Goal: Task Accomplishment & Management: Manage account settings

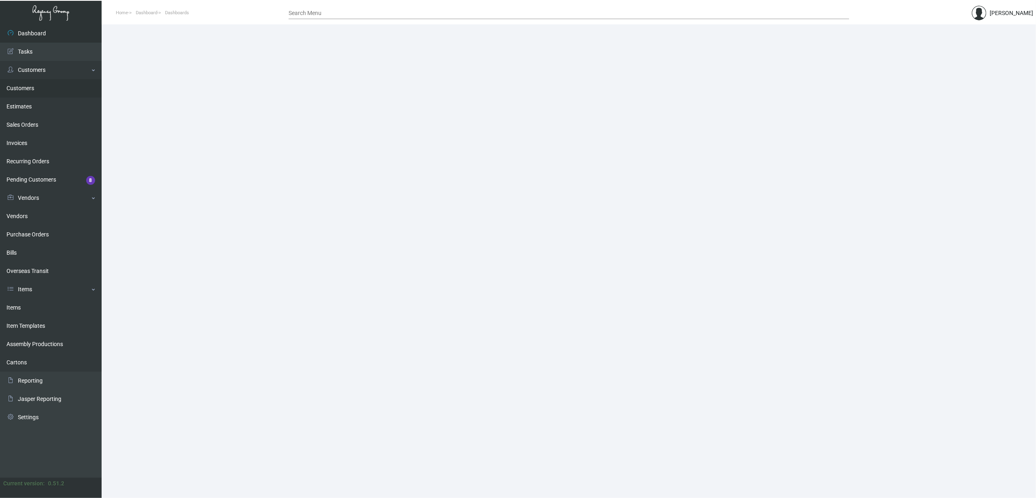
click at [27, 89] on link "Customers" at bounding box center [51, 88] width 102 height 18
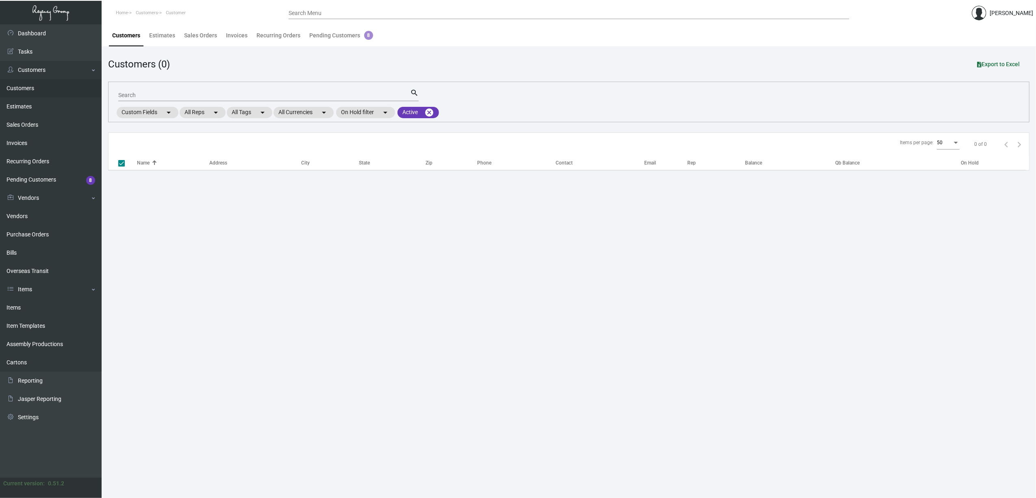
checkbox input "false"
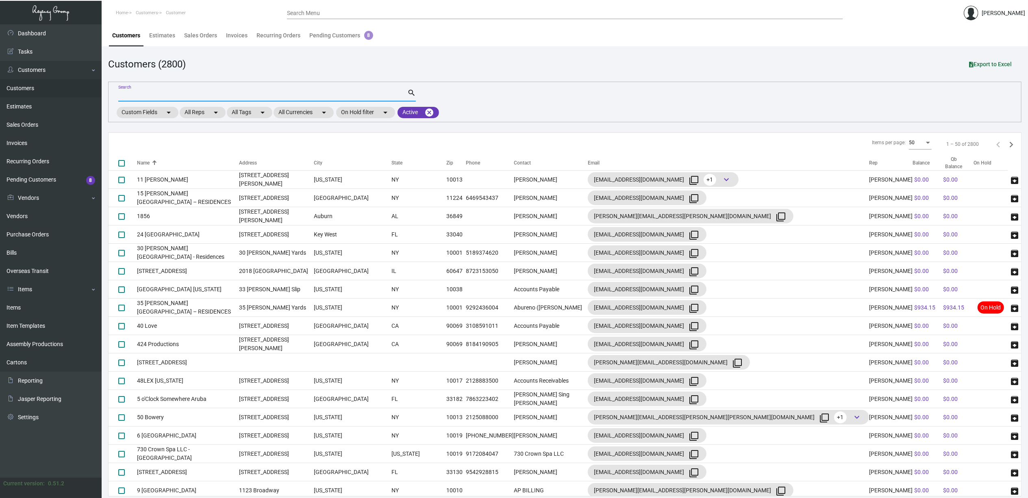
click at [204, 95] on input "Search" at bounding box center [262, 95] width 289 height 7
type input "manchester"
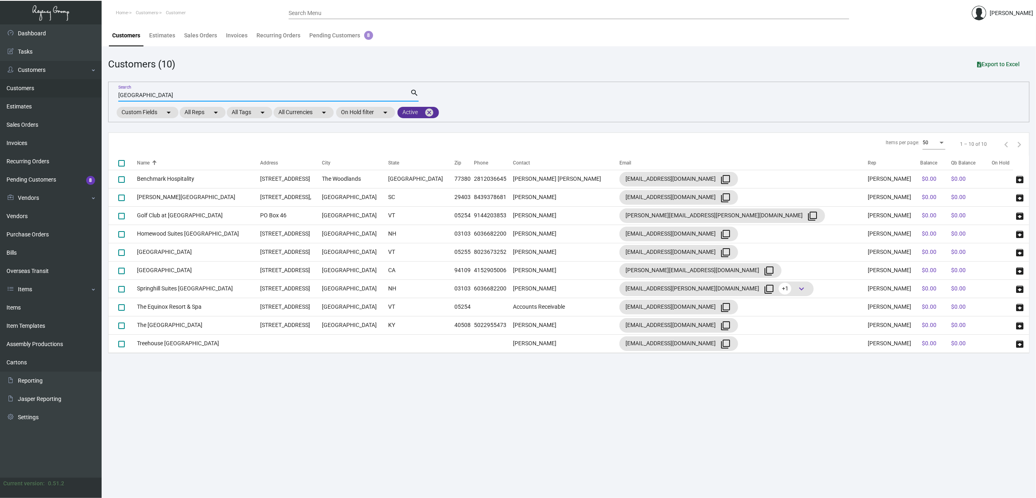
click at [434, 114] on mat-icon "cancel" at bounding box center [429, 113] width 10 height 10
click at [169, 326] on td "The [GEOGRAPHIC_DATA]" at bounding box center [198, 325] width 123 height 18
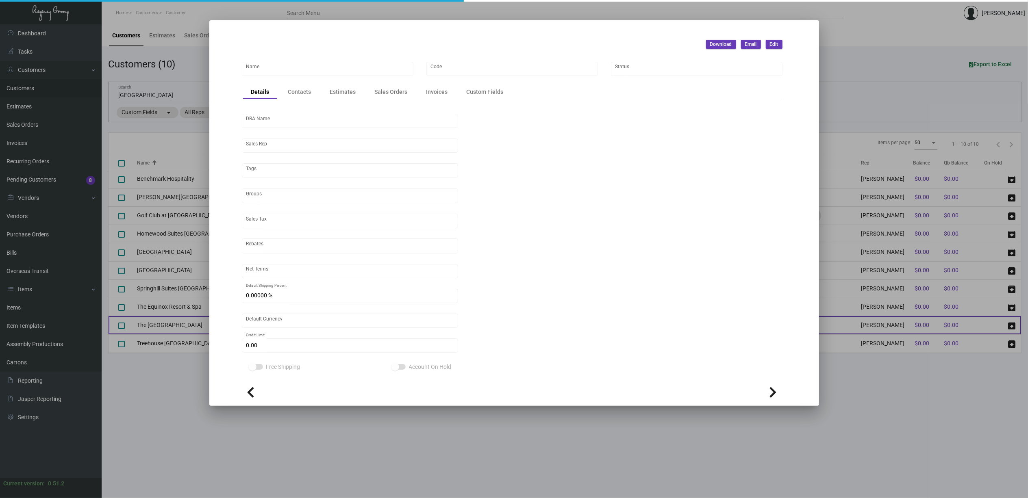
type input "The [GEOGRAPHIC_DATA]"
type input "TMH23"
type input "[GEOGRAPHIC_DATA]"
type input "[PERSON_NAME]"
type input "Out of State"
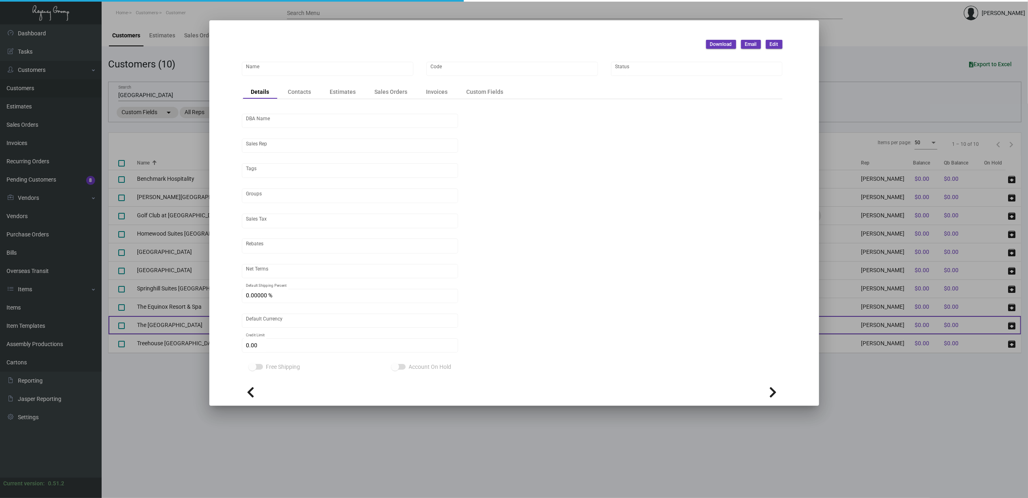
type input "Net 30"
type input "United States Dollar $"
type input "$ 0.00"
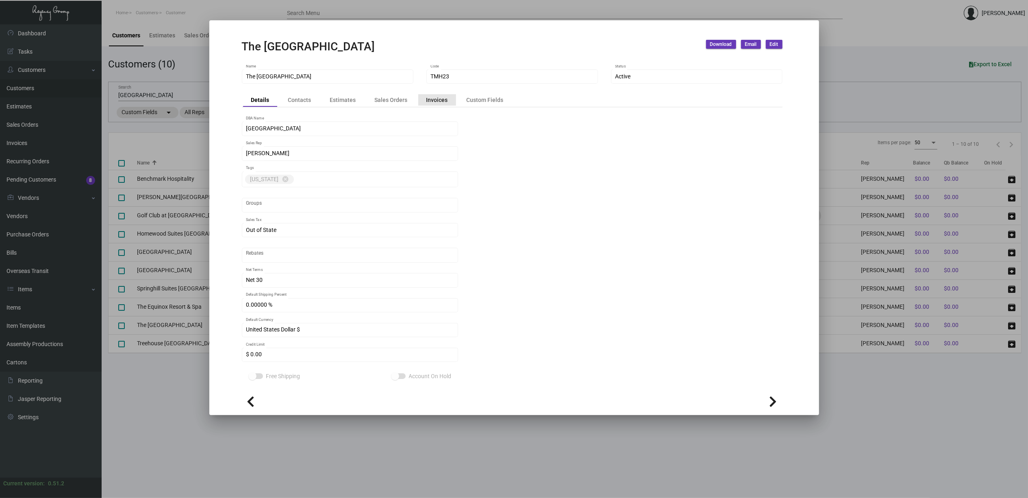
click at [440, 102] on div "Invoices" at bounding box center [438, 100] width 22 height 9
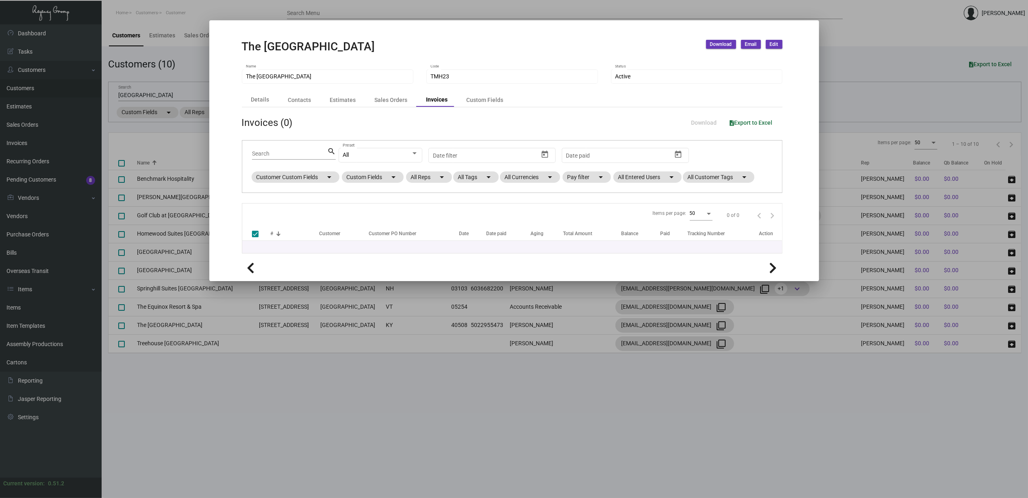
checkbox input "false"
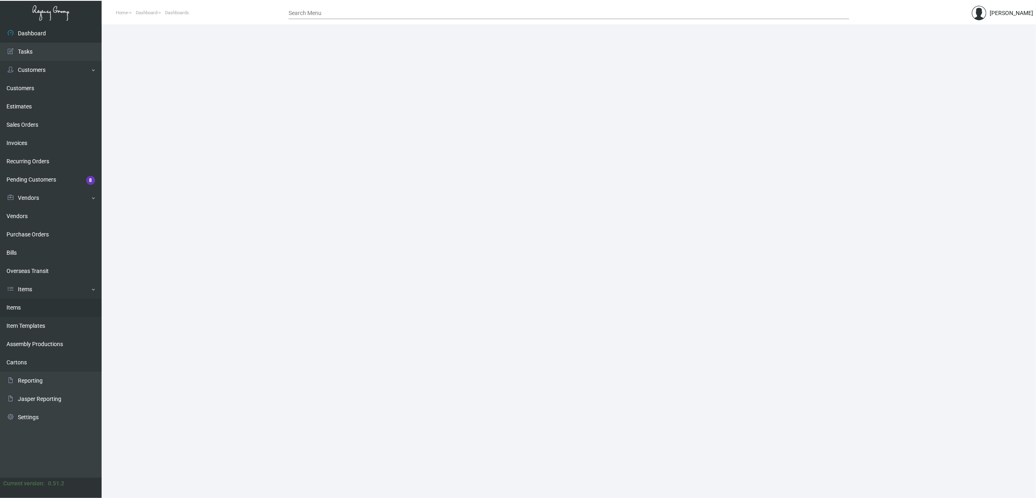
click at [60, 311] on link "Items" at bounding box center [51, 308] width 102 height 18
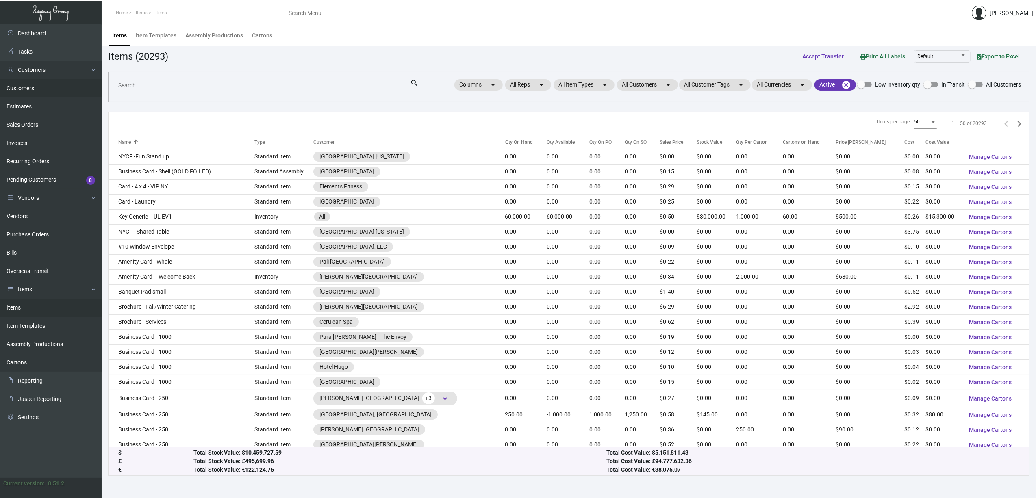
click at [28, 87] on link "Customers" at bounding box center [51, 88] width 102 height 18
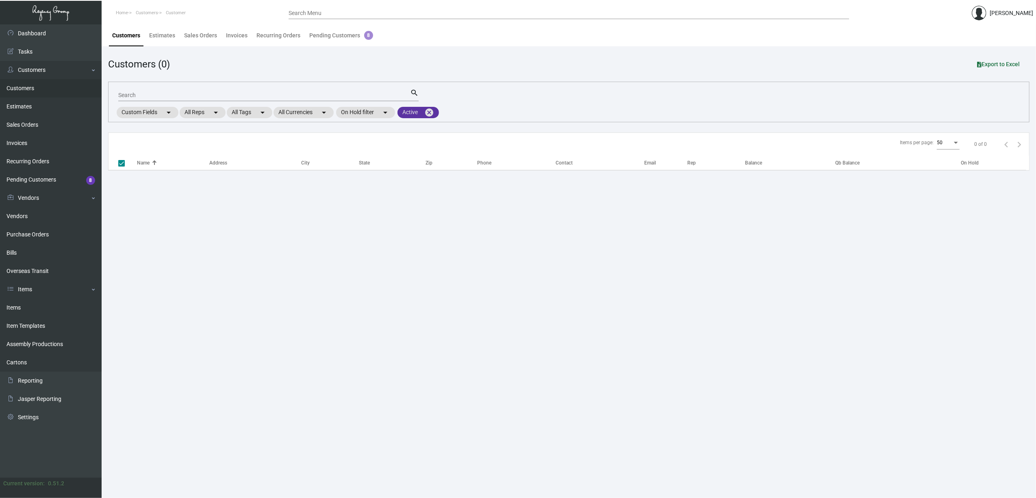
checkbox input "false"
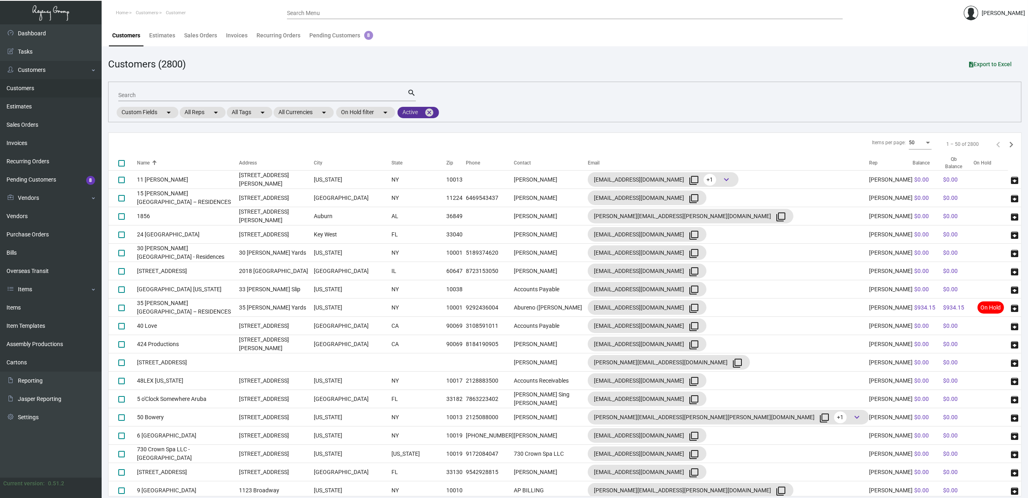
click at [437, 113] on mat-chip "Active cancel" at bounding box center [418, 112] width 41 height 11
click at [430, 110] on div at bounding box center [514, 249] width 1028 height 498
click at [432, 112] on mat-icon "cancel" at bounding box center [429, 113] width 10 height 10
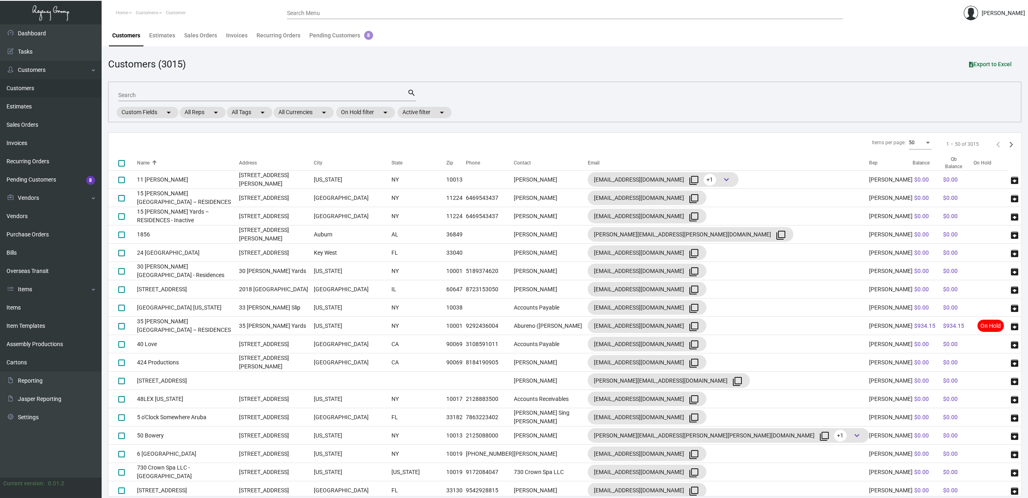
click at [262, 95] on input "Search" at bounding box center [262, 95] width 289 height 7
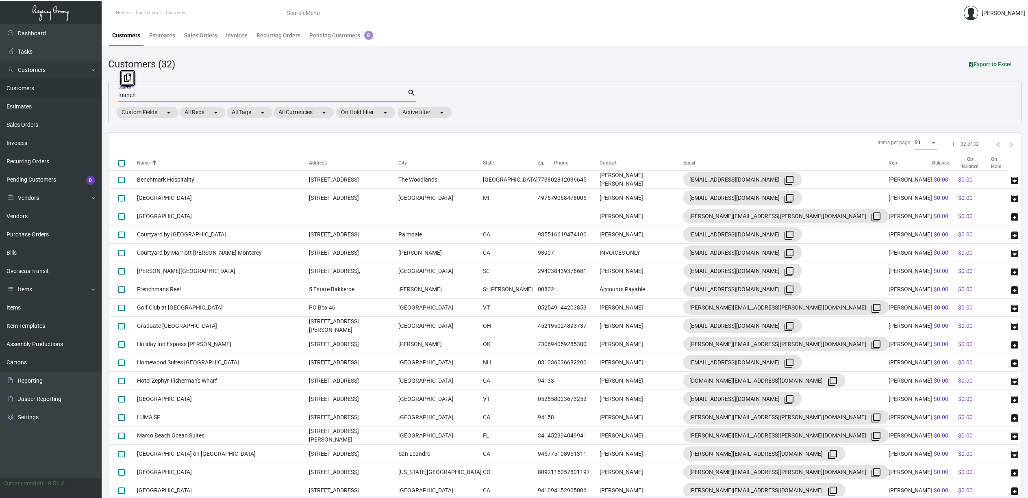
drag, startPoint x: 177, startPoint y: 91, endPoint x: 102, endPoint y: 91, distance: 74.8
click at [102, 91] on main "Customers Estimates Sales Orders Invoices Recurring Orders Pending Customers 8 …" at bounding box center [565, 262] width 927 height 477
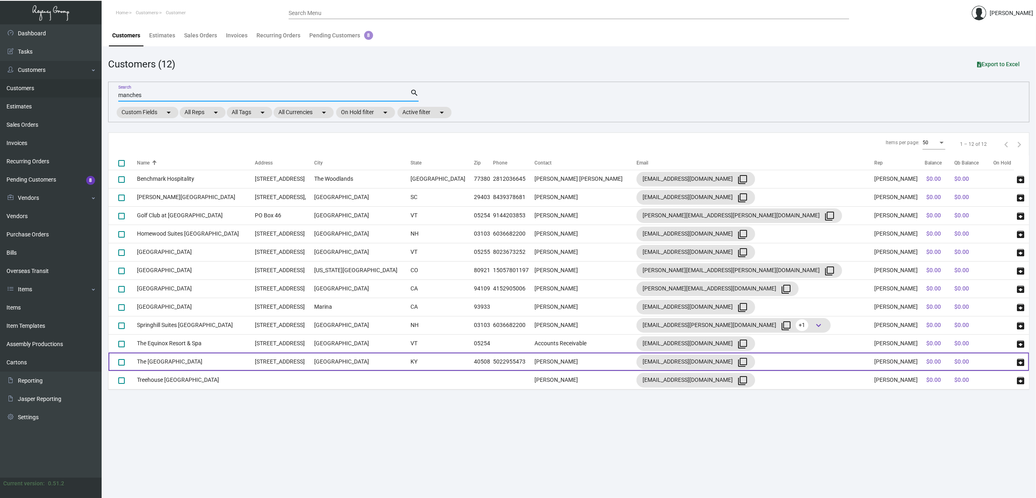
type input "manches"
click at [202, 361] on td "The [GEOGRAPHIC_DATA]" at bounding box center [196, 362] width 118 height 18
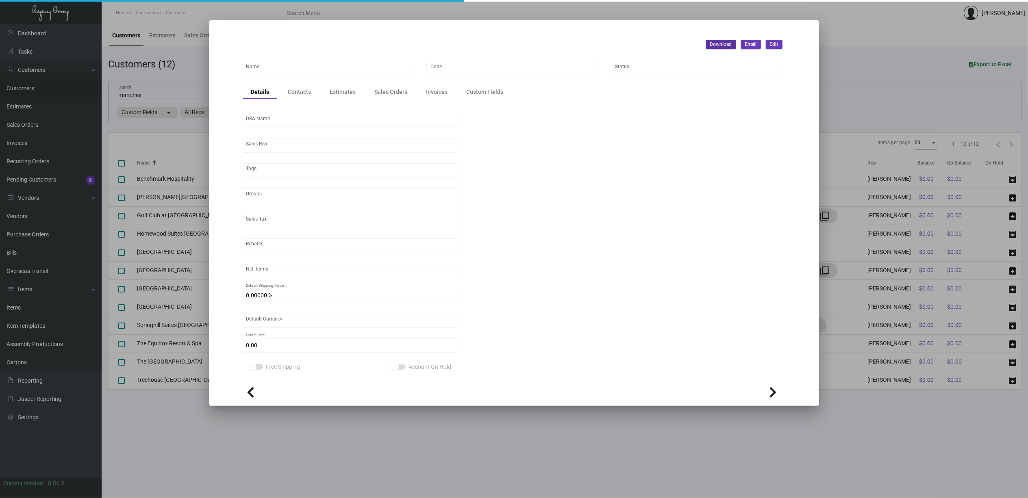
type input "The [GEOGRAPHIC_DATA]"
type input "TMH23"
type input "[GEOGRAPHIC_DATA]"
type input "[PERSON_NAME]"
type input "Out of State"
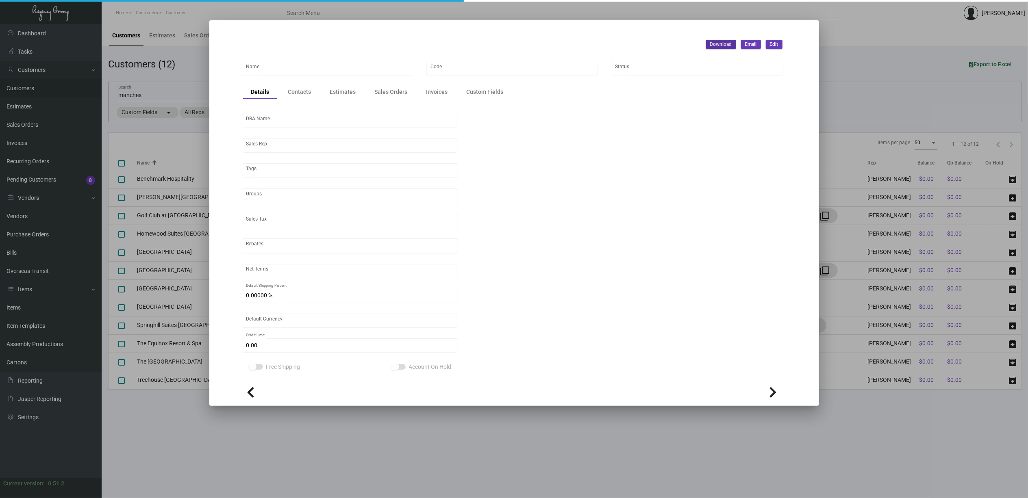
type input "Net 30"
type input "United States Dollar $"
type input "$ 0.00"
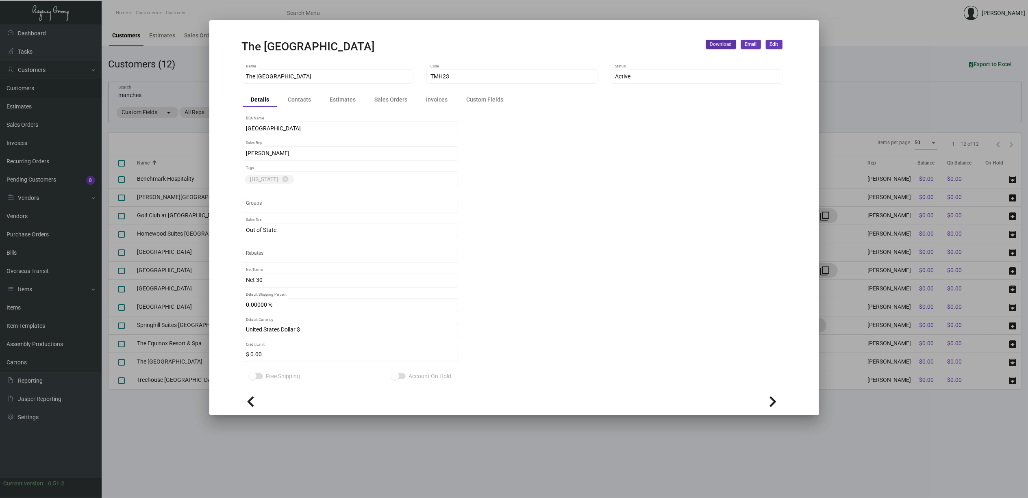
click at [436, 94] on div "Details Contacts Estimates Sales Orders Invoices Custom Fields" at bounding box center [512, 100] width 541 height 14
click at [438, 98] on div "Invoices" at bounding box center [438, 100] width 22 height 9
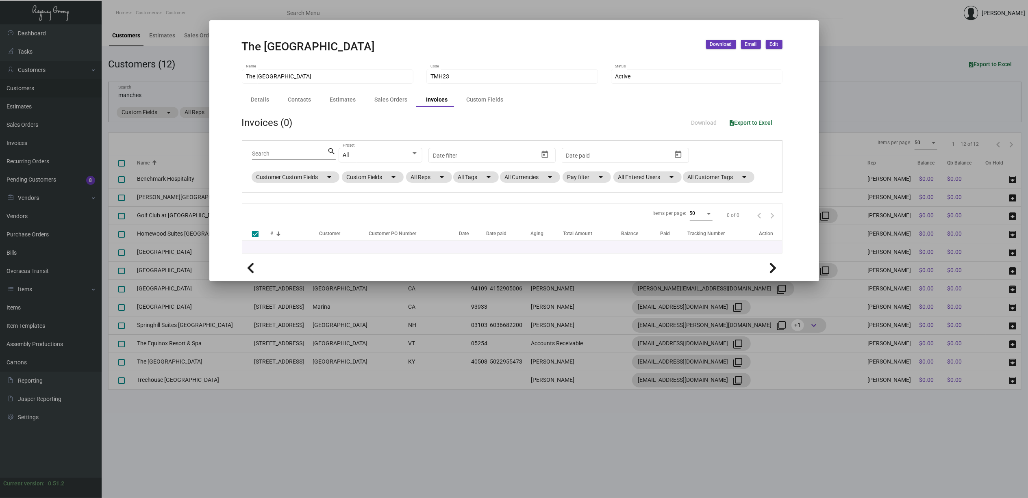
checkbox input "false"
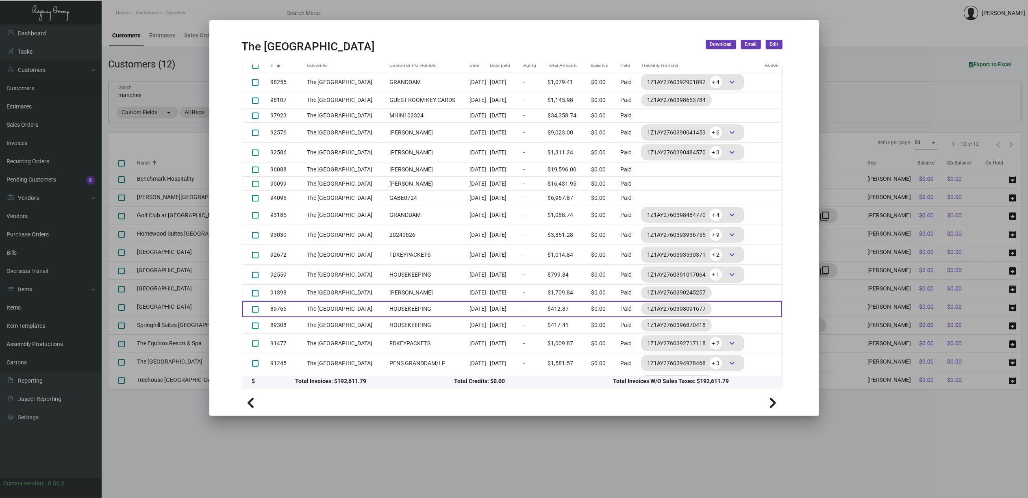
scroll to position [7, 0]
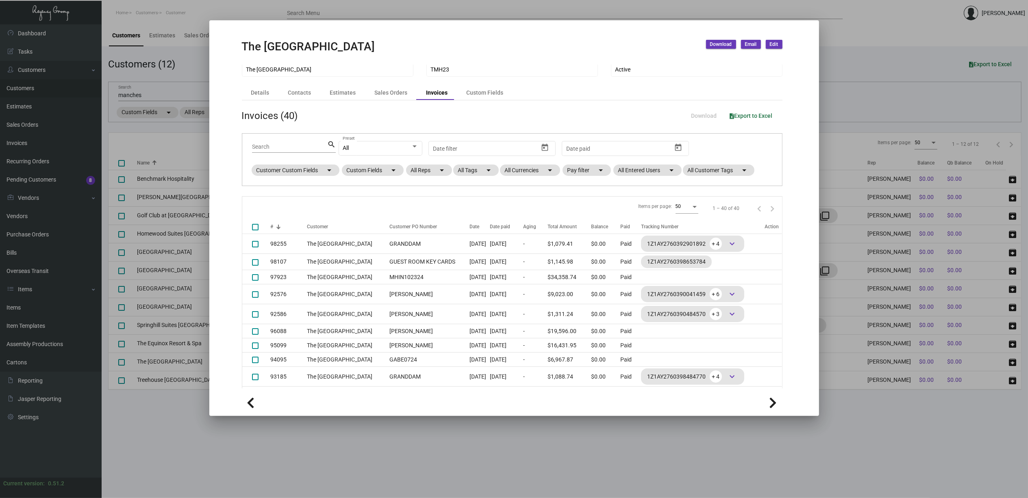
click at [183, 78] on div at bounding box center [514, 249] width 1028 height 498
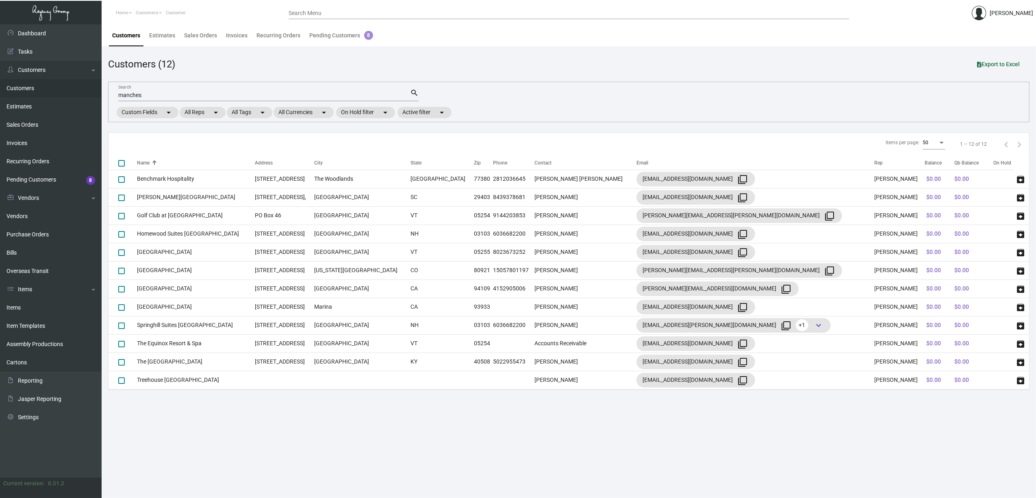
click at [35, 87] on link "Customers" at bounding box center [51, 88] width 102 height 18
click at [27, 111] on link "Estimates" at bounding box center [51, 107] width 102 height 18
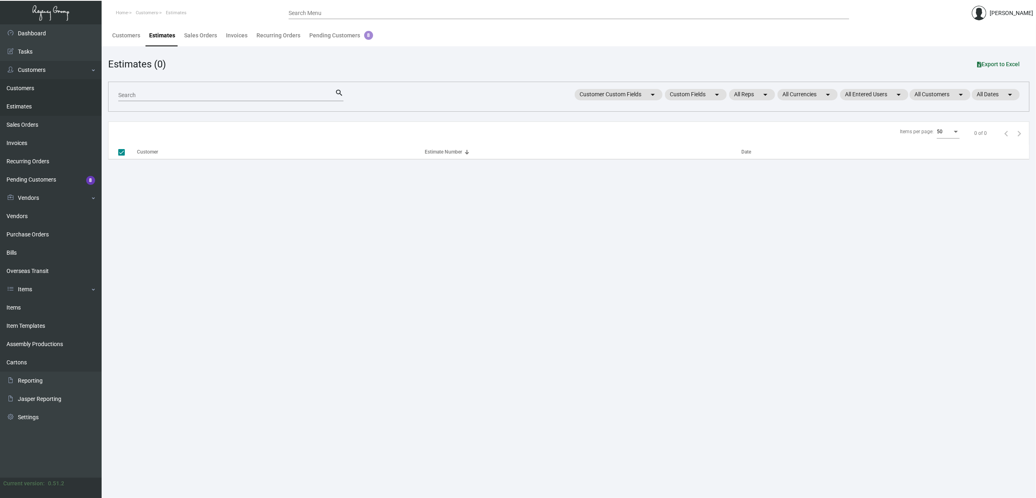
checkbox input "false"
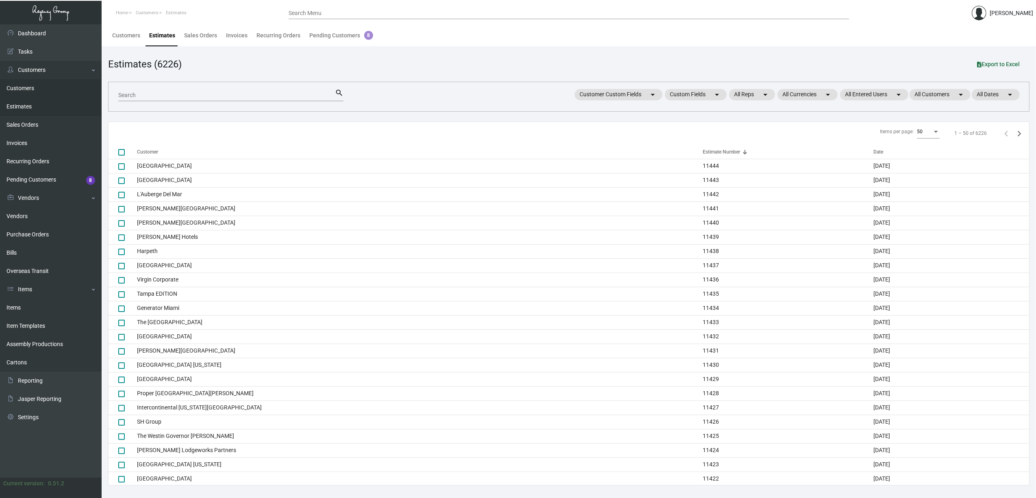
click at [25, 88] on link "Customers" at bounding box center [51, 88] width 102 height 18
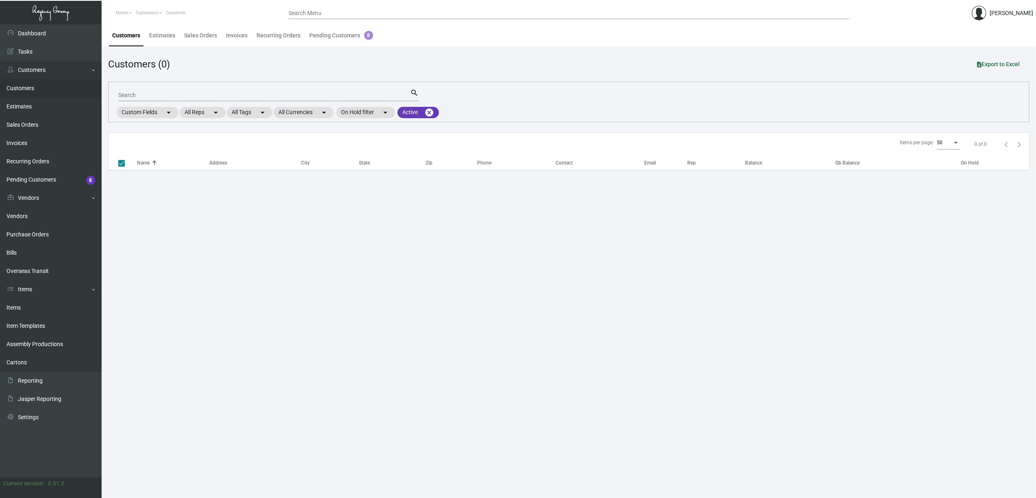
checkbox input "false"
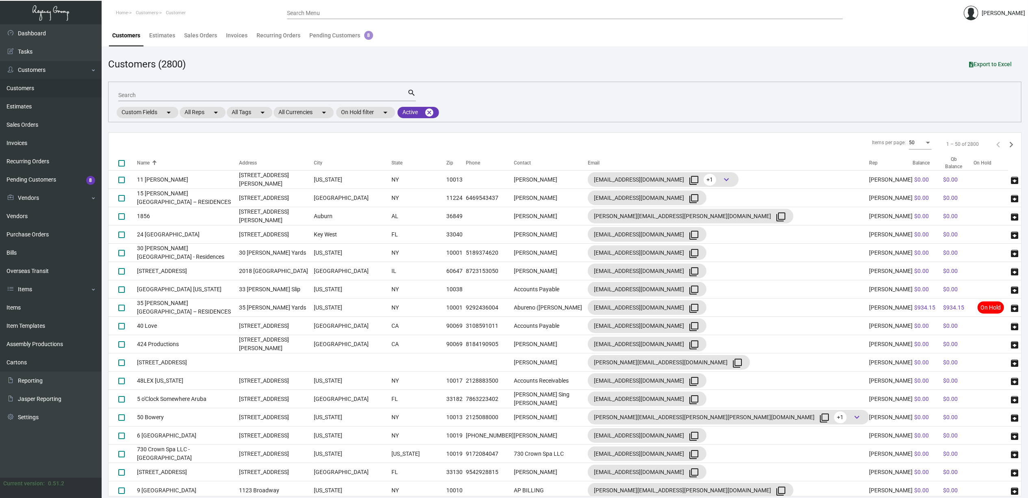
click at [147, 98] on input "Search" at bounding box center [262, 95] width 289 height 7
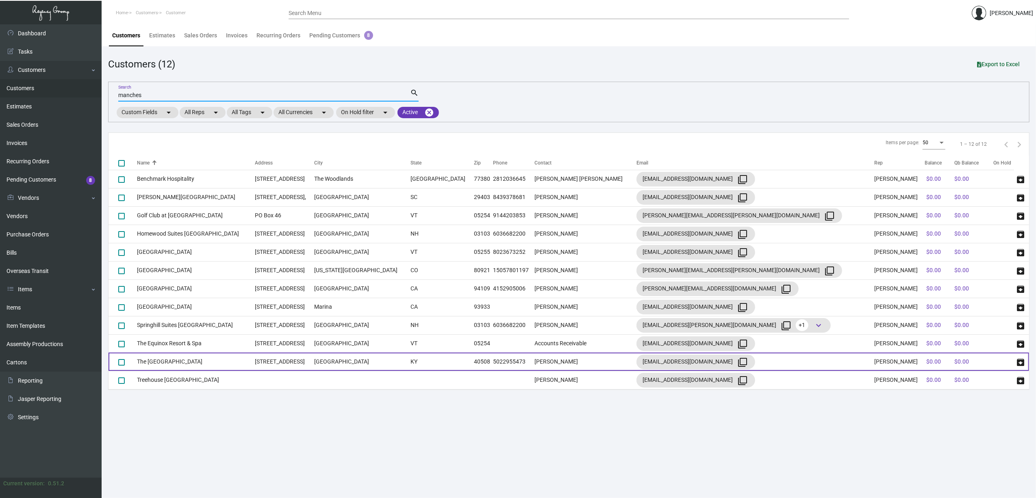
type input "manches"
click at [191, 367] on td "The [GEOGRAPHIC_DATA]" at bounding box center [196, 362] width 118 height 18
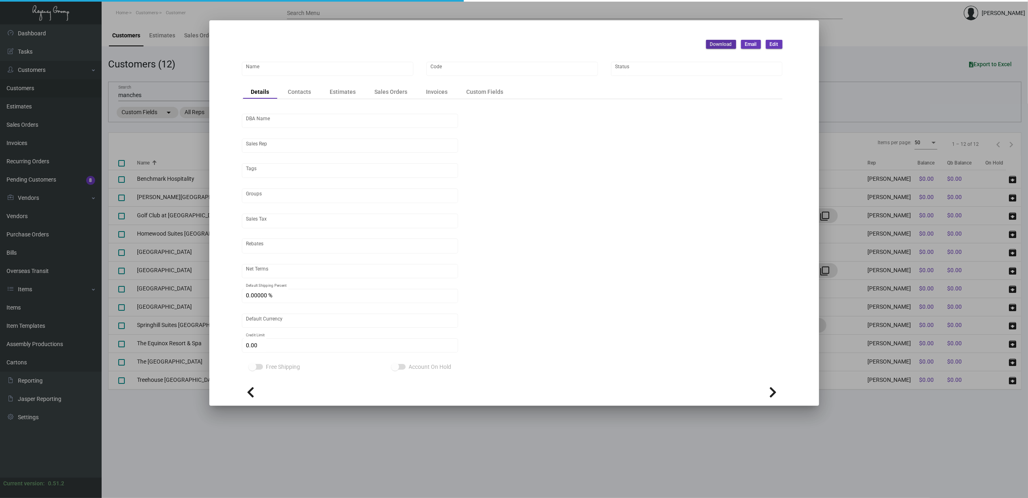
type input "The [GEOGRAPHIC_DATA]"
type input "TMH23"
type input "[GEOGRAPHIC_DATA]"
type input "[PERSON_NAME]"
type input "Out of State"
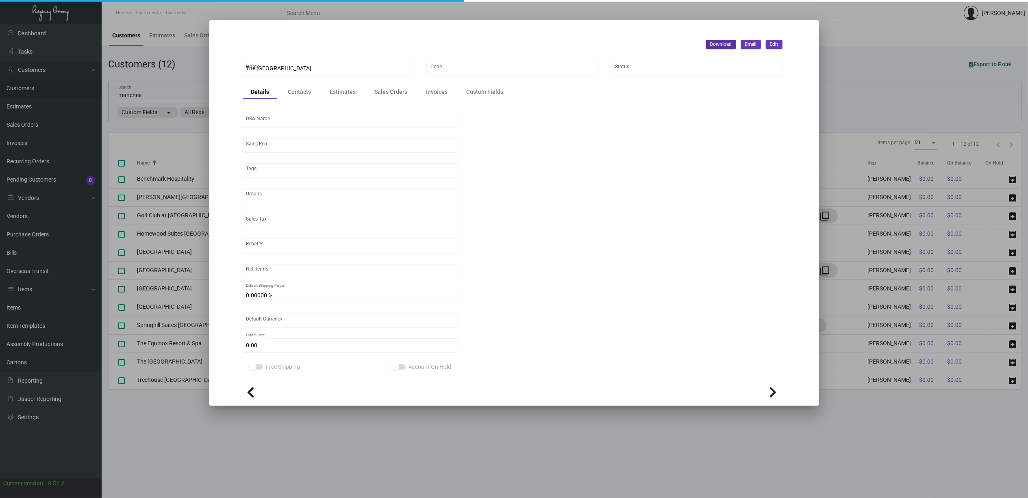
type input "Net 30"
type input "United States Dollar $"
type input "$ 0.00"
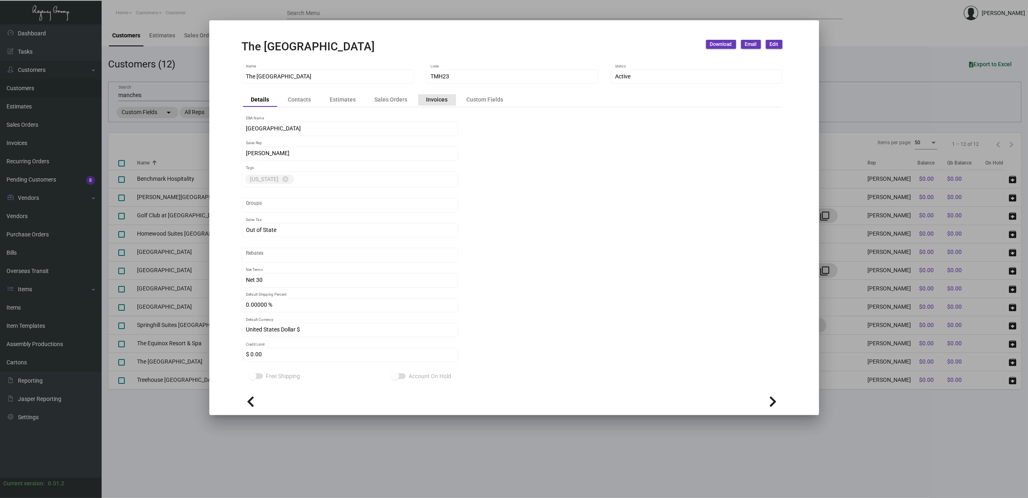
click at [440, 103] on div "Invoices" at bounding box center [438, 100] width 22 height 9
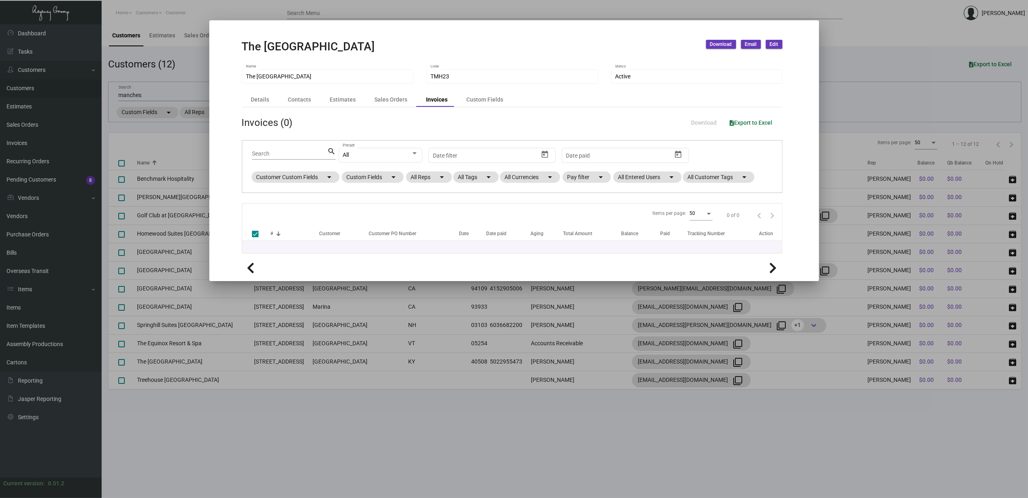
checkbox input "false"
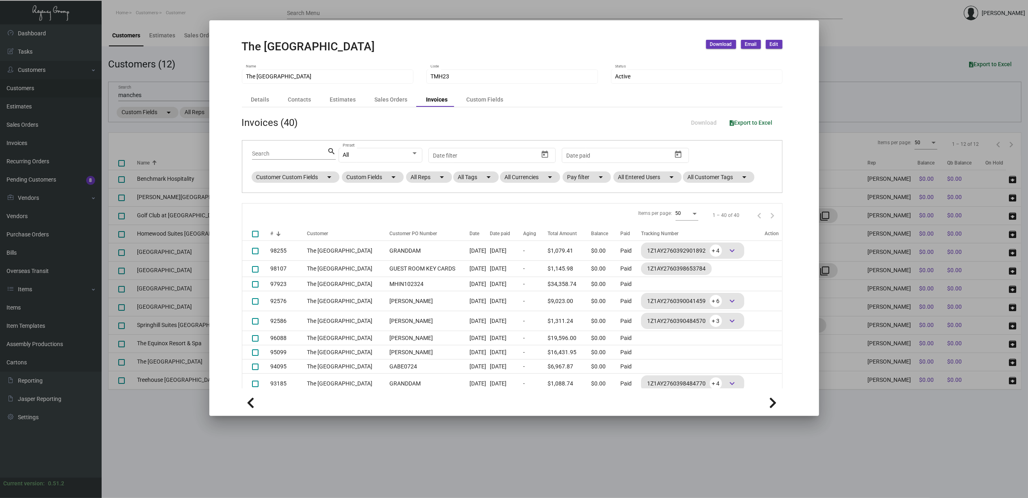
click at [743, 121] on span "Export to Excel" at bounding box center [751, 123] width 43 height 7
click at [456, 44] on div "The Manchester Hotel Download Email Edit" at bounding box center [512, 48] width 541 height 17
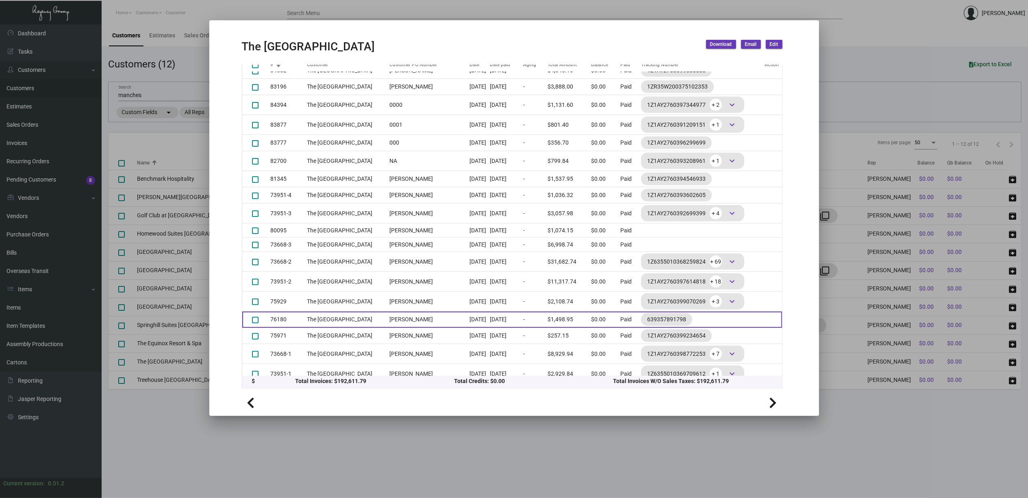
scroll to position [416, 0]
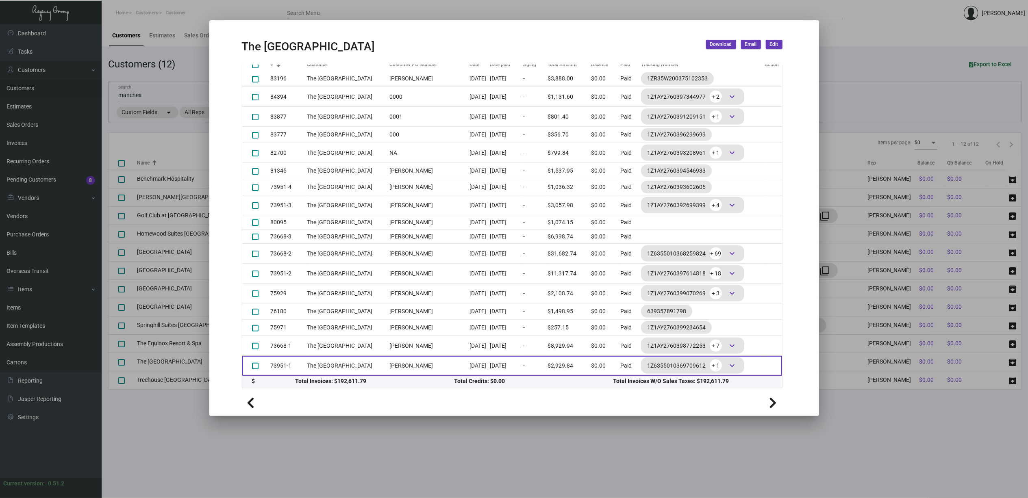
click at [386, 369] on td "[PERSON_NAME]" at bounding box center [428, 366] width 84 height 20
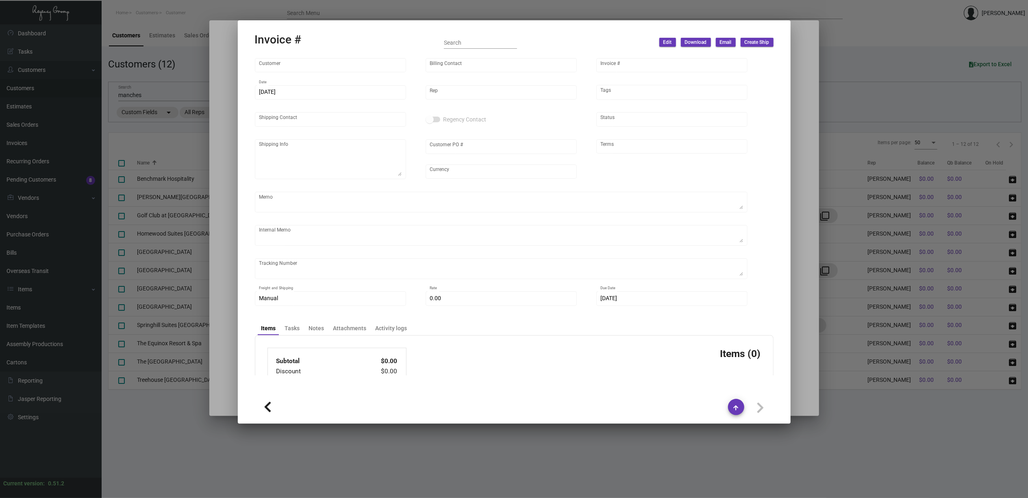
type input "The [GEOGRAPHIC_DATA]"
type input "[PERSON_NAME]"
type input "73951-1"
type input "[DATE]"
type input "[PERSON_NAME]"
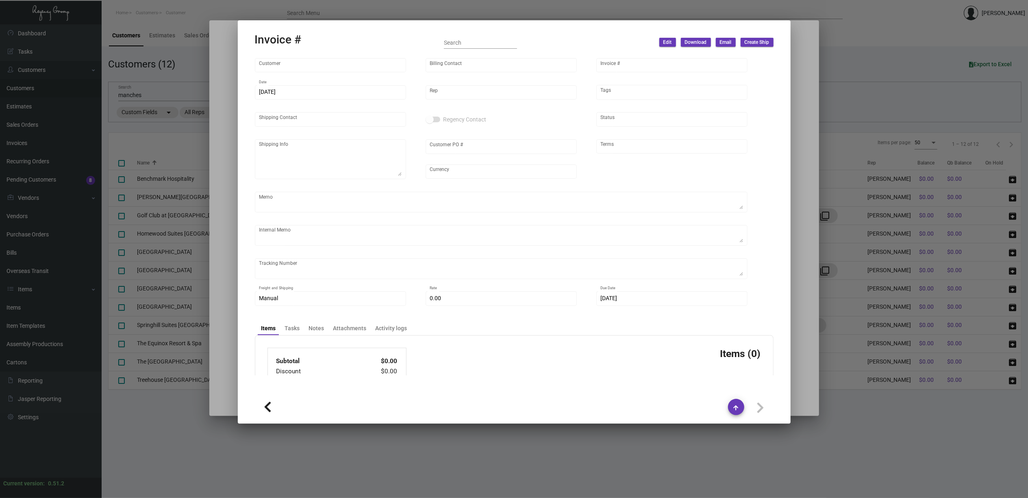
type input "[PERSON_NAME]"
type textarea "The Manchester Hotel - [PERSON_NAME] [STREET_ADDRESS]"
type input "[PERSON_NAME]"
type input "United States Dollar $"
type input "Net 30"
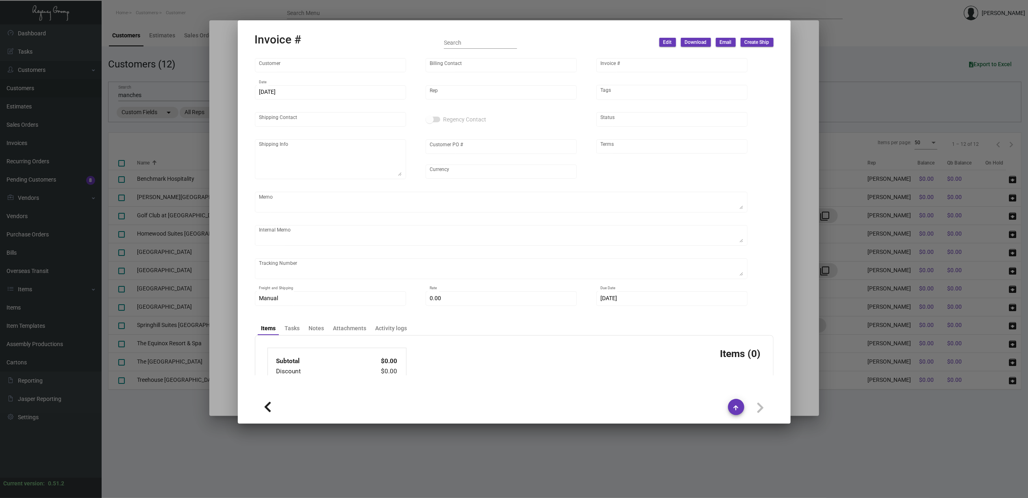
type textarea "If ship before [DATE], please ship to [STREET_ADDRESS] Shipped from Colonial by…"
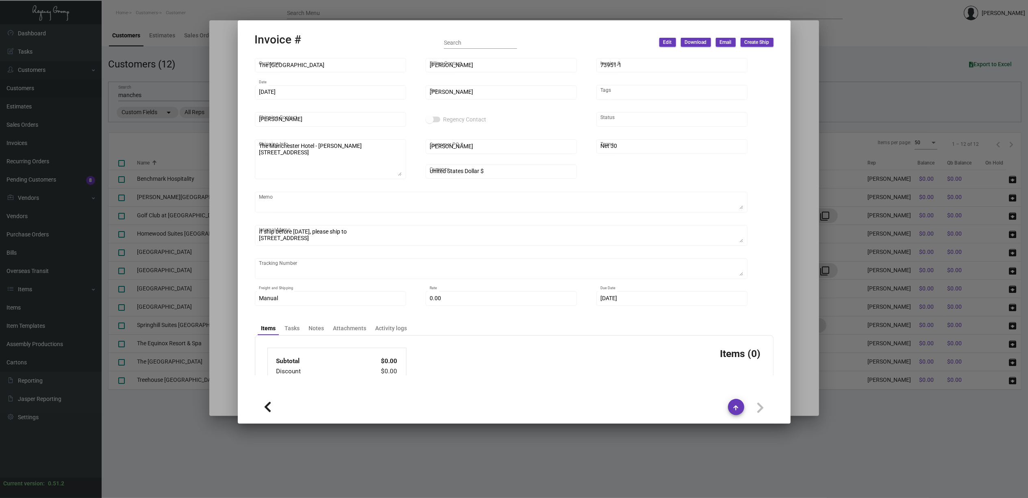
type input "$ 129.84"
type input "[DATE]"
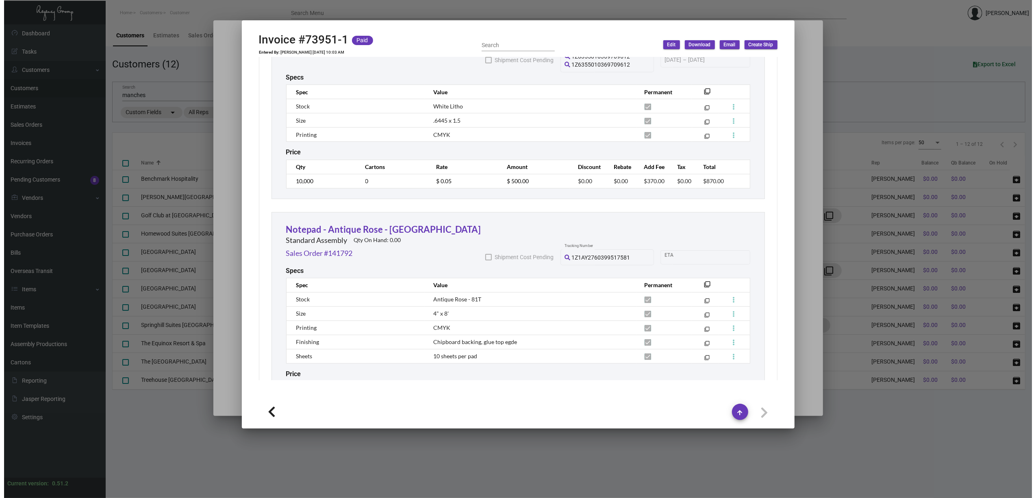
scroll to position [801, 0]
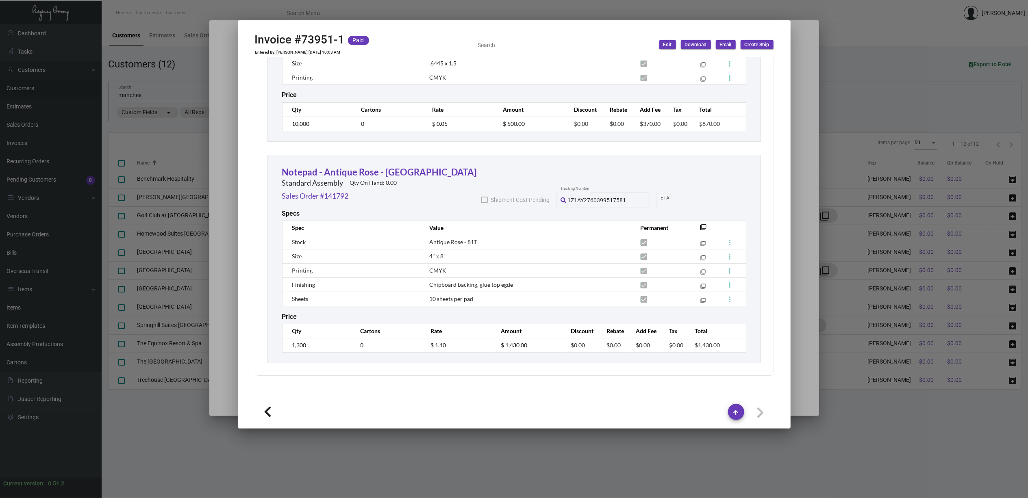
click at [80, 132] on div at bounding box center [514, 249] width 1028 height 498
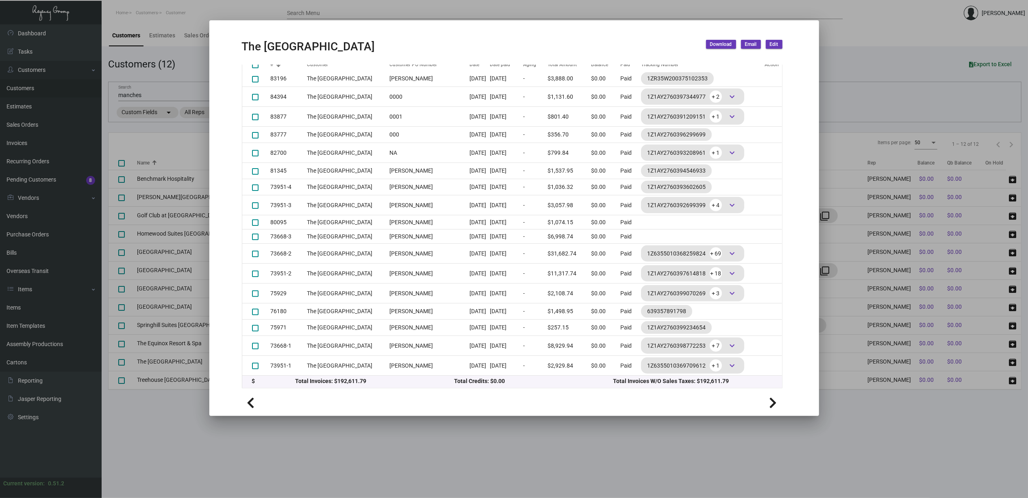
click at [18, 307] on div at bounding box center [514, 249] width 1028 height 498
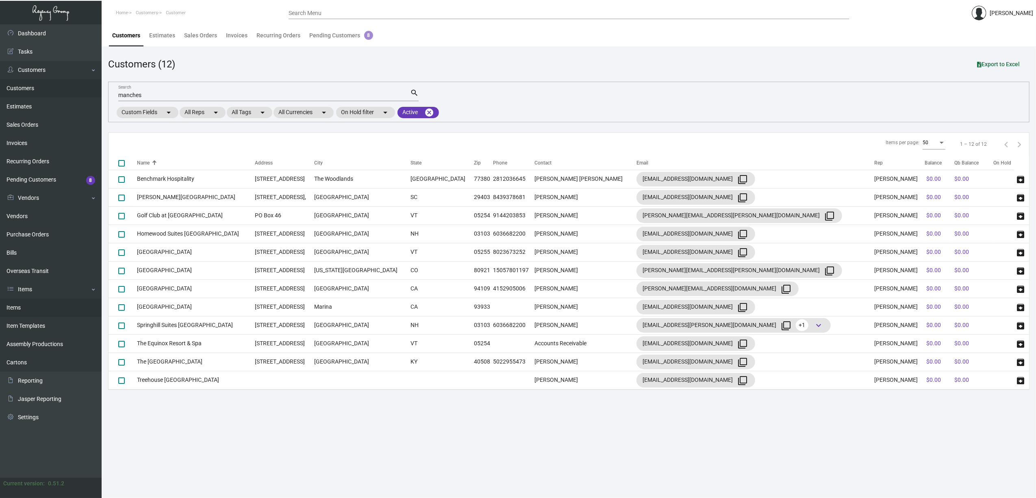
click at [18, 307] on link "Items" at bounding box center [51, 308] width 102 height 18
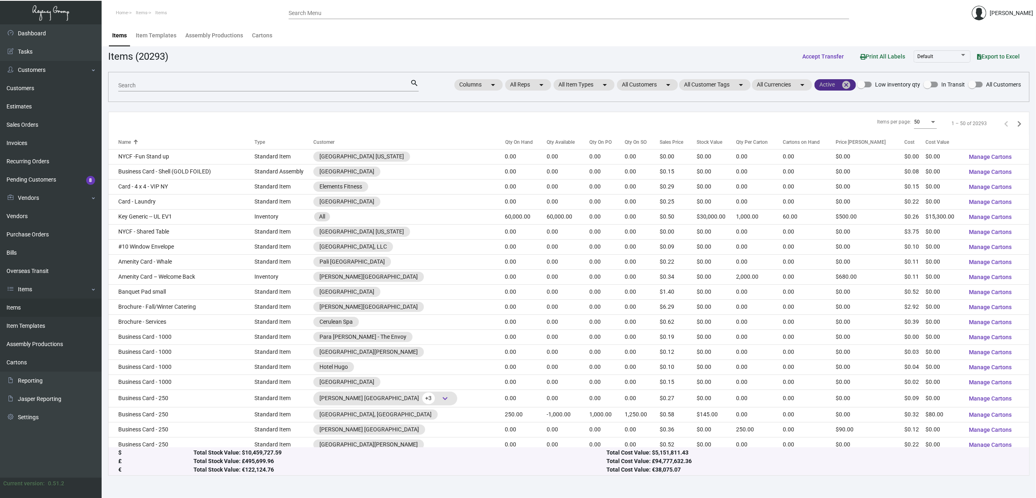
click at [849, 84] on mat-icon "cancel" at bounding box center [847, 85] width 10 height 10
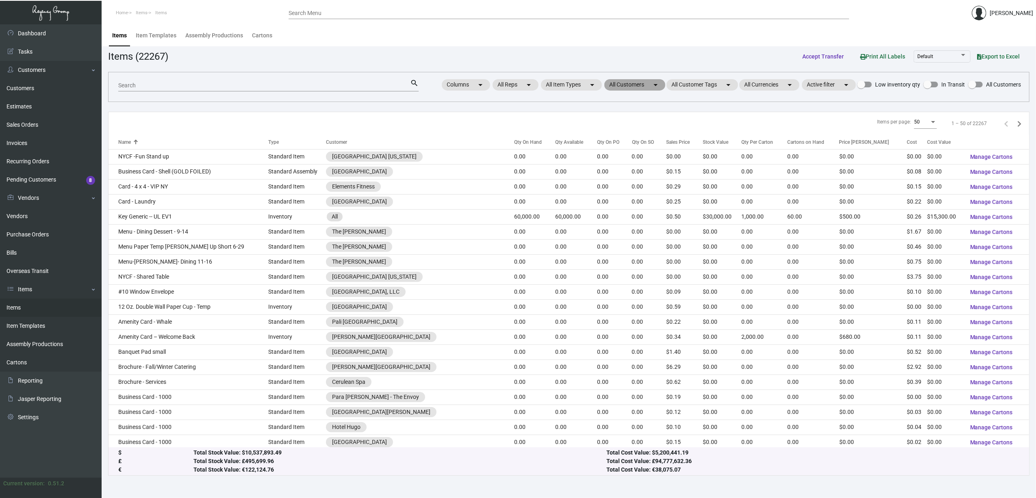
click at [640, 85] on mat-chip "All Customers arrow_drop_down" at bounding box center [635, 84] width 61 height 11
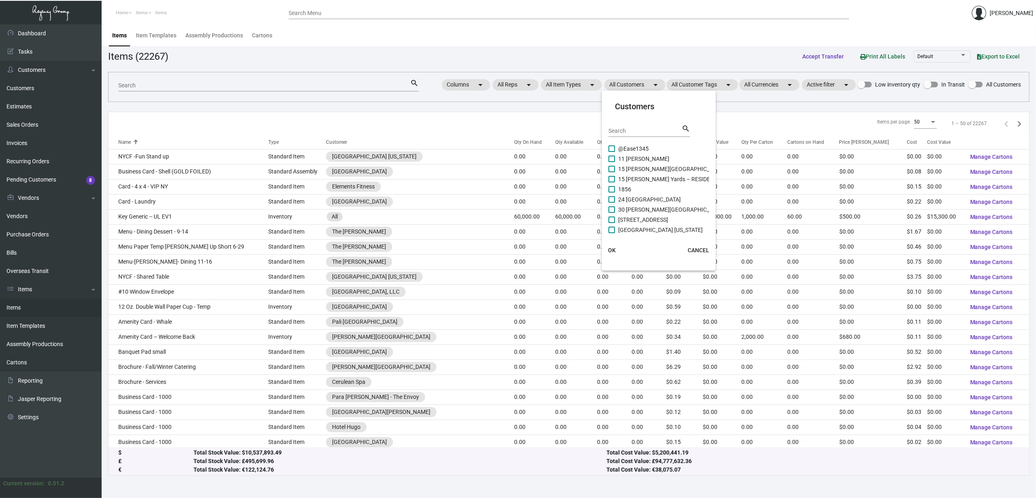
click at [641, 132] on input "Search" at bounding box center [645, 131] width 73 height 7
type input "manche"
click at [620, 168] on span "The [GEOGRAPHIC_DATA]" at bounding box center [650, 169] width 65 height 10
click at [612, 172] on input "The [GEOGRAPHIC_DATA]" at bounding box center [612, 172] width 0 height 0
checkbox input "true"
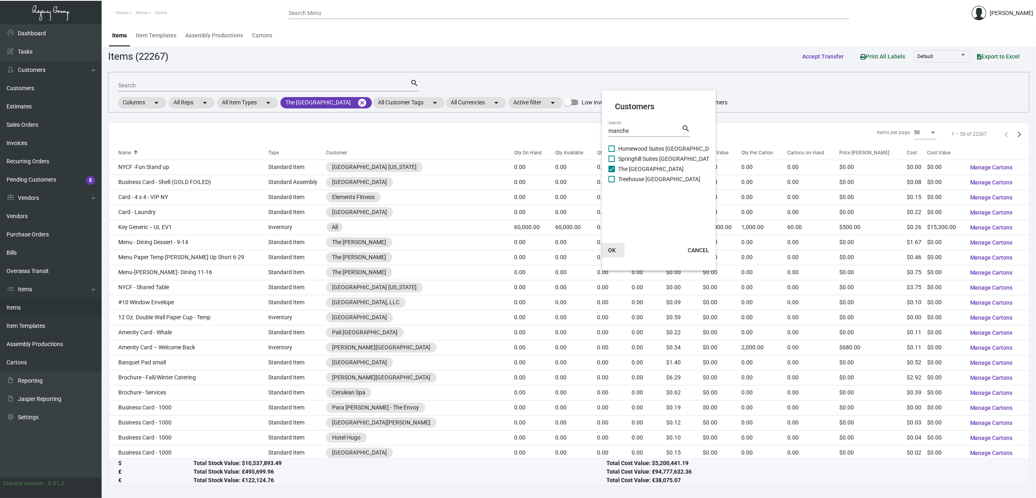
click at [614, 250] on span "OK" at bounding box center [612, 250] width 8 height 7
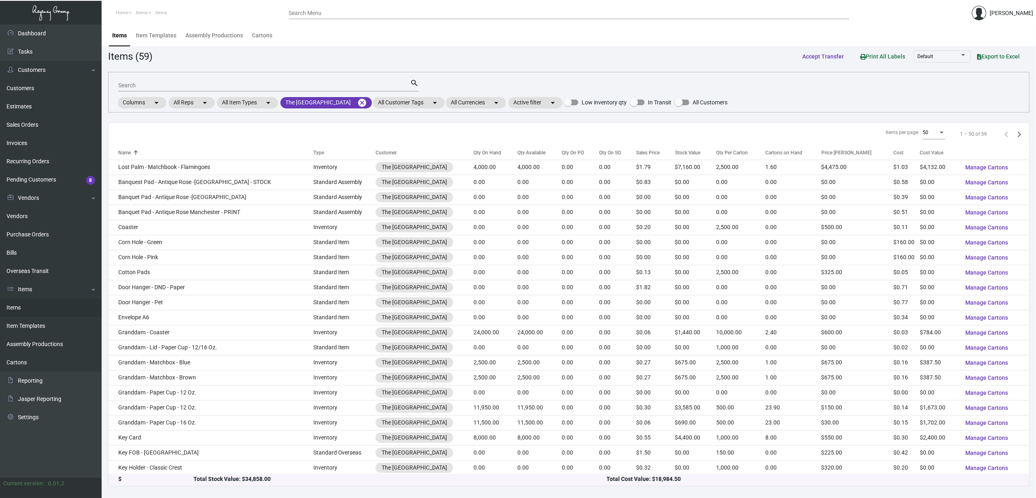
click at [474, 148] on th "Qty On Hand" at bounding box center [496, 153] width 44 height 14
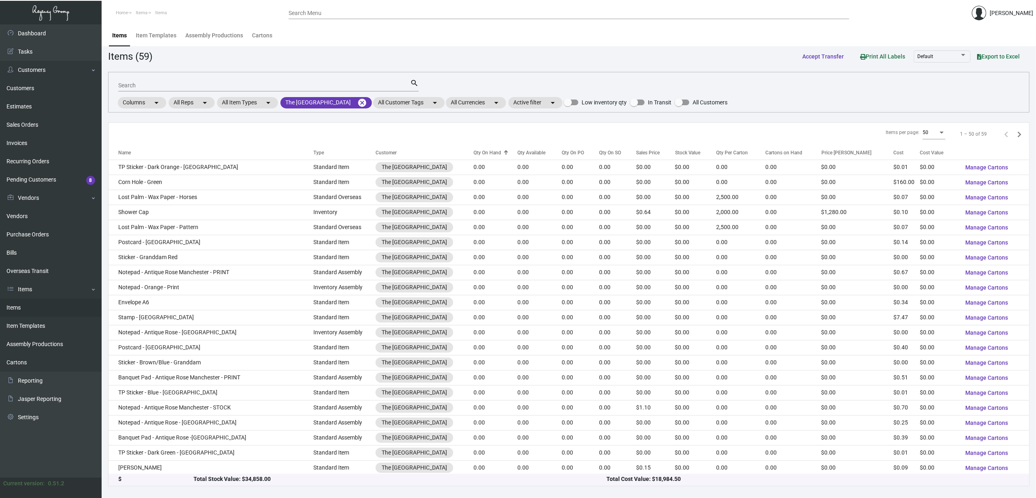
click at [474, 154] on div "Qty On Hand" at bounding box center [488, 152] width 28 height 7
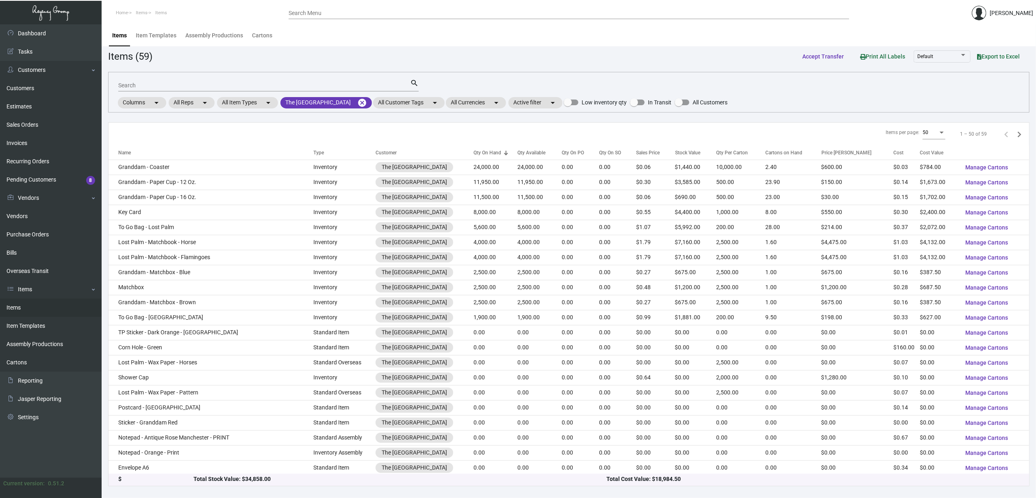
click at [1015, 55] on span "Export to Excel" at bounding box center [998, 56] width 43 height 7
click at [192, 139] on div "Items per page: 50 1 – 50 of 59" at bounding box center [569, 134] width 921 height 23
click at [29, 311] on link "Items" at bounding box center [51, 308] width 102 height 18
click at [35, 142] on link "Invoices" at bounding box center [51, 143] width 102 height 18
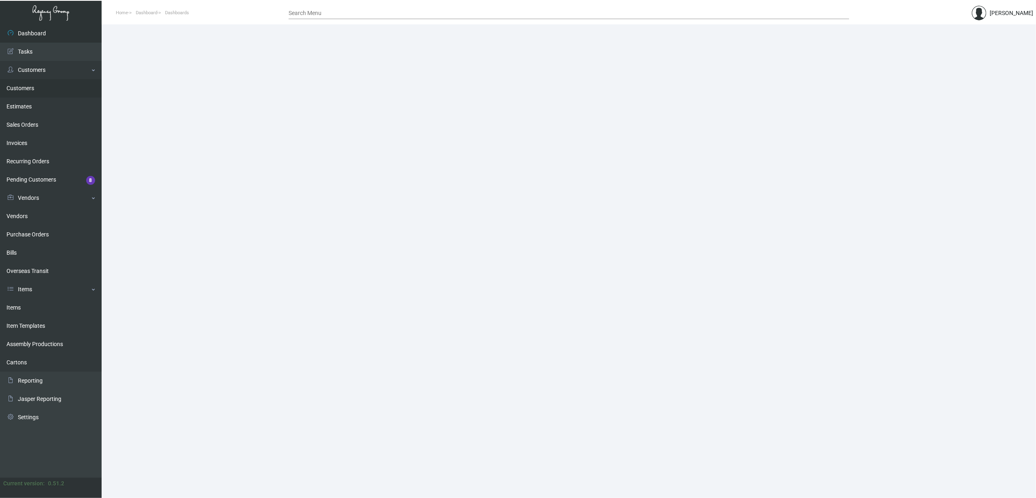
click at [22, 89] on link "Customers" at bounding box center [51, 88] width 102 height 18
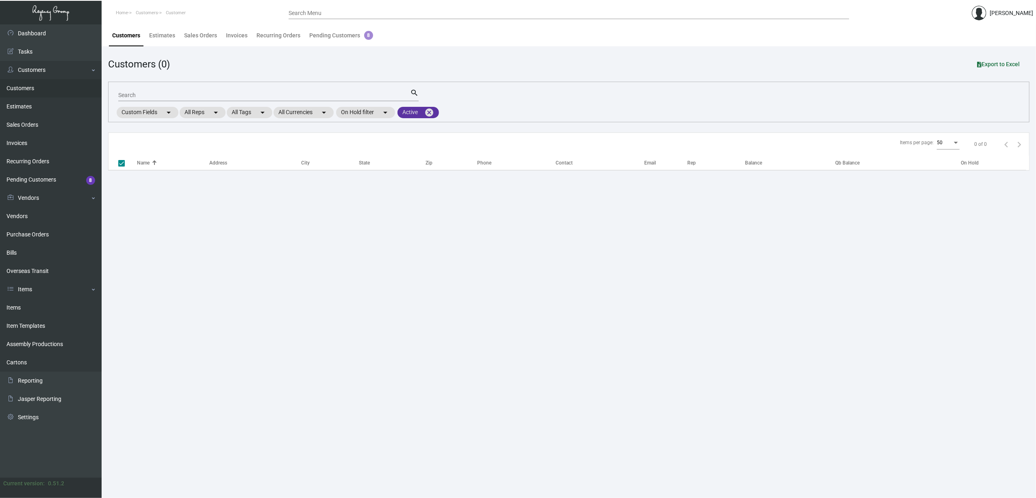
checkbox input "false"
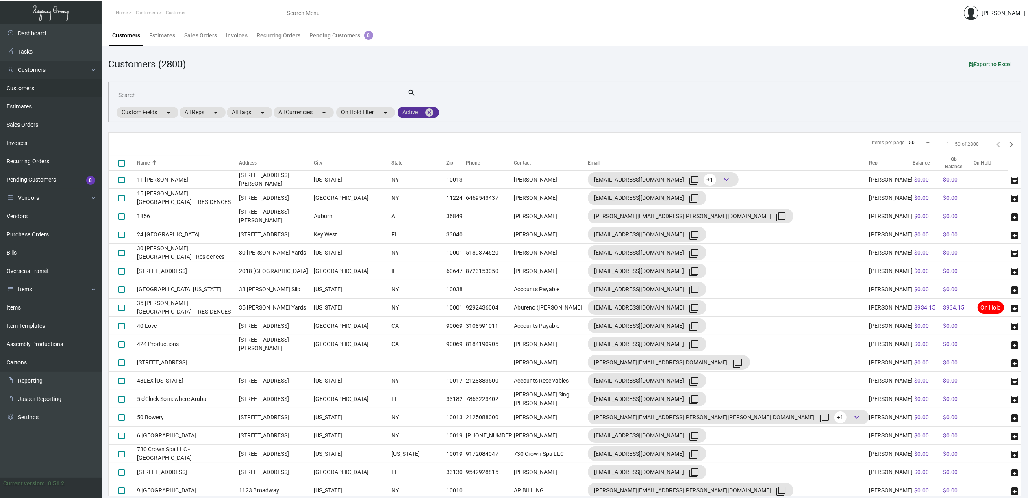
click at [431, 114] on mat-icon "cancel" at bounding box center [429, 113] width 10 height 10
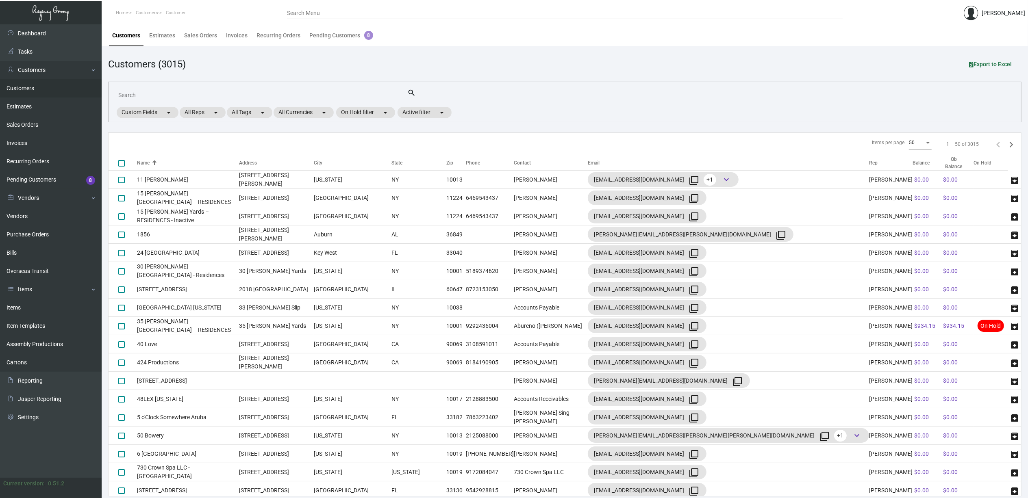
click at [211, 90] on div "Search" at bounding box center [262, 95] width 289 height 13
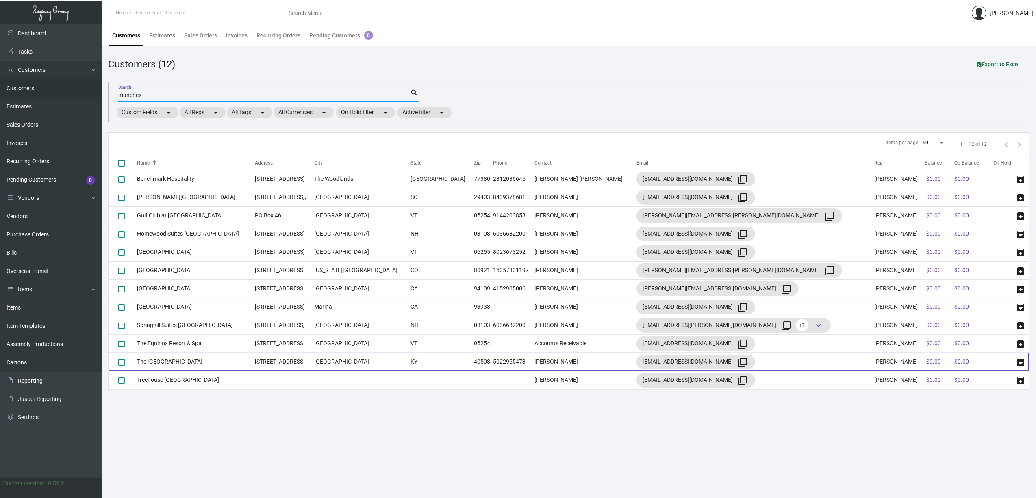
type input "manches"
click at [186, 368] on td "The [GEOGRAPHIC_DATA]" at bounding box center [196, 362] width 118 height 18
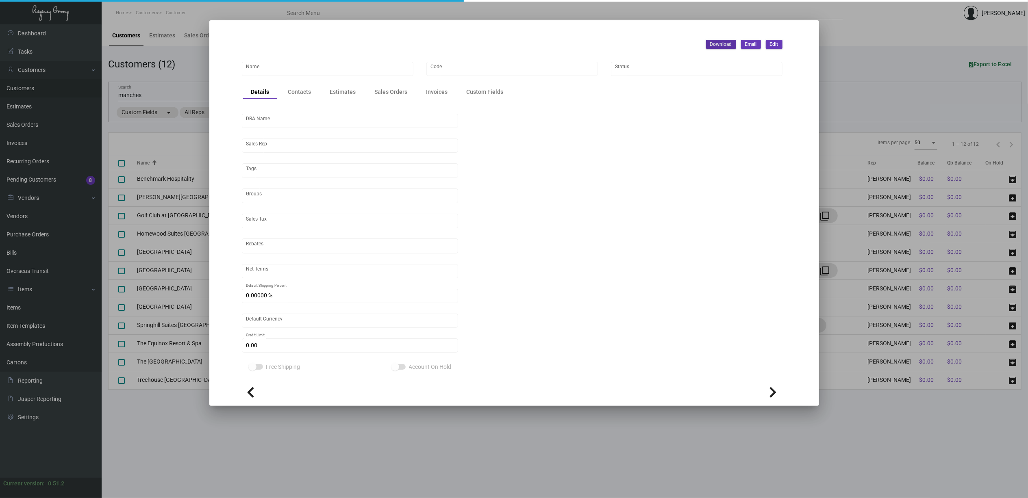
type input "The [GEOGRAPHIC_DATA]"
type input "TMH23"
type input "[GEOGRAPHIC_DATA]"
type input "[PERSON_NAME]"
type input "Out of State"
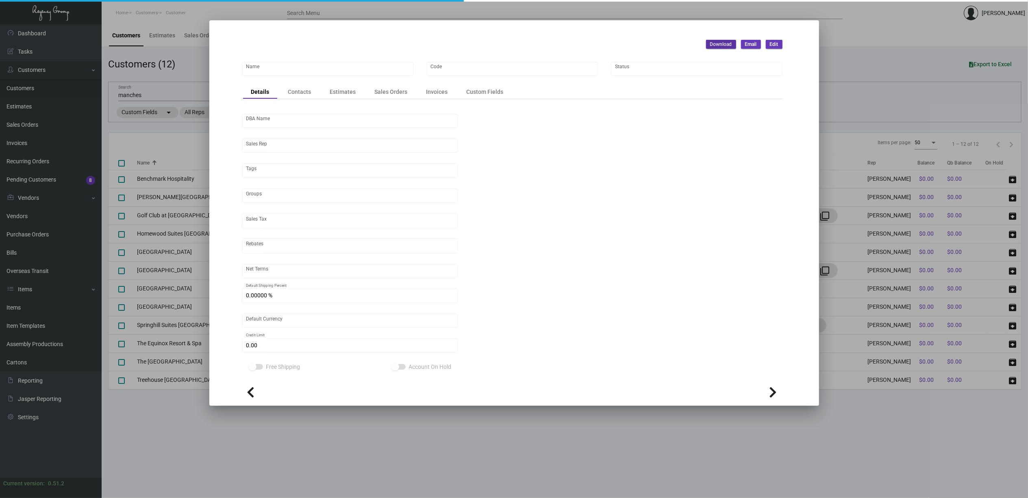
type input "Net 30"
type input "United States Dollar $"
type input "$ 0.00"
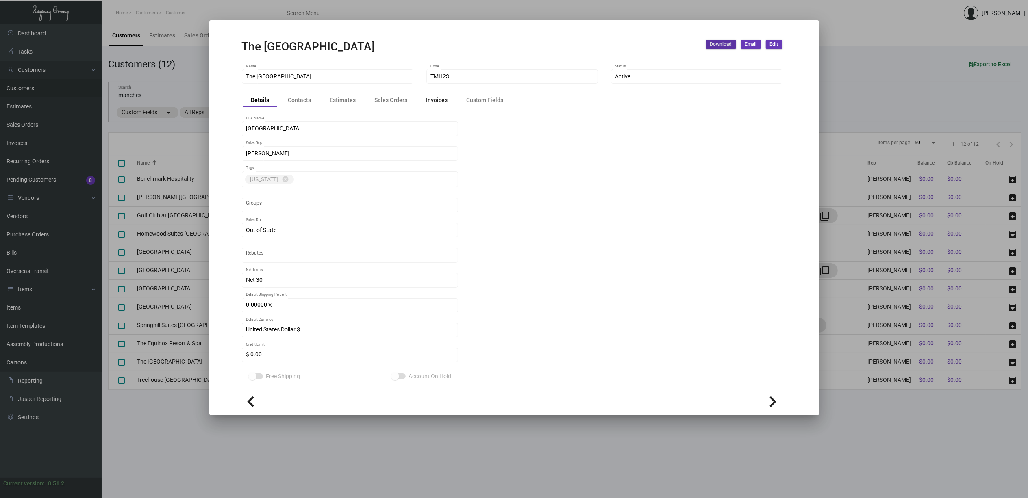
click at [428, 106] on div "Invoices" at bounding box center [437, 99] width 38 height 11
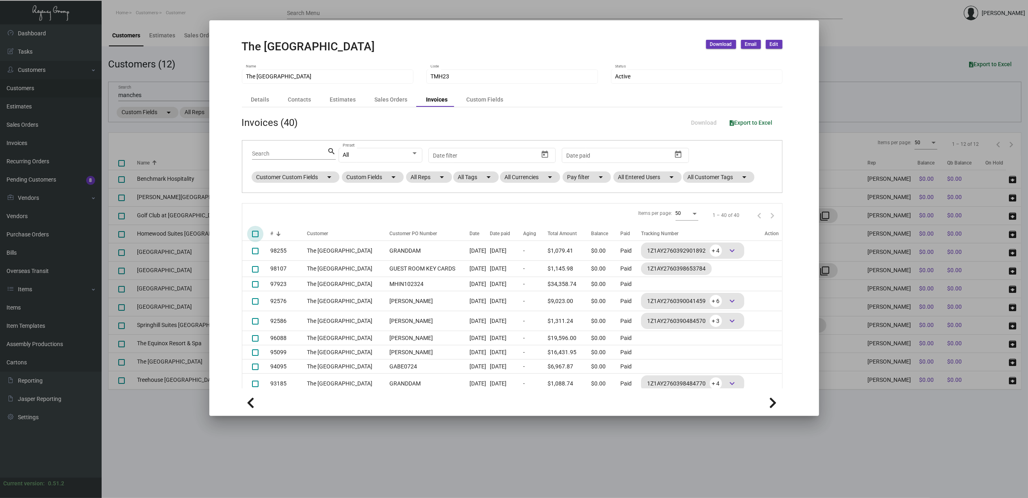
click at [255, 233] on span at bounding box center [255, 234] width 7 height 7
click at [255, 237] on input "deselect all" at bounding box center [255, 237] width 0 height 0
checkbox input "true"
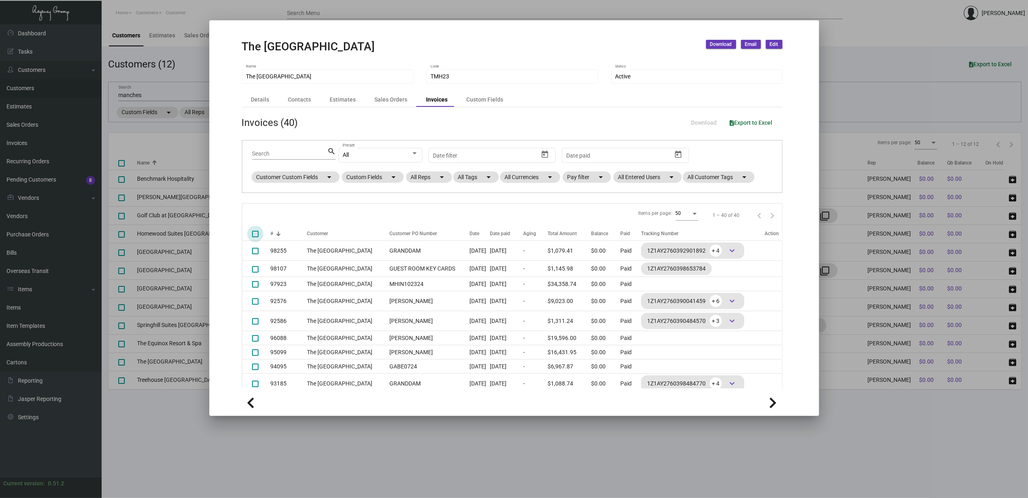
checkbox input "true"
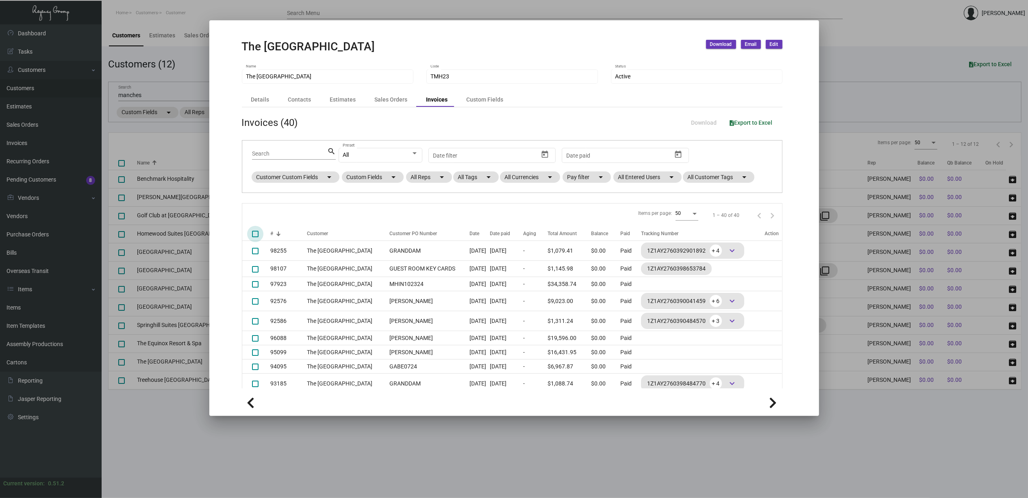
checkbox input "true"
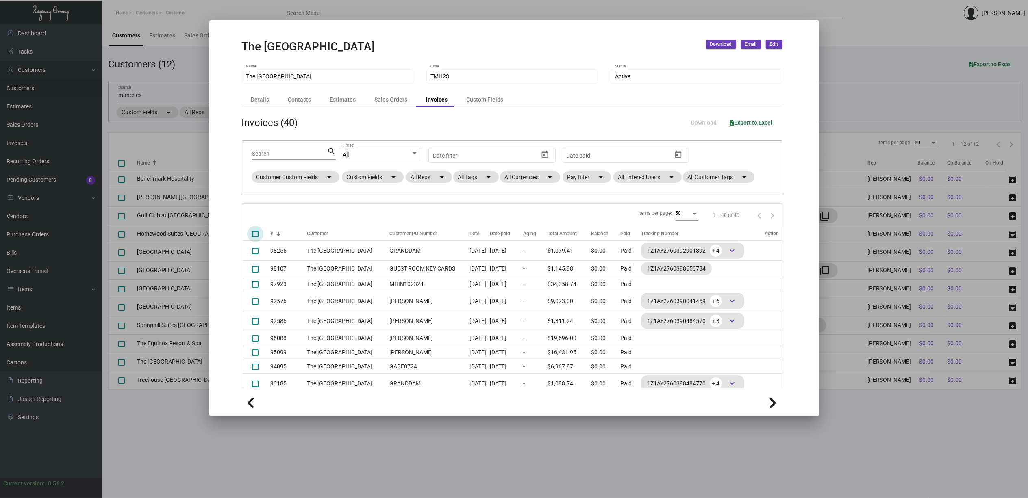
checkbox input "true"
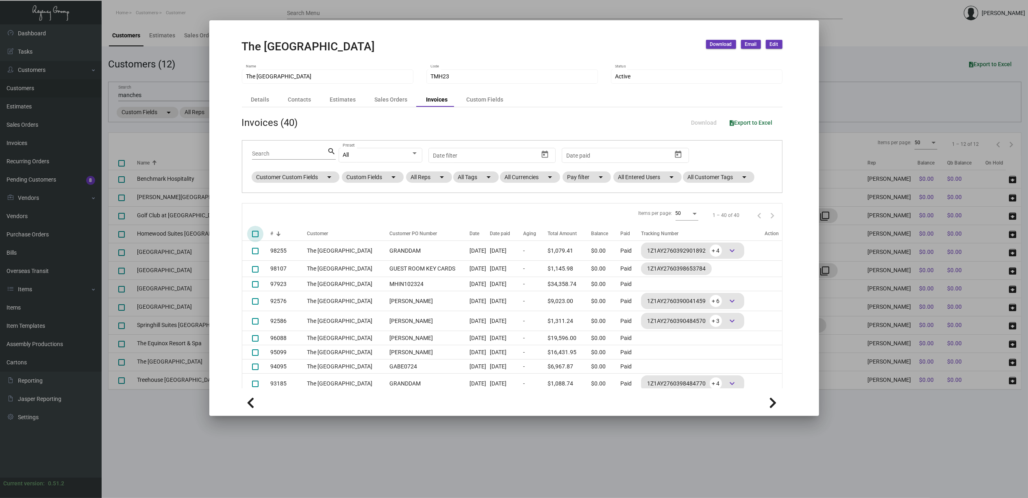
checkbox input "true"
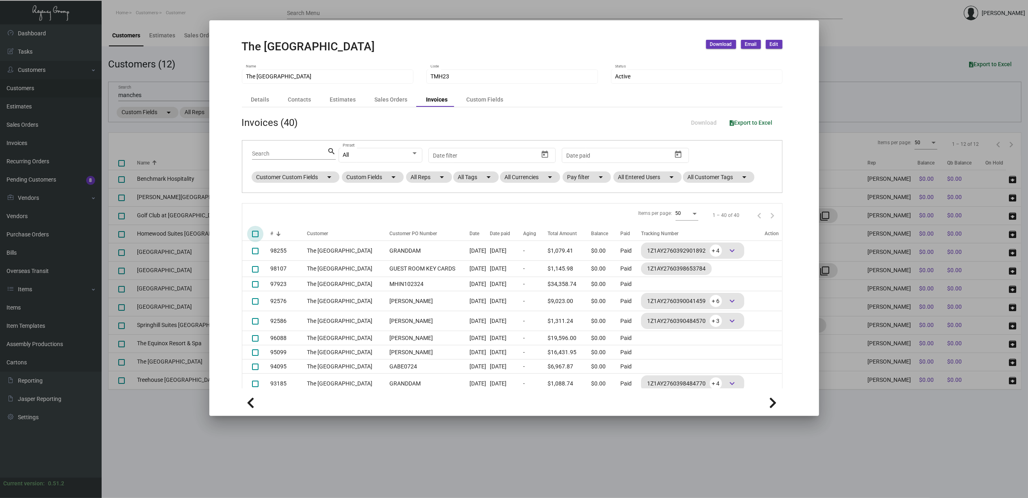
checkbox input "true"
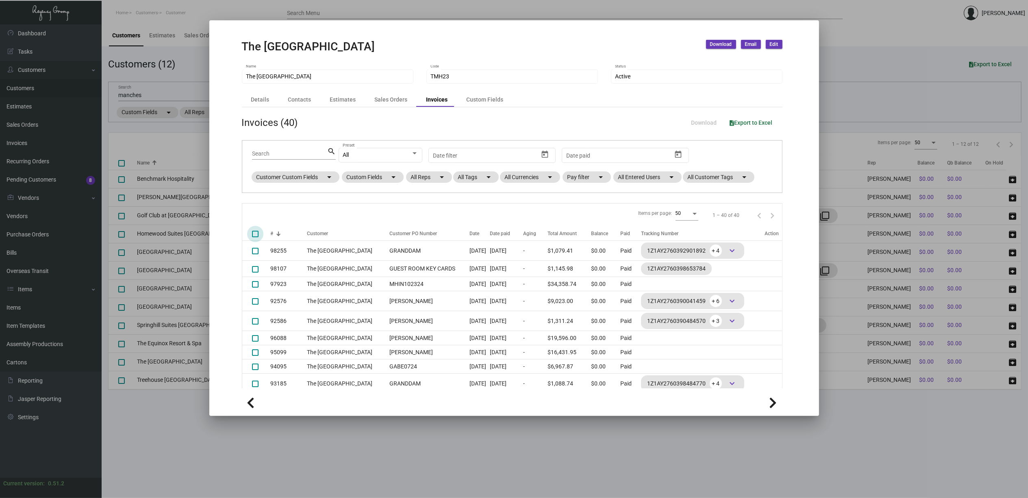
checkbox input "true"
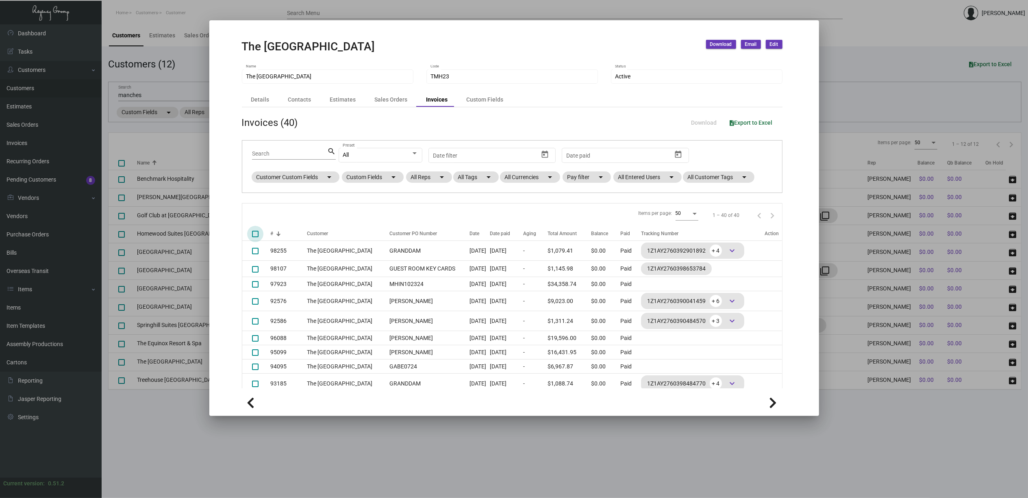
checkbox input "true"
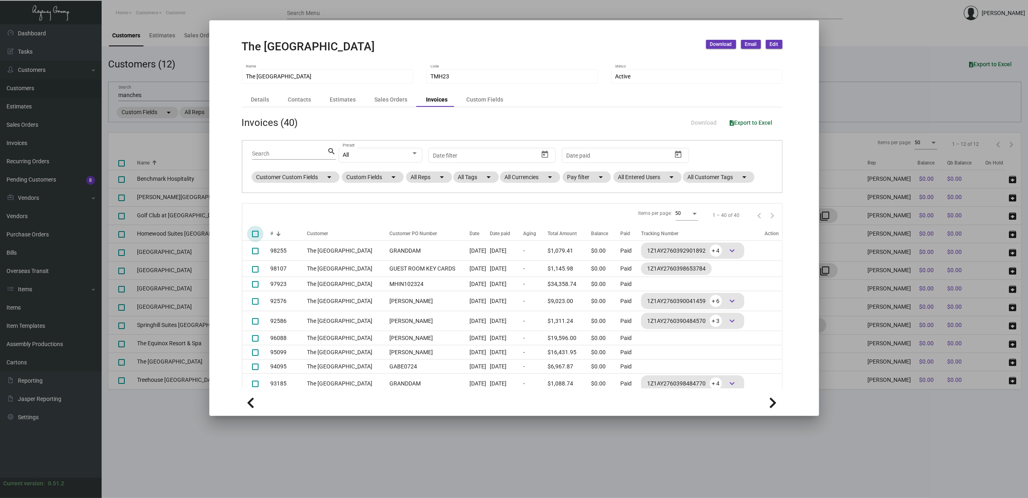
checkbox input "true"
click at [721, 46] on span "Download" at bounding box center [721, 44] width 22 height 7
click at [256, 236] on div at bounding box center [514, 249] width 1028 height 498
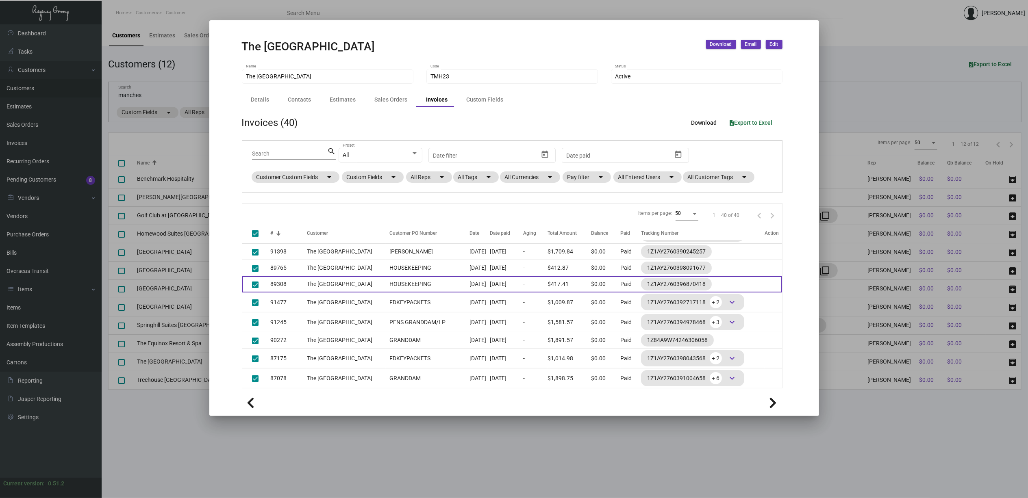
scroll to position [416, 0]
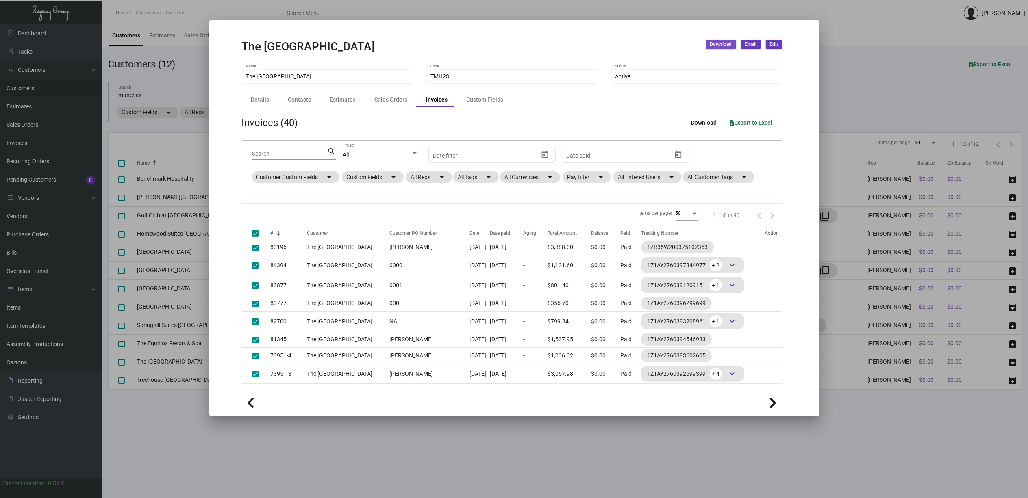
click at [725, 46] on span "Download" at bounding box center [721, 44] width 22 height 7
click at [751, 44] on div at bounding box center [514, 249] width 1028 height 498
click at [751, 44] on span "Email" at bounding box center [751, 44] width 12 height 7
click at [759, 61] on button "Customer Invoices" at bounding box center [771, 62] width 60 height 20
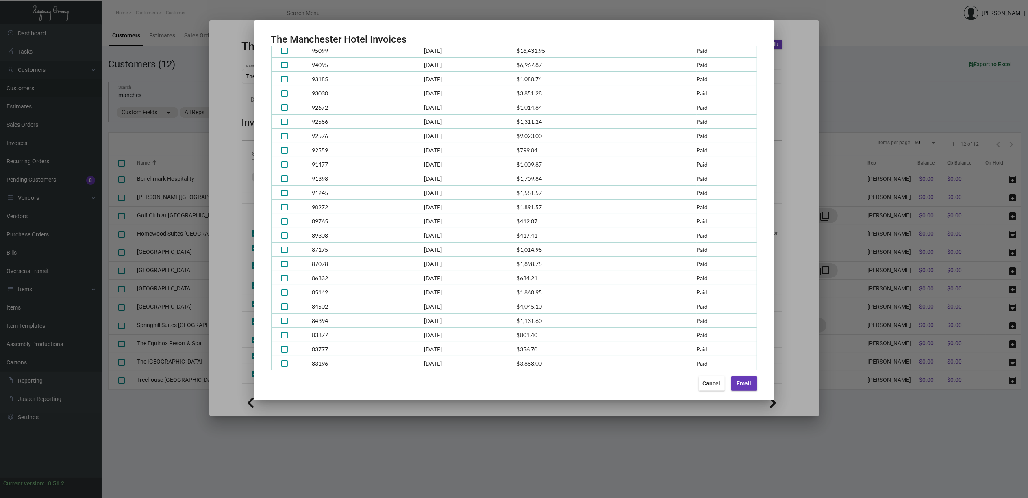
scroll to position [0, 0]
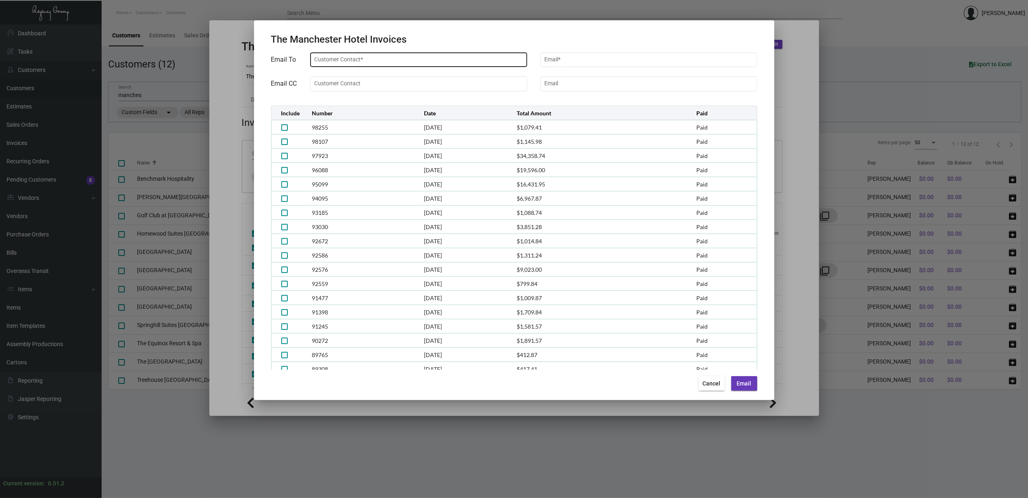
click at [370, 61] on input "Customer Contact *" at bounding box center [418, 59] width 209 height 7
type input "levib"
drag, startPoint x: 410, startPoint y: 61, endPoint x: 288, endPoint y: 48, distance: 122.6
click at [288, 48] on div "Email To levib Customer Contact * Email * Email CC Customer Contact Email Inclu…" at bounding box center [514, 208] width 506 height 324
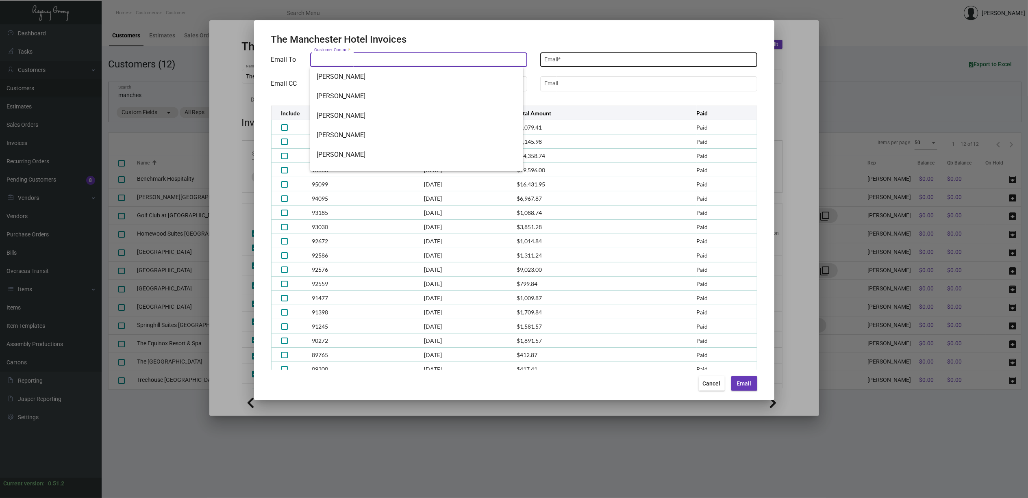
click at [616, 56] on input "Email *" at bounding box center [648, 59] width 209 height 7
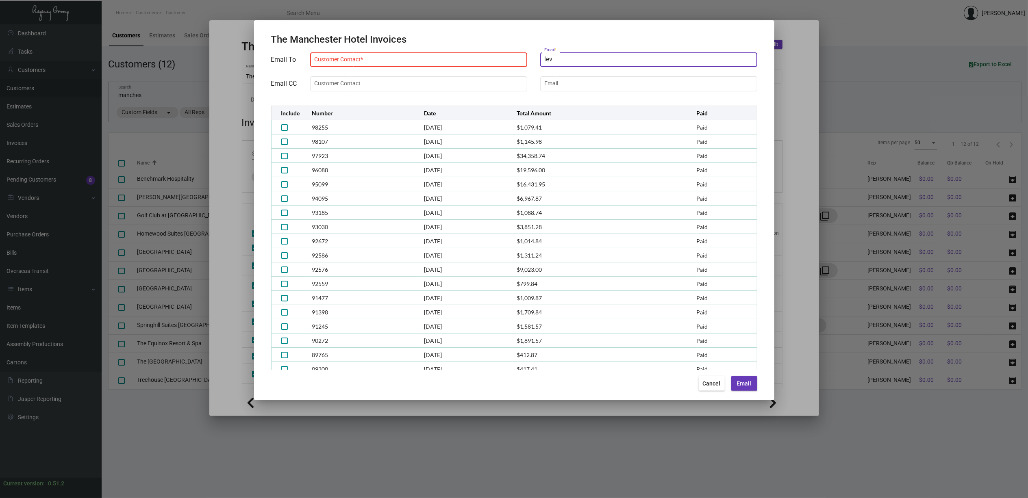
type input "lev"
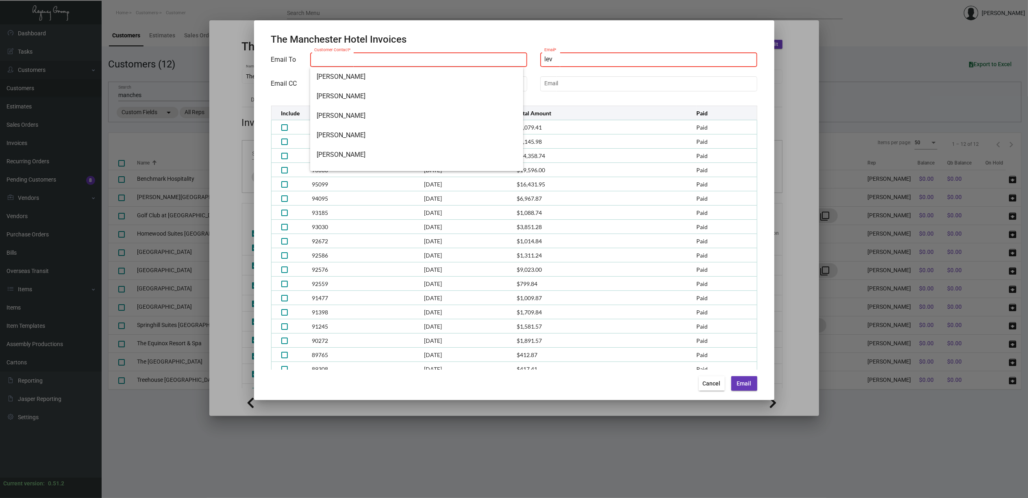
click at [402, 57] on input "Customer Contact *" at bounding box center [418, 59] width 209 height 7
click at [403, 76] on span "Matt Bryant" at bounding box center [417, 77] width 200 height 20
type input "Matt Bryant"
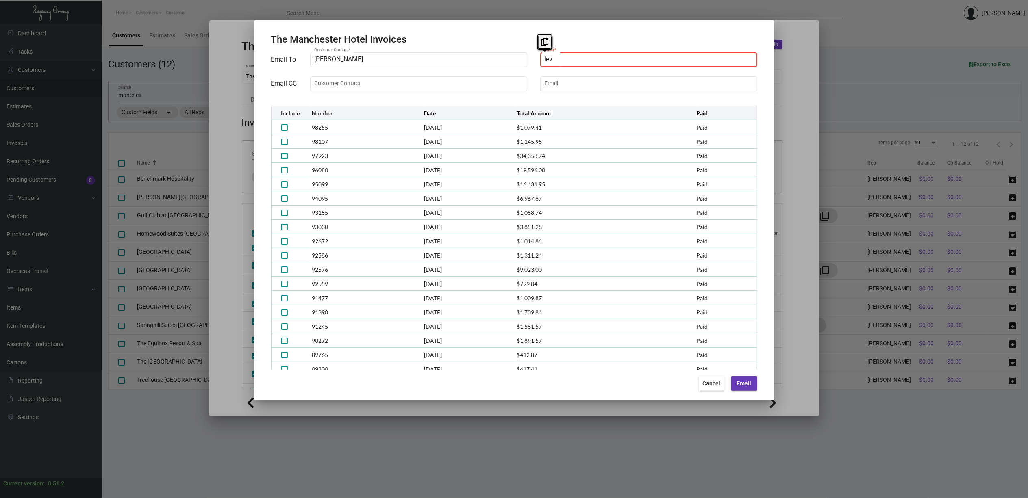
drag, startPoint x: 552, startPoint y: 59, endPoint x: 528, endPoint y: 54, distance: 24.6
click at [535, 59] on div "Email To Matt Bryant Customer Contact * lev Email * Email CC Customer Contact E…" at bounding box center [514, 72] width 486 height 42
type input "levib@theregenc"
click at [708, 385] on span "Cancel" at bounding box center [712, 384] width 18 height 7
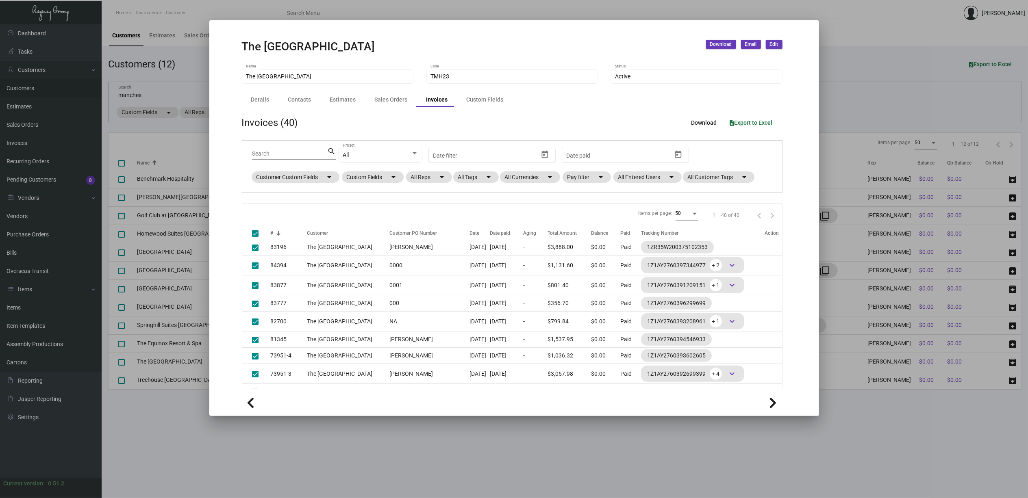
click at [708, 385] on td at bounding box center [703, 391] width 124 height 14
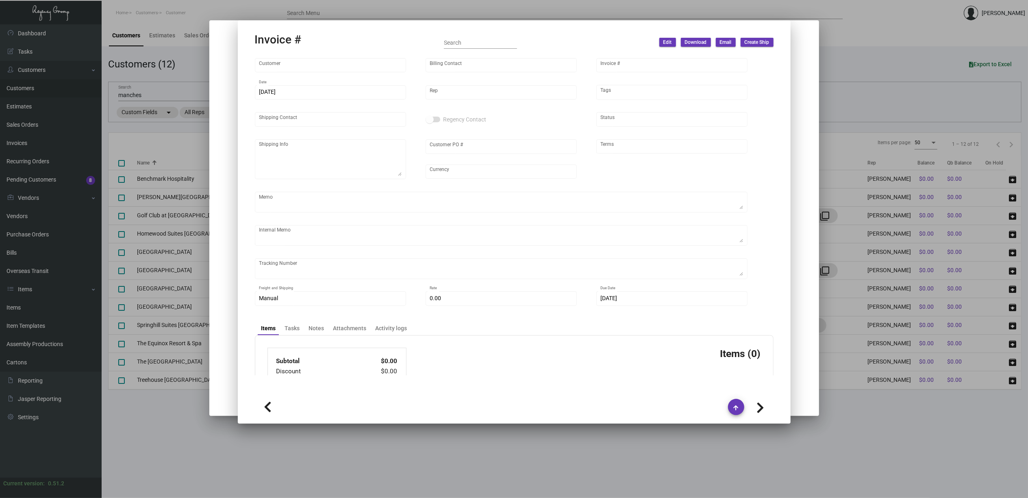
type input "The [GEOGRAPHIC_DATA]"
type input "[PERSON_NAME]"
type input "80095"
type input "8/31/2023"
type input "[PERSON_NAME]"
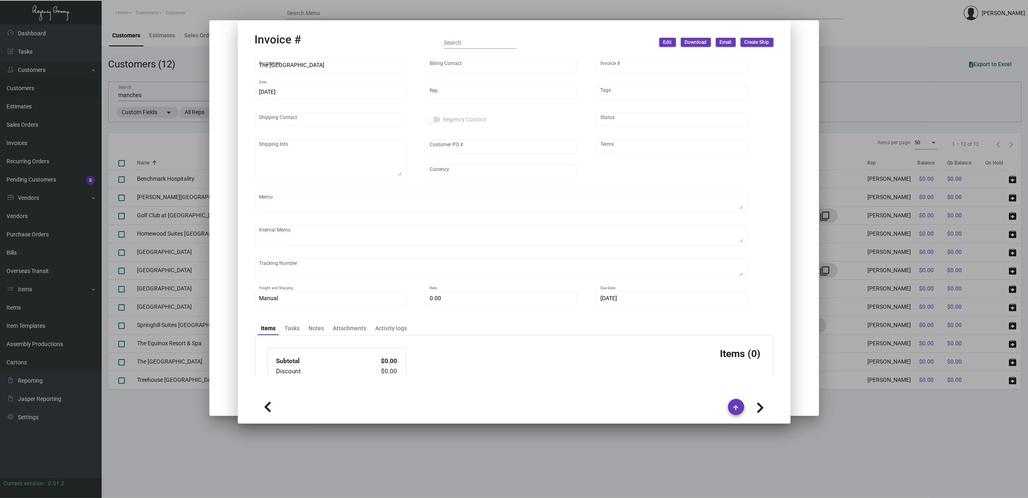
type input "[PERSON_NAME]"
type textarea "The Manchester Hotel - [PERSON_NAME] [STREET_ADDRESS]"
type input "[PERSON_NAME]"
type input "United States Dollar $"
type input "Net 30"
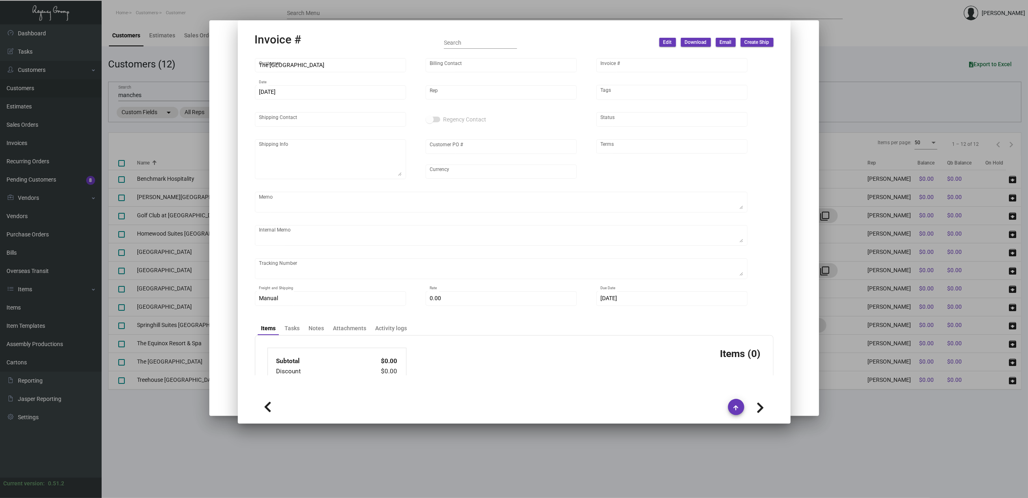
type textarea "Ship direct from DHL 1K, and UPS ship another 1K. Total 2K shipped."
type input "8.50000 %"
type input "9/1/2023"
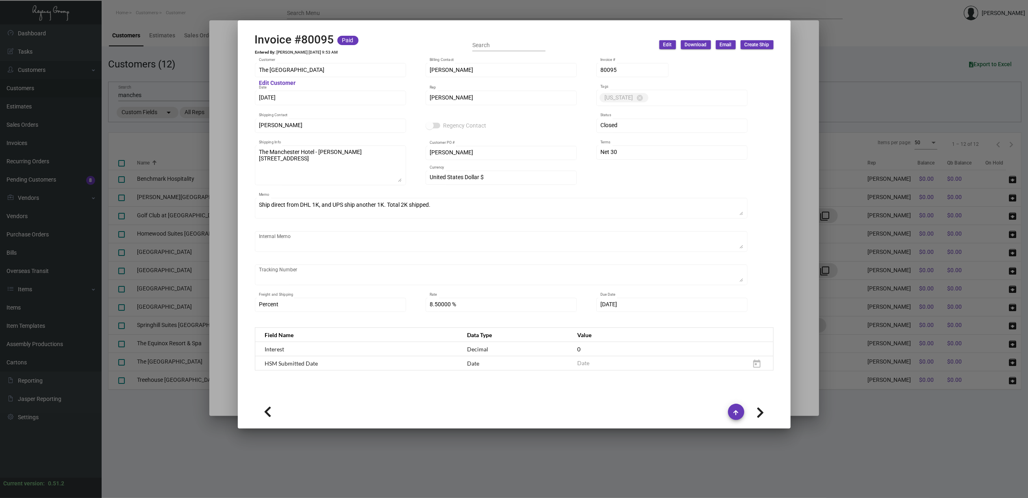
click at [228, 61] on div at bounding box center [514, 249] width 1028 height 498
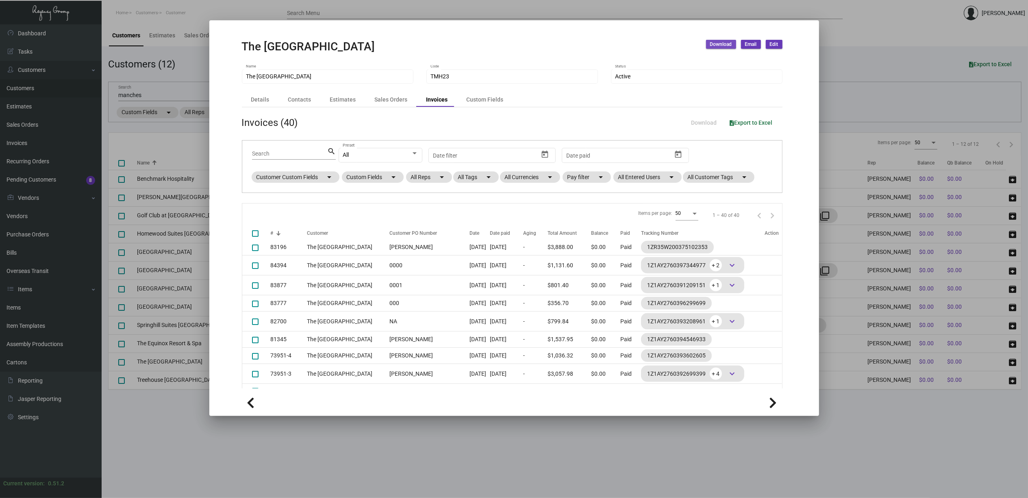
click at [729, 43] on span "Download" at bounding box center [721, 44] width 22 height 7
click at [226, 115] on div at bounding box center [514, 249] width 1028 height 498
click at [256, 235] on span at bounding box center [255, 234] width 7 height 7
click at [255, 237] on input "deselect all" at bounding box center [255, 237] width 0 height 0
checkbox input "true"
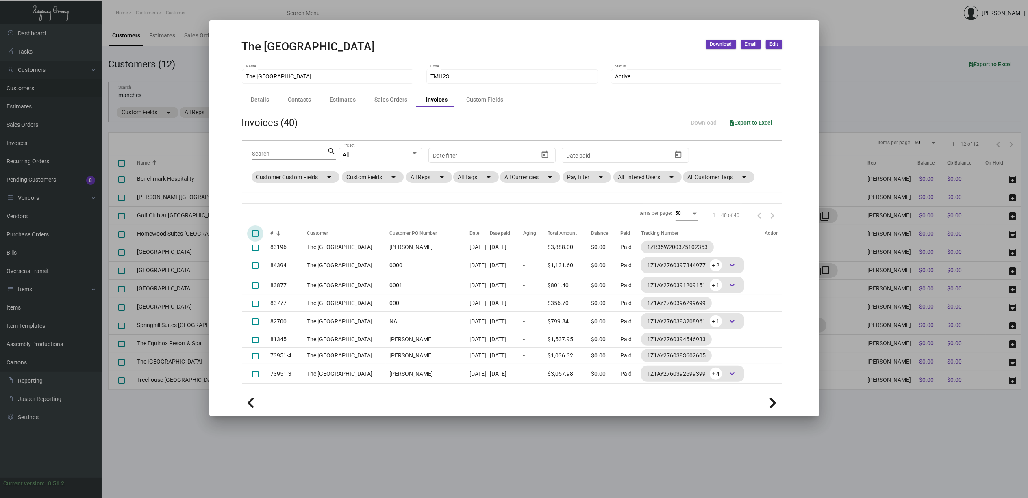
checkbox input "true"
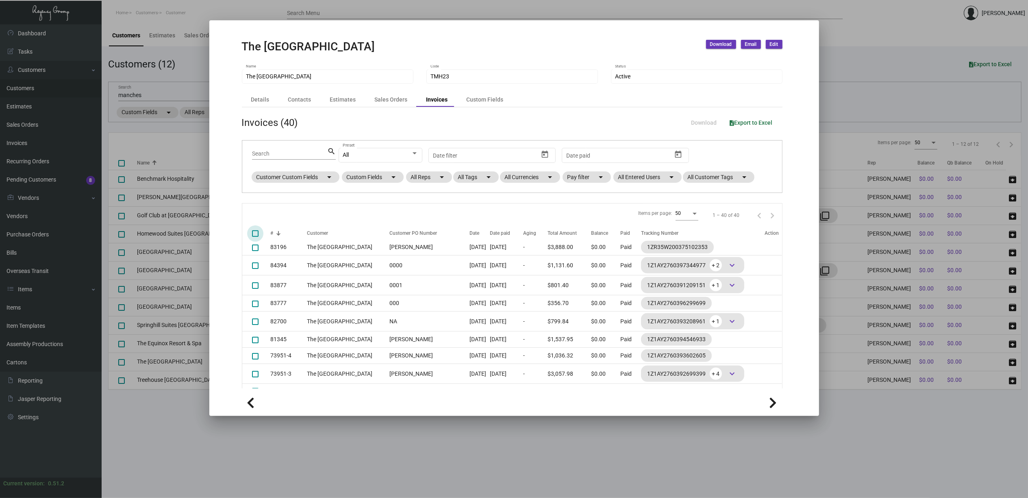
checkbox input "true"
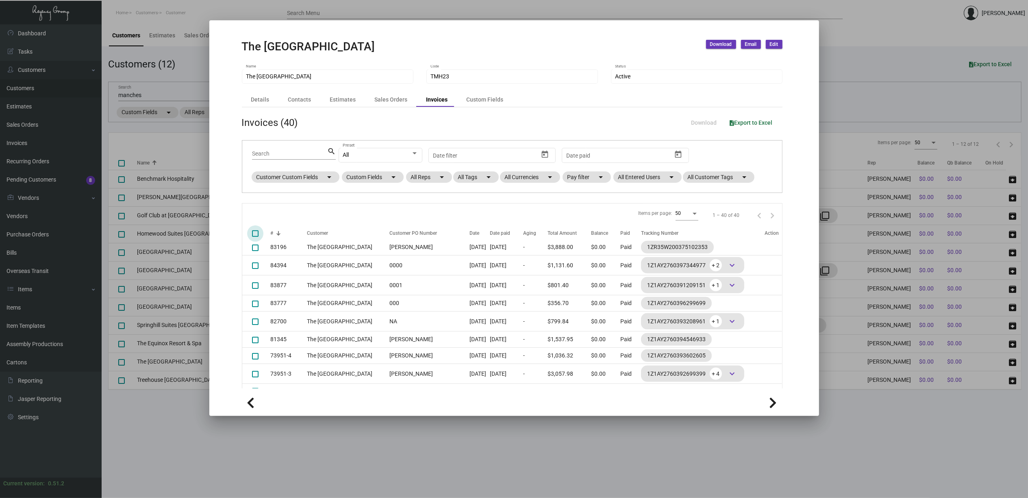
checkbox input "true"
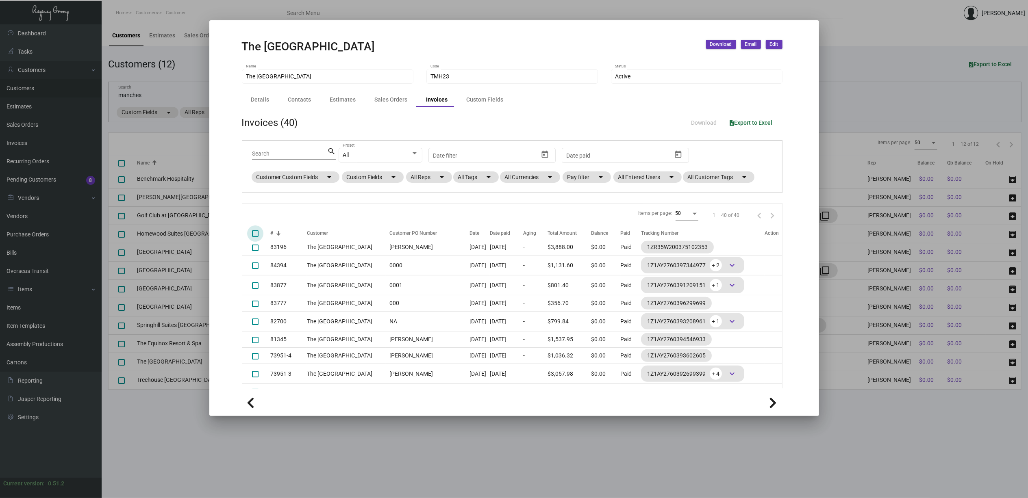
checkbox input "true"
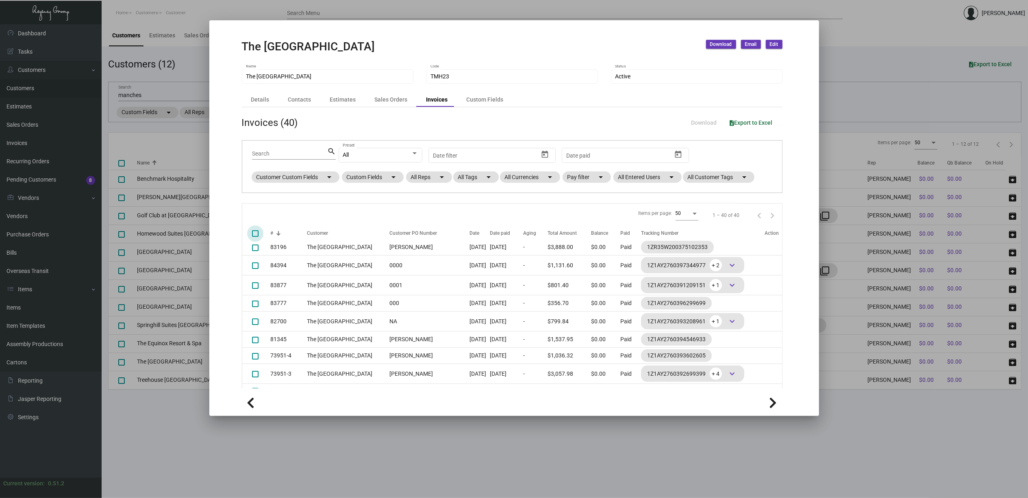
checkbox input "true"
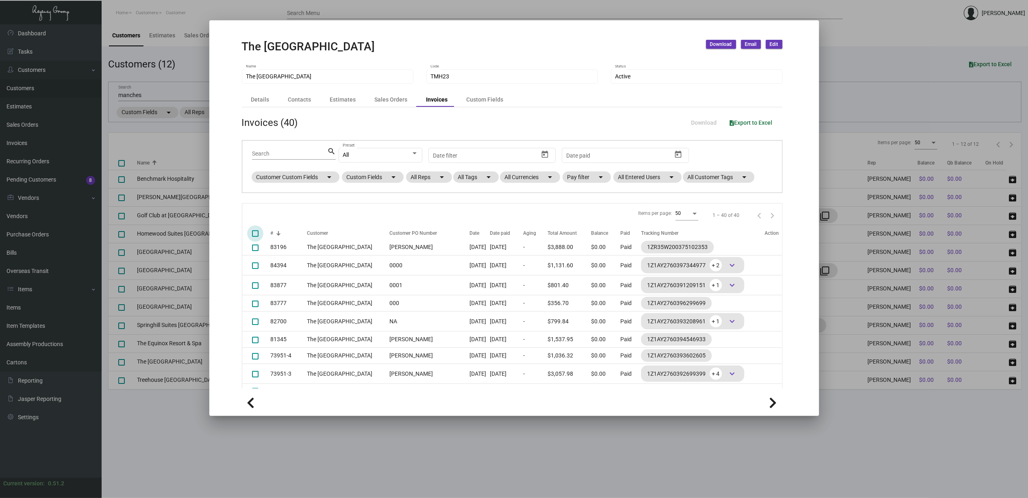
checkbox input "true"
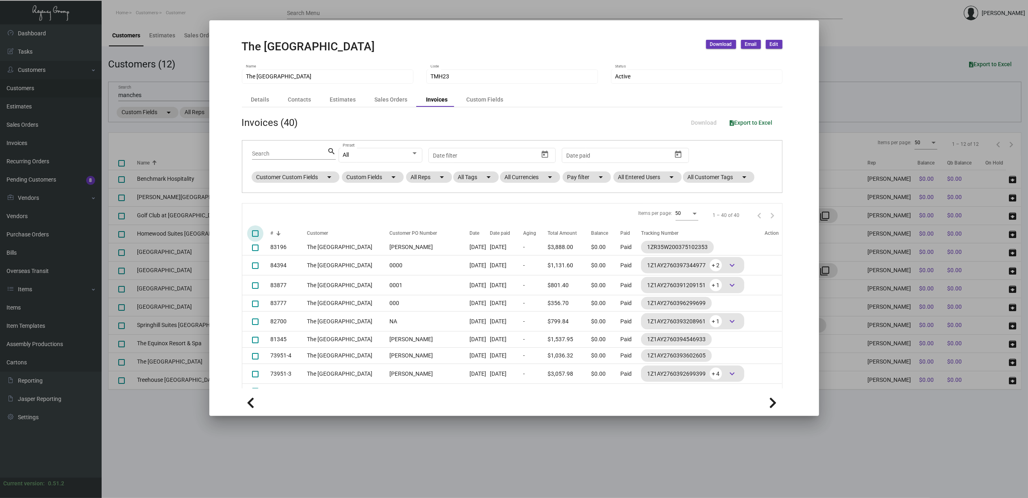
checkbox input "true"
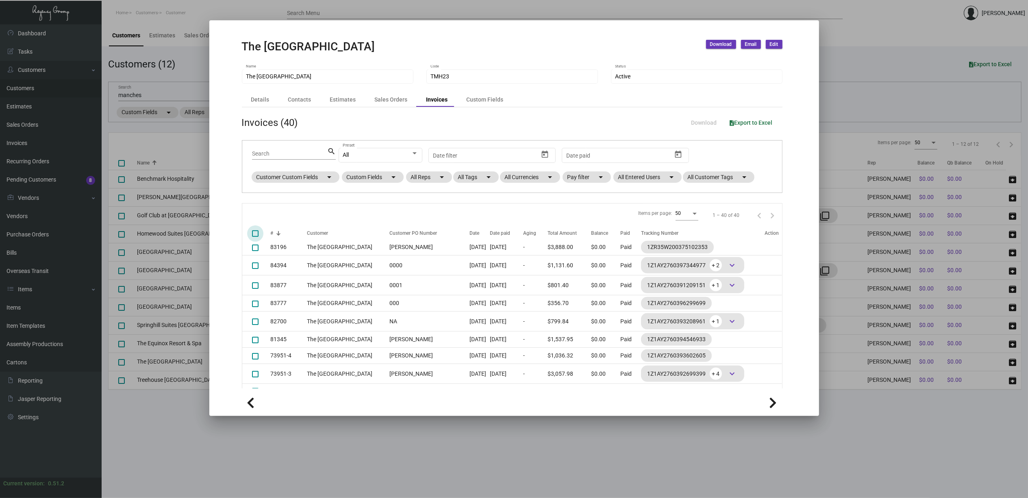
checkbox input "true"
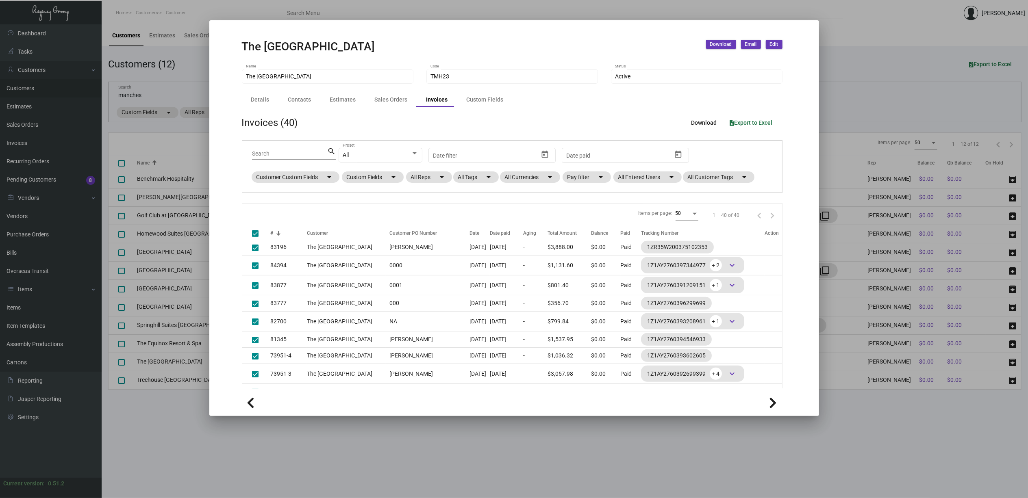
click at [721, 42] on span "Download" at bounding box center [721, 44] width 22 height 7
click at [731, 82] on button "Invoices" at bounding box center [743, 82] width 75 height 20
click at [752, 42] on span "Email" at bounding box center [751, 44] width 12 height 7
click at [759, 59] on button "Customer Invoices" at bounding box center [771, 62] width 60 height 20
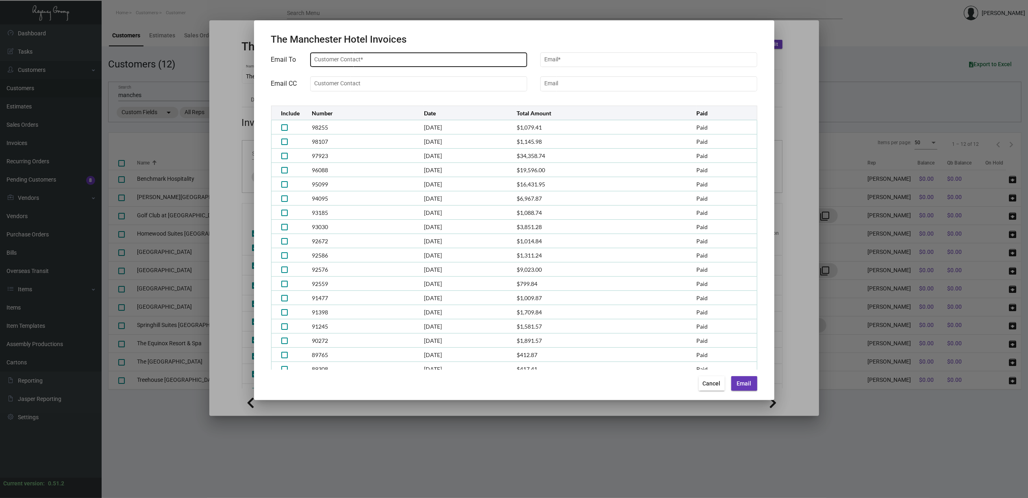
click at [494, 65] on div "Customer Contact *" at bounding box center [418, 59] width 209 height 16
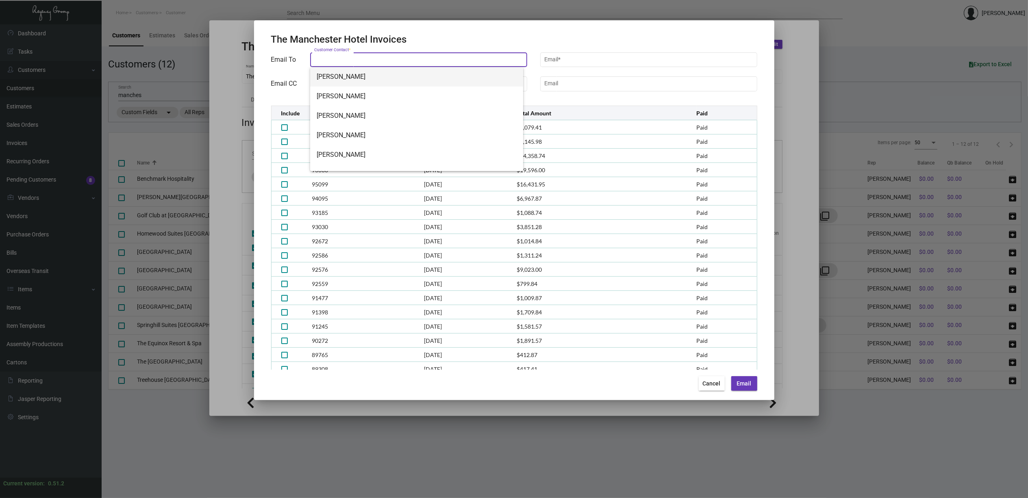
click at [477, 82] on span "Matt Bryant" at bounding box center [417, 77] width 200 height 20
type input "Matt Bryant"
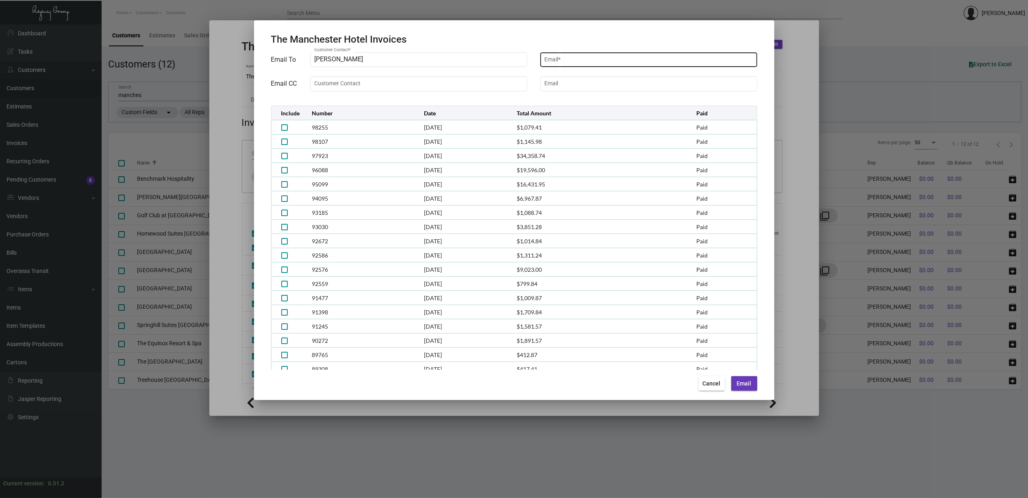
click at [601, 59] on div "Email *" at bounding box center [648, 59] width 209 height 16
paste input "Levi Backman <levib@theregencygroup.net>"
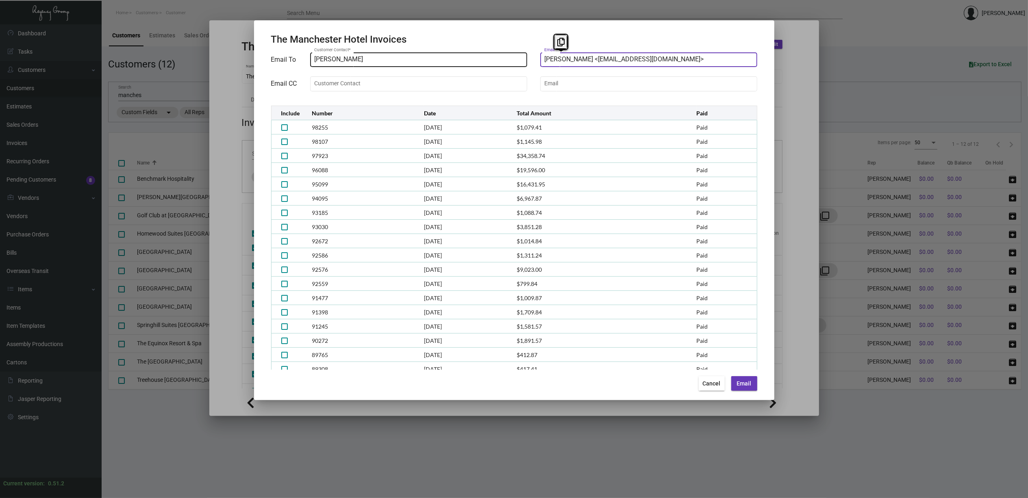
drag, startPoint x: 579, startPoint y: 59, endPoint x: 498, endPoint y: 59, distance: 80.9
click at [498, 59] on div "Email To Matt Bryant Customer Contact * Levi Backman <levib@theregencygroup.net…" at bounding box center [514, 72] width 486 height 42
click at [631, 62] on input "levib@theregencygroup.net>" at bounding box center [648, 59] width 209 height 7
type input "levib@theregencygroup.net"
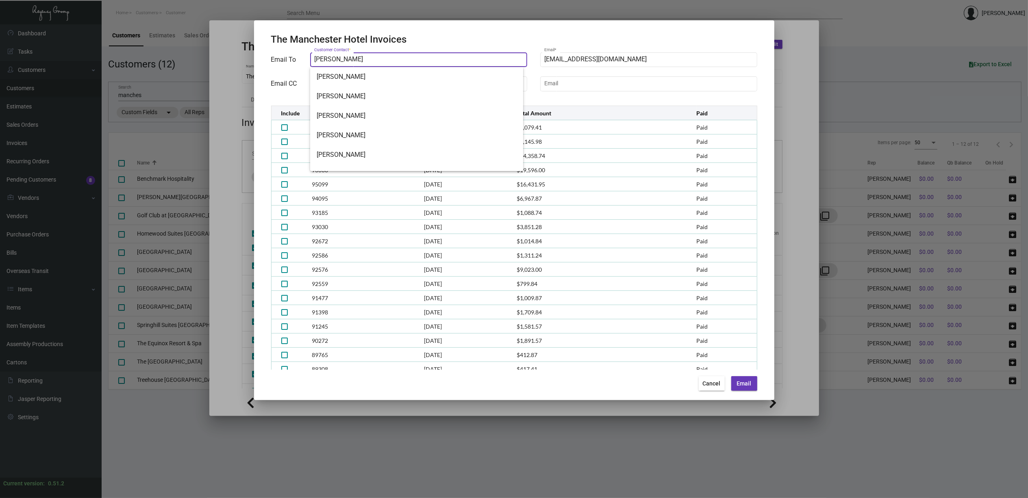
click at [396, 59] on input "Matt Bryant" at bounding box center [418, 59] width 209 height 7
click at [436, 33] on div "The Manchester Hotel Invoices" at bounding box center [514, 39] width 486 height 13
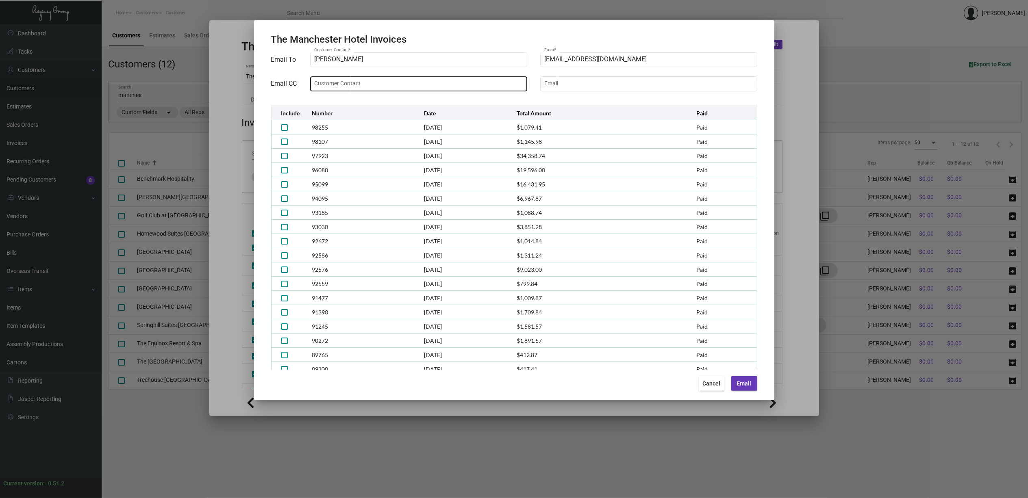
click at [430, 86] on input "Customer Contact" at bounding box center [418, 83] width 209 height 7
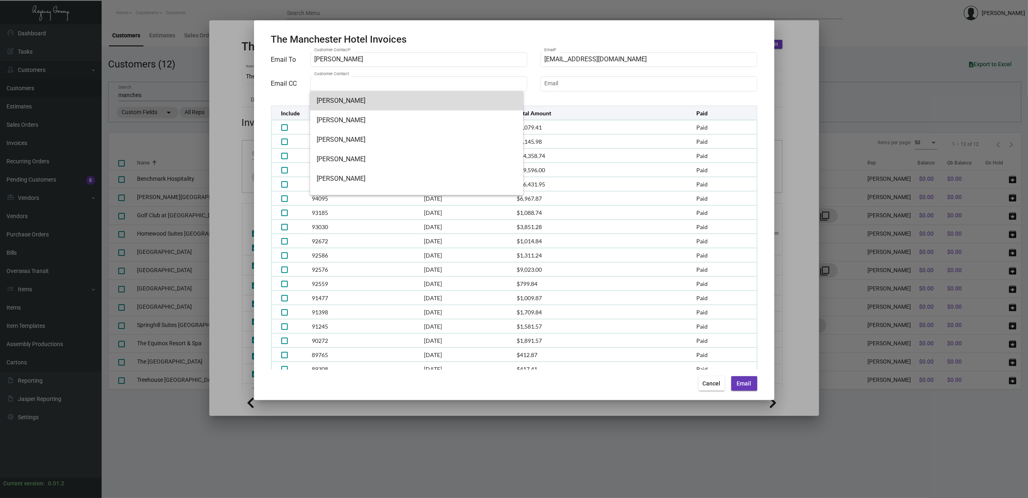
click at [419, 99] on span "Matt Bryant" at bounding box center [417, 101] width 200 height 20
type input "Matt Bryant"
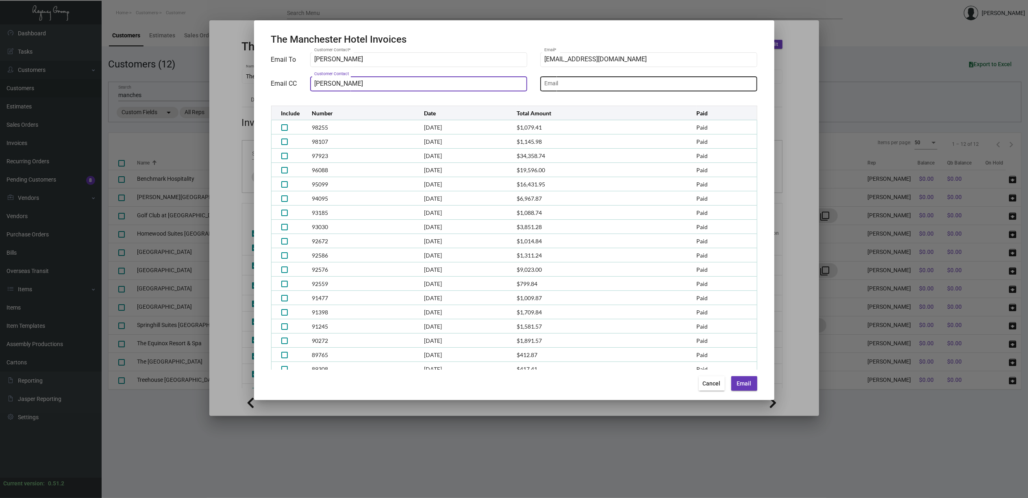
click at [555, 81] on input "Email" at bounding box center [648, 83] width 209 height 7
click at [568, 84] on input "Email" at bounding box center [648, 83] width 209 height 7
paste input "Zak Jacoby <Zak@theregencygroup.net>"
drag, startPoint x: 570, startPoint y: 83, endPoint x: 511, endPoint y: 83, distance: 59.0
click at [511, 83] on div "Email To Matt Bryant Customer Contact * levib@theregencygroup.net Email * Email…" at bounding box center [514, 72] width 486 height 42
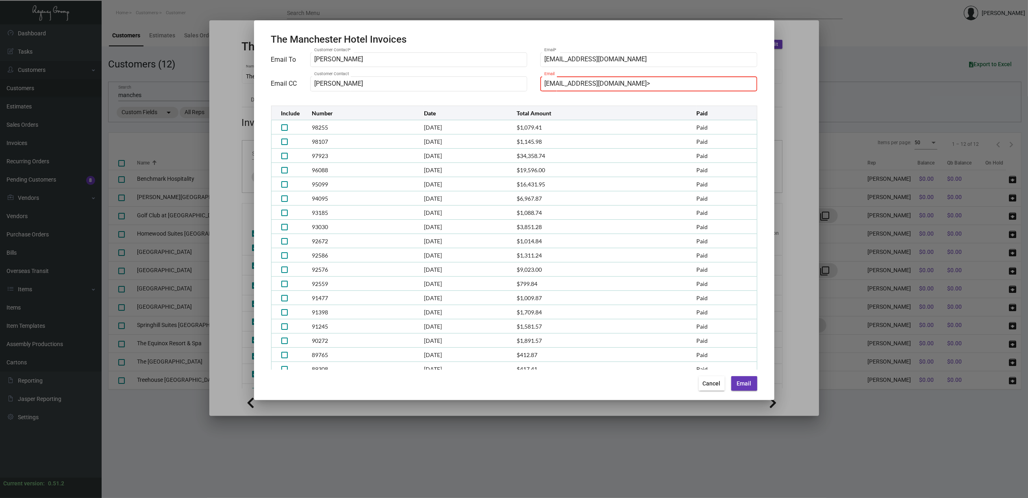
click at [630, 85] on input "Zak@theregencygroup.net>" at bounding box center [648, 83] width 209 height 7
type input "Zak@theregencygroup.net"
click at [284, 128] on span at bounding box center [284, 127] width 7 height 7
click at [284, 131] on input "checkbox" at bounding box center [284, 131] width 0 height 0
checkbox input "true"
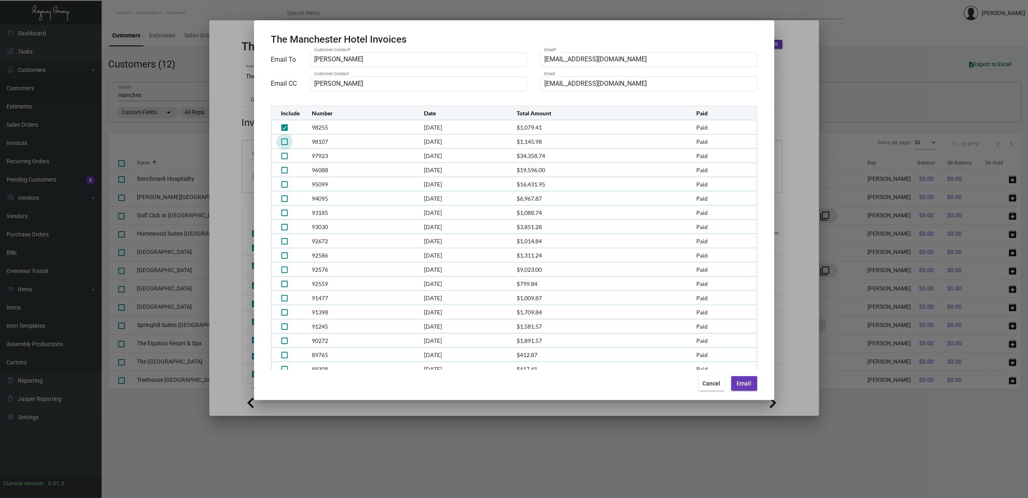
click at [284, 140] on span at bounding box center [284, 142] width 7 height 7
click at [284, 145] on input "checkbox" at bounding box center [284, 145] width 0 height 0
checkbox input "true"
click at [287, 155] on span at bounding box center [284, 156] width 7 height 7
click at [285, 159] on input "checkbox" at bounding box center [284, 159] width 0 height 0
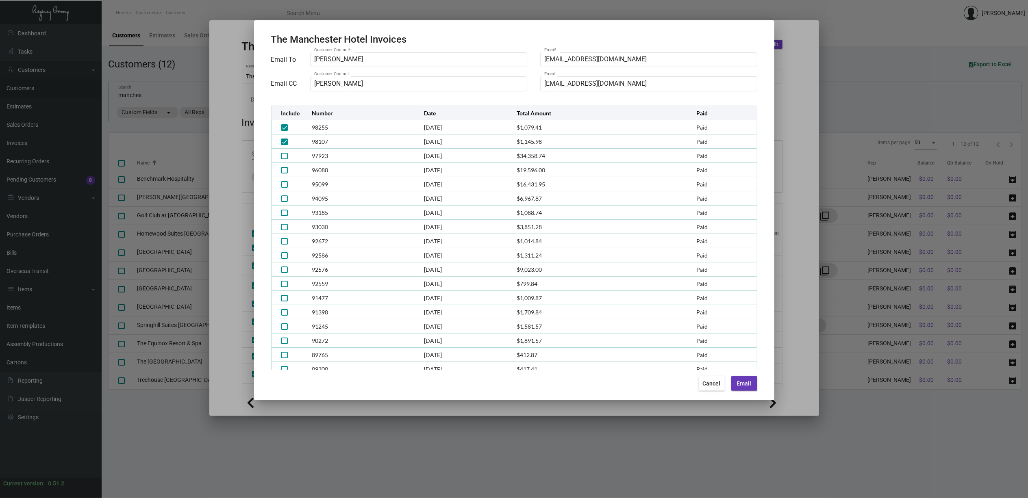
checkbox input "true"
click at [282, 167] on span at bounding box center [284, 170] width 7 height 7
click at [284, 174] on input "checkbox" at bounding box center [284, 174] width 0 height 0
checkbox input "true"
click at [285, 186] on span at bounding box center [284, 184] width 7 height 7
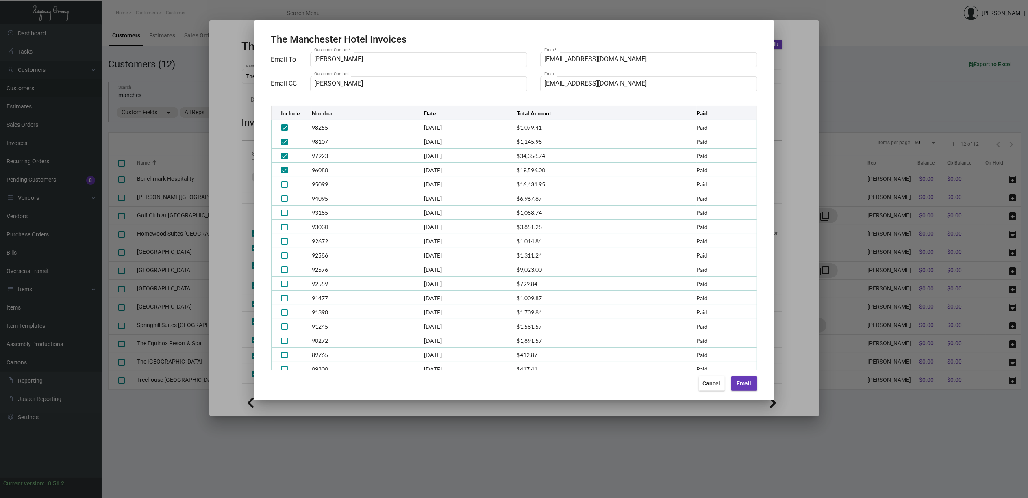
click at [285, 188] on input "checkbox" at bounding box center [284, 188] width 0 height 0
checkbox input "true"
click at [285, 198] on span at bounding box center [284, 199] width 7 height 7
click at [285, 202] on input "checkbox" at bounding box center [284, 202] width 0 height 0
checkbox input "true"
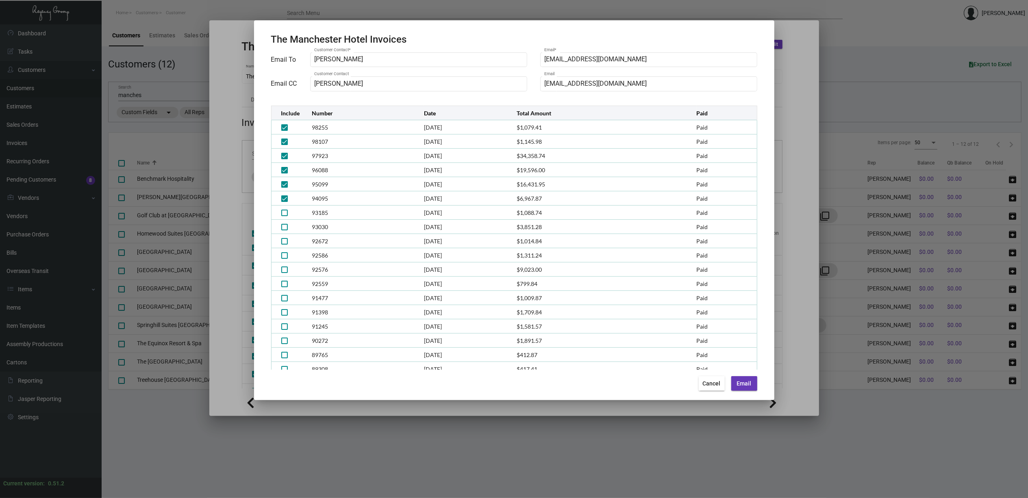
click at [281, 212] on span at bounding box center [284, 213] width 7 height 7
click at [284, 216] on input "checkbox" at bounding box center [284, 216] width 0 height 0
checkbox input "true"
click at [285, 228] on span at bounding box center [284, 227] width 7 height 7
click at [285, 231] on input "checkbox" at bounding box center [284, 231] width 0 height 0
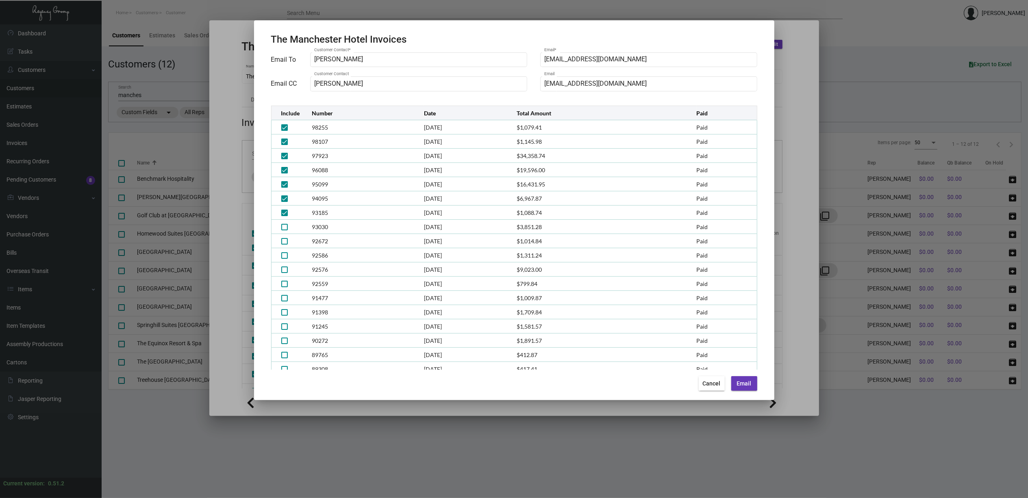
checkbox input "true"
click at [285, 243] on span at bounding box center [284, 241] width 7 height 7
click at [285, 245] on input "checkbox" at bounding box center [284, 245] width 0 height 0
checkbox input "true"
click at [282, 256] on span at bounding box center [284, 255] width 7 height 7
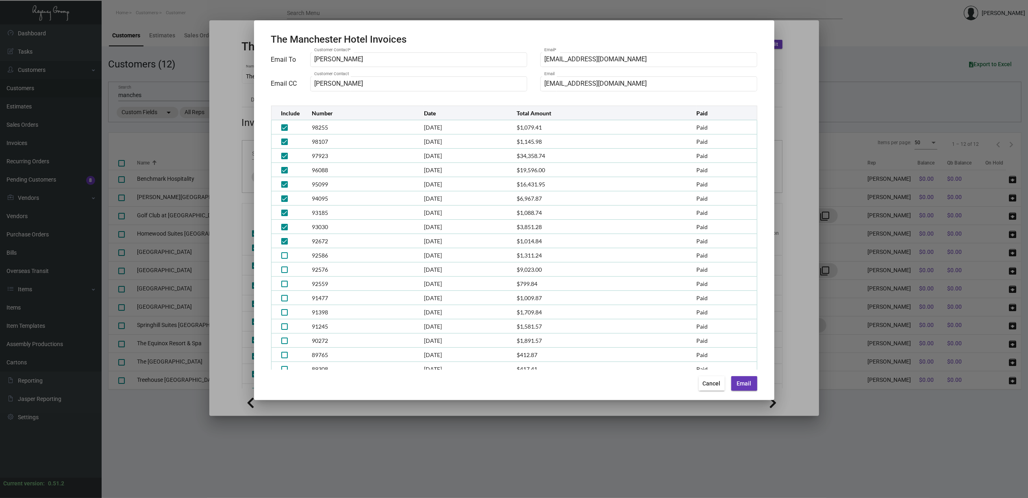
click at [284, 259] on input "checkbox" at bounding box center [284, 259] width 0 height 0
checkbox input "true"
click at [286, 272] on span at bounding box center [284, 270] width 7 height 7
click at [285, 273] on input "checkbox" at bounding box center [284, 273] width 0 height 0
checkbox input "true"
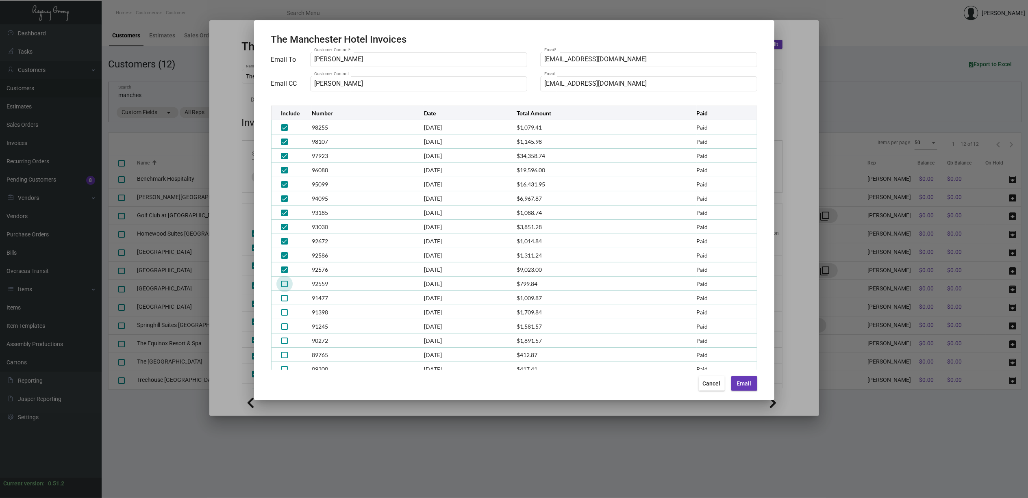
click at [285, 285] on span at bounding box center [284, 284] width 7 height 7
click at [285, 287] on input "checkbox" at bounding box center [284, 287] width 0 height 0
checkbox input "true"
click at [282, 298] on span at bounding box center [284, 298] width 7 height 7
click at [284, 302] on input "checkbox" at bounding box center [284, 302] width 0 height 0
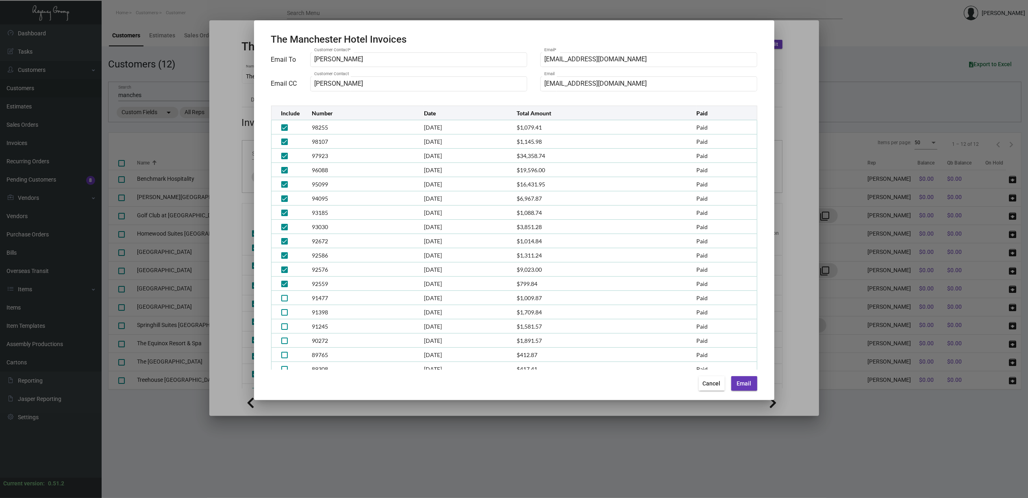
checkbox input "true"
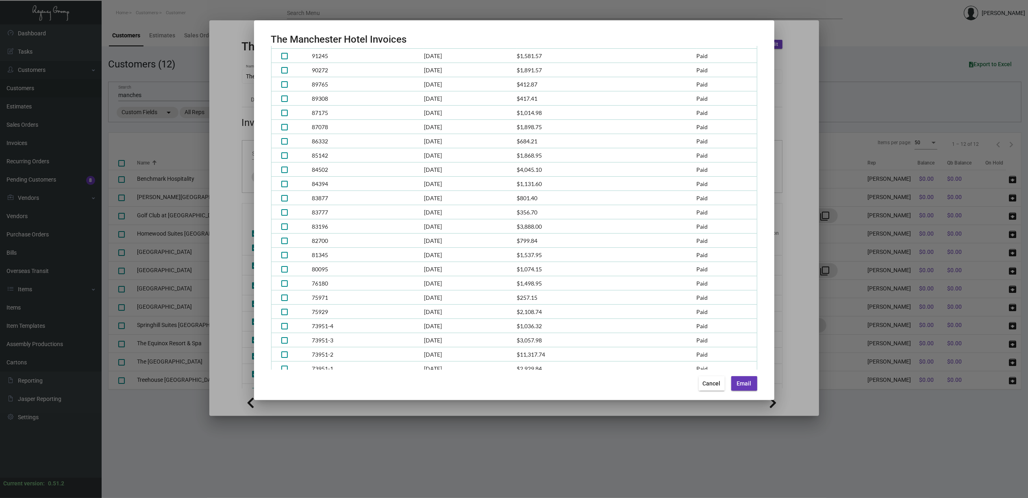
scroll to position [108, 0]
click at [284, 203] on span at bounding box center [284, 204] width 7 height 7
click at [284, 208] on input "checkbox" at bounding box center [284, 208] width 0 height 0
checkbox input "true"
drag, startPoint x: 286, startPoint y: 215, endPoint x: 286, endPoint y: 220, distance: 4.9
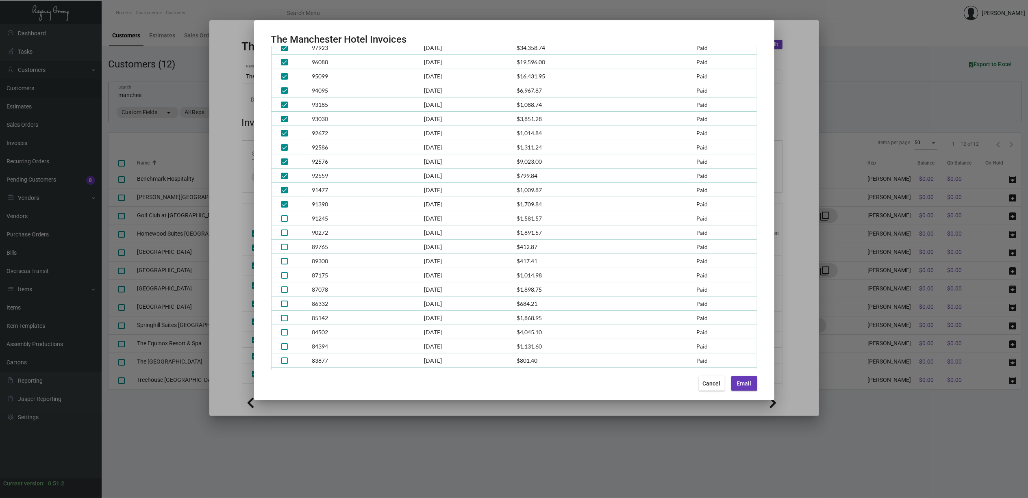
click at [286, 215] on span at bounding box center [284, 218] width 7 height 7
click at [285, 222] on input "checkbox" at bounding box center [284, 222] width 0 height 0
checkbox input "true"
click at [284, 233] on span at bounding box center [284, 233] width 7 height 7
click at [284, 236] on input "checkbox" at bounding box center [284, 236] width 0 height 0
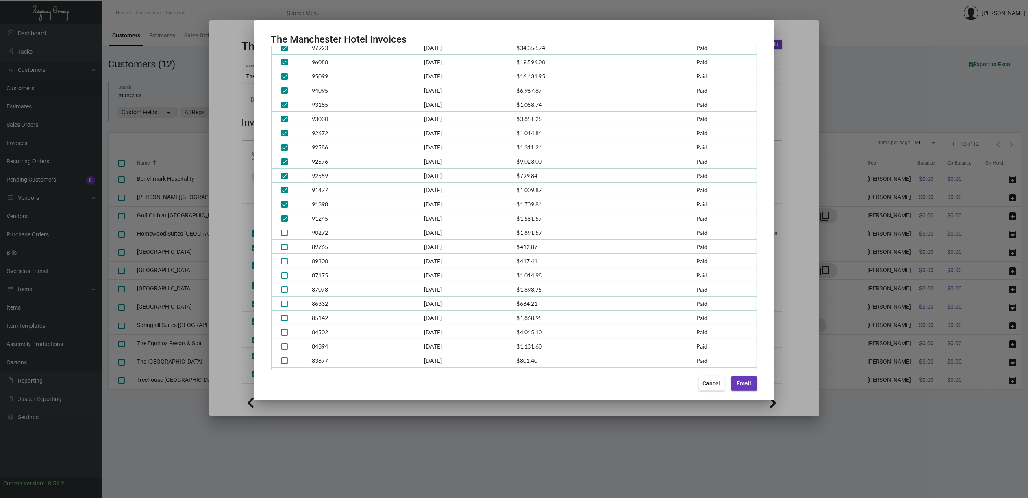
checkbox input "true"
click at [287, 246] on span at bounding box center [284, 247] width 7 height 7
click at [285, 250] on input "checkbox" at bounding box center [284, 250] width 0 height 0
checkbox input "true"
click at [285, 259] on span at bounding box center [284, 261] width 7 height 7
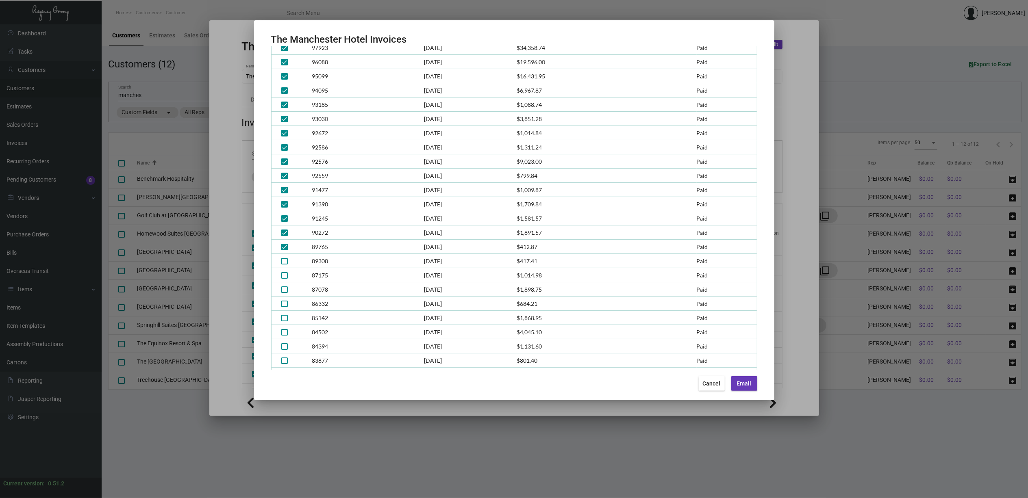
click at [285, 265] on input "checkbox" at bounding box center [284, 265] width 0 height 0
checkbox input "true"
click at [285, 272] on span at bounding box center [284, 275] width 7 height 7
click at [285, 279] on input "checkbox" at bounding box center [284, 279] width 0 height 0
checkbox input "true"
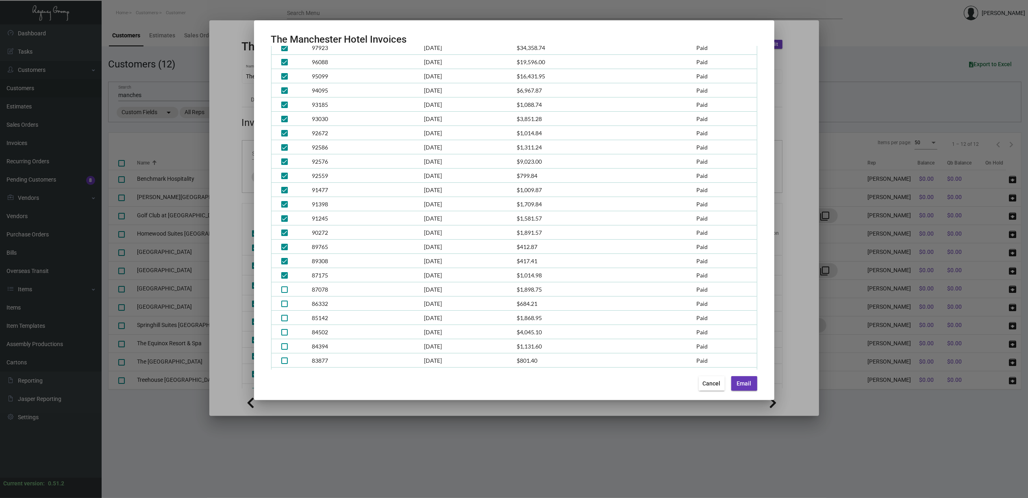
scroll to position [271, 0]
click at [282, 127] on span at bounding box center [284, 127] width 7 height 7
click at [284, 131] on input "checkbox" at bounding box center [284, 131] width 0 height 0
checkbox input "true"
click at [285, 141] on span at bounding box center [284, 141] width 7 height 7
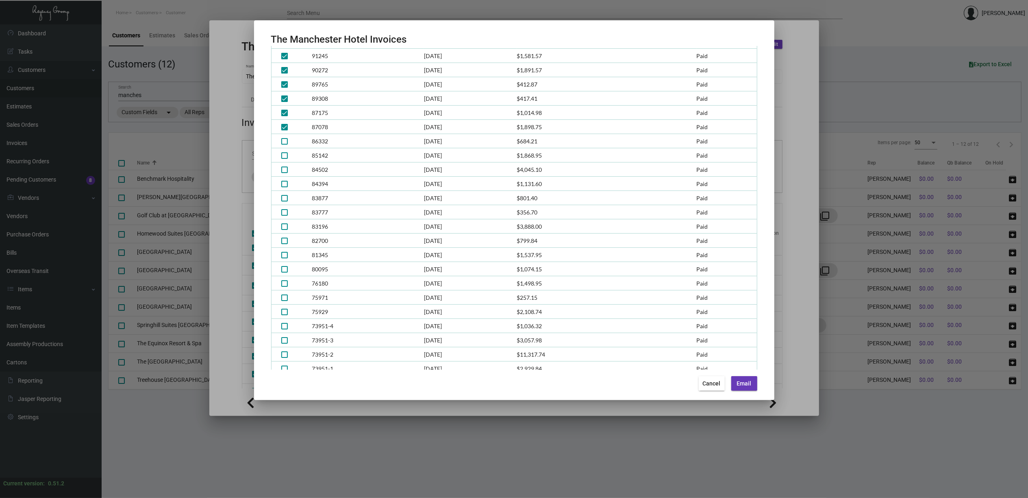
click at [285, 145] on input "checkbox" at bounding box center [284, 145] width 0 height 0
checkbox input "true"
click at [286, 155] on span at bounding box center [284, 155] width 7 height 7
click at [285, 159] on input "checkbox" at bounding box center [284, 159] width 0 height 0
checkbox input "true"
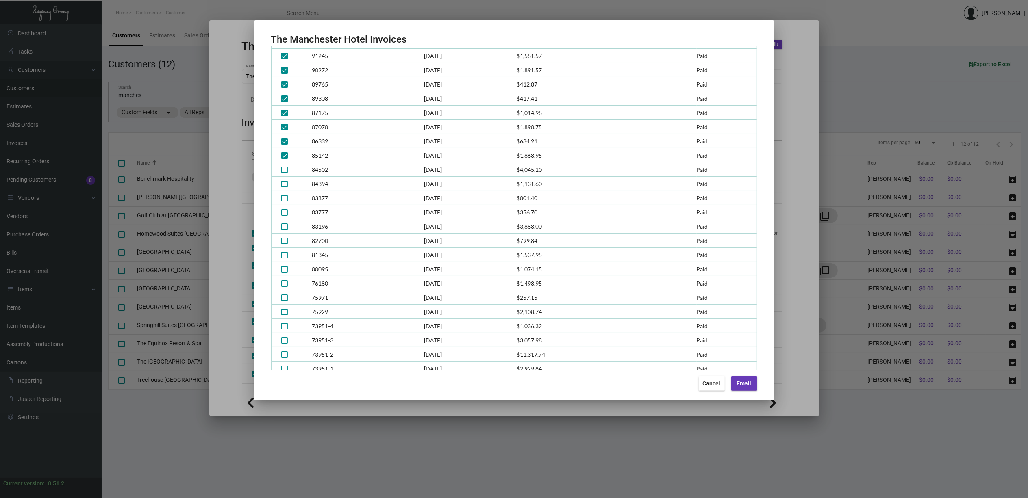
click at [285, 171] on span at bounding box center [284, 170] width 7 height 7
click at [285, 173] on input "checkbox" at bounding box center [284, 173] width 0 height 0
checkbox input "true"
click at [285, 181] on span at bounding box center [284, 184] width 7 height 7
click at [285, 187] on input "checkbox" at bounding box center [284, 187] width 0 height 0
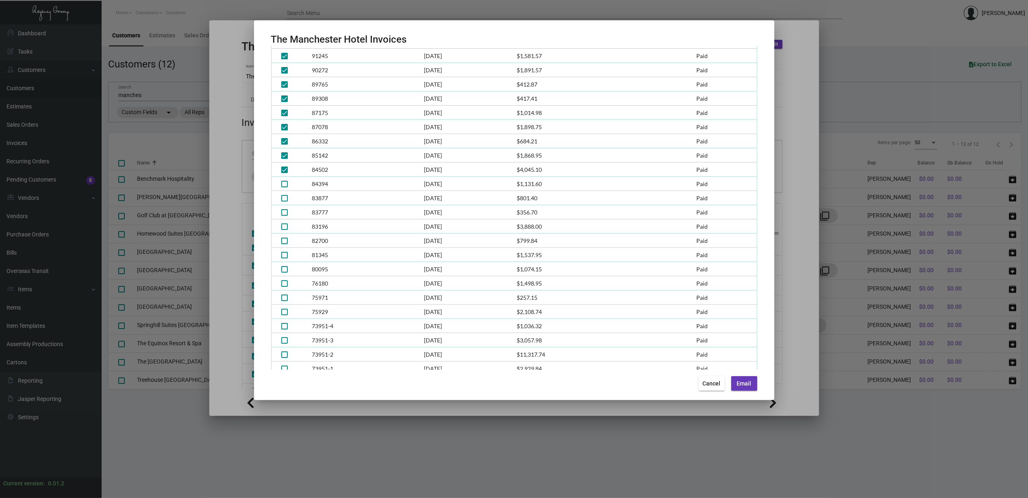
checkbox input "true"
click at [285, 198] on span at bounding box center [284, 198] width 7 height 7
click at [285, 202] on input "checkbox" at bounding box center [284, 202] width 0 height 0
checkbox input "true"
click at [282, 210] on span at bounding box center [284, 212] width 7 height 7
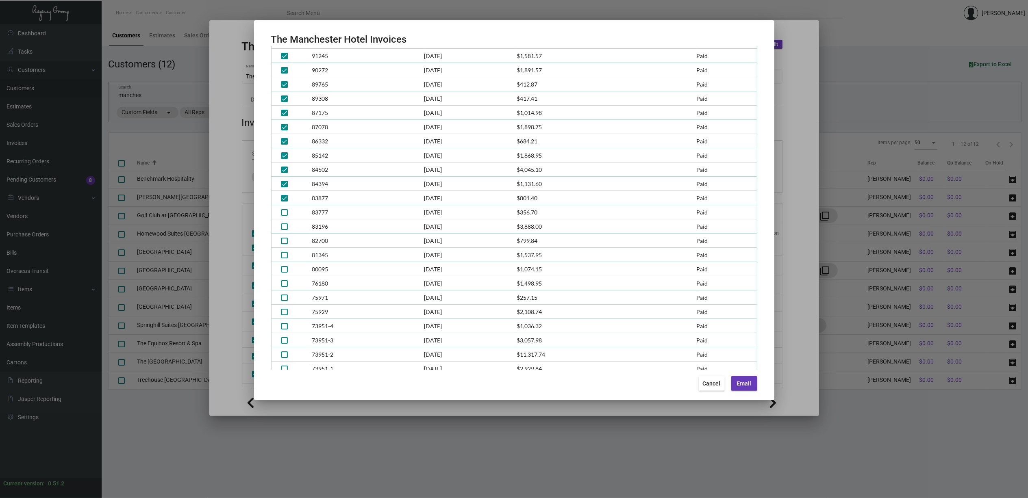
click at [284, 216] on input "checkbox" at bounding box center [284, 216] width 0 height 0
checkbox input "true"
click at [287, 228] on span at bounding box center [284, 227] width 7 height 7
click at [285, 230] on input "checkbox" at bounding box center [284, 230] width 0 height 0
checkbox input "true"
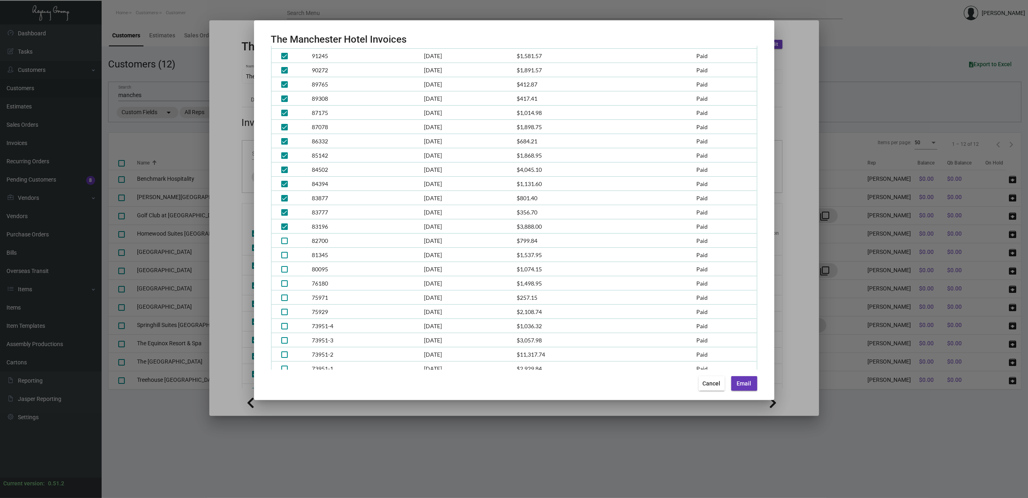
click at [283, 243] on span at bounding box center [284, 241] width 7 height 7
click at [284, 244] on input "checkbox" at bounding box center [284, 244] width 0 height 0
checkbox input "true"
click at [285, 255] on span at bounding box center [284, 255] width 7 height 7
click at [285, 259] on input "checkbox" at bounding box center [284, 259] width 0 height 0
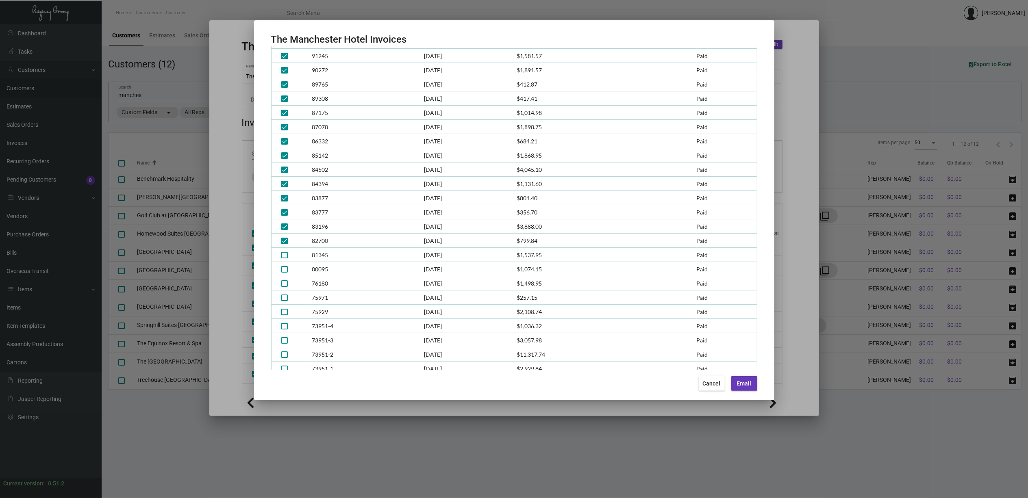
checkbox input "true"
click at [285, 206] on span at bounding box center [284, 203] width 7 height 7
click at [285, 207] on input "checkbox" at bounding box center [284, 207] width 0 height 0
checkbox input "true"
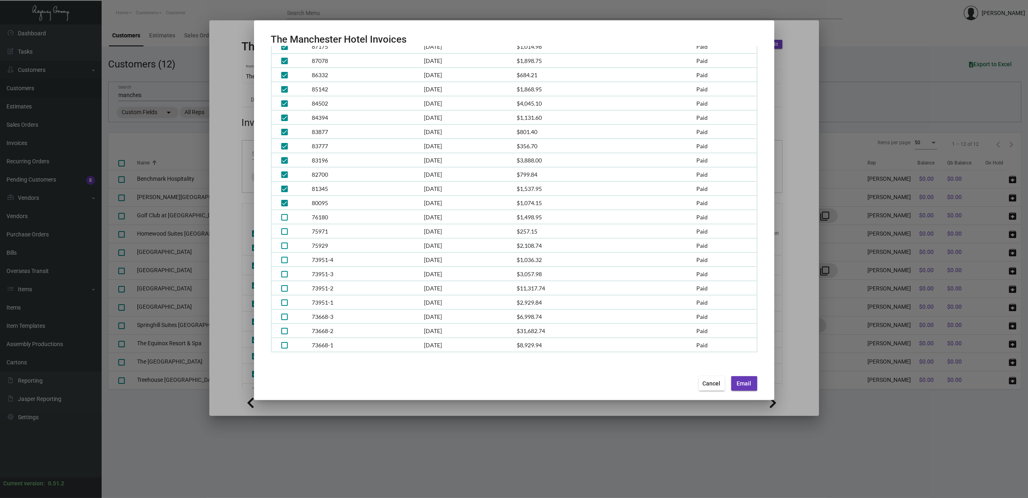
click at [288, 215] on td at bounding box center [291, 217] width 41 height 14
click at [285, 215] on span at bounding box center [284, 217] width 7 height 7
click at [285, 221] on input "checkbox" at bounding box center [284, 221] width 0 height 0
checkbox input "true"
click at [285, 230] on span at bounding box center [284, 232] width 7 height 7
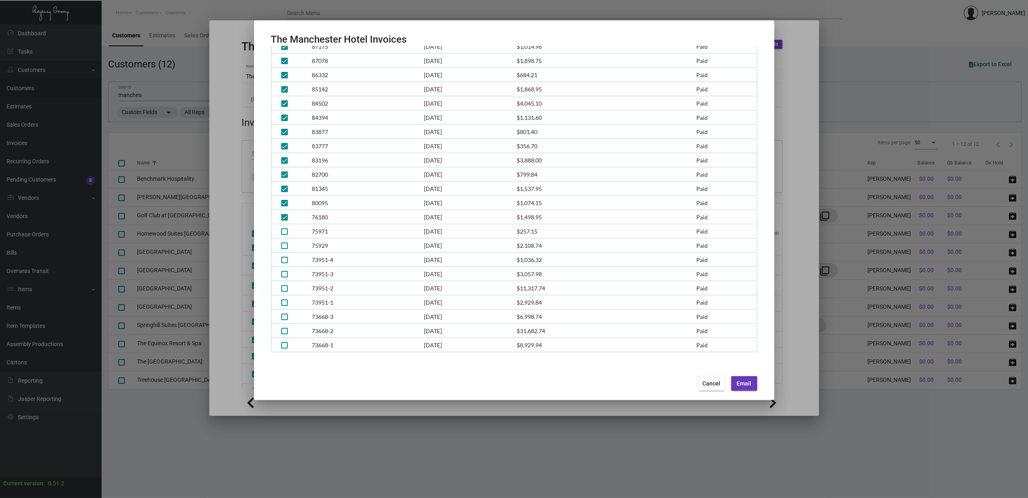
click at [285, 235] on input "checkbox" at bounding box center [284, 235] width 0 height 0
checkbox input "true"
click at [285, 244] on span at bounding box center [284, 246] width 7 height 7
click at [285, 249] on input "checkbox" at bounding box center [284, 249] width 0 height 0
checkbox input "true"
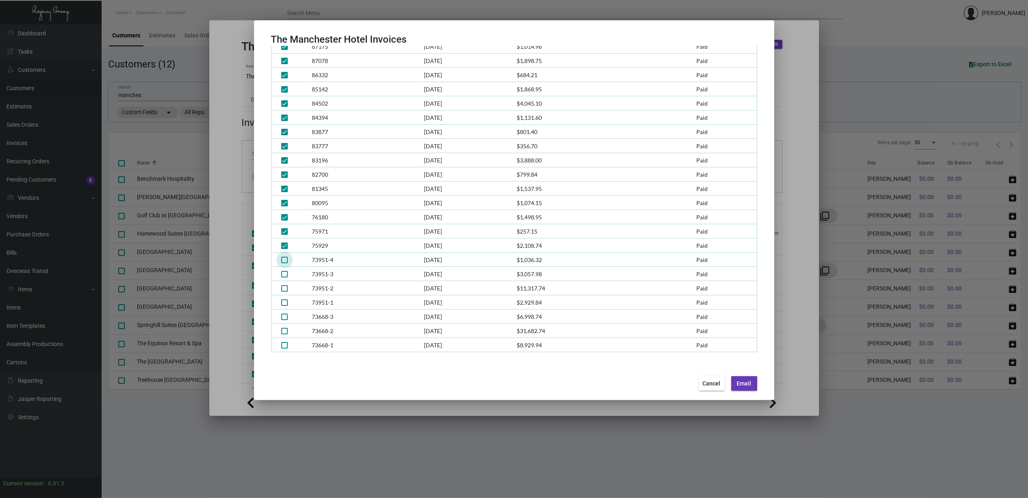
click at [283, 257] on span at bounding box center [284, 260] width 7 height 7
click at [284, 263] on input "checkbox" at bounding box center [284, 263] width 0 height 0
checkbox input "true"
click at [283, 271] on span at bounding box center [284, 274] width 7 height 7
click at [284, 278] on input "checkbox" at bounding box center [284, 278] width 0 height 0
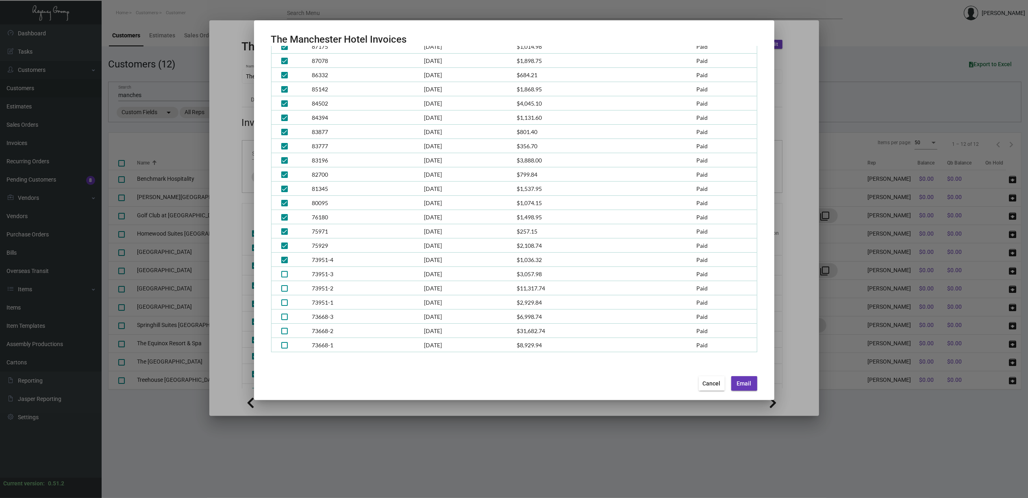
checkbox input "true"
click at [285, 288] on span at bounding box center [284, 288] width 7 height 7
click at [285, 292] on input "checkbox" at bounding box center [284, 292] width 0 height 0
checkbox input "true"
click at [283, 301] on span at bounding box center [284, 303] width 7 height 7
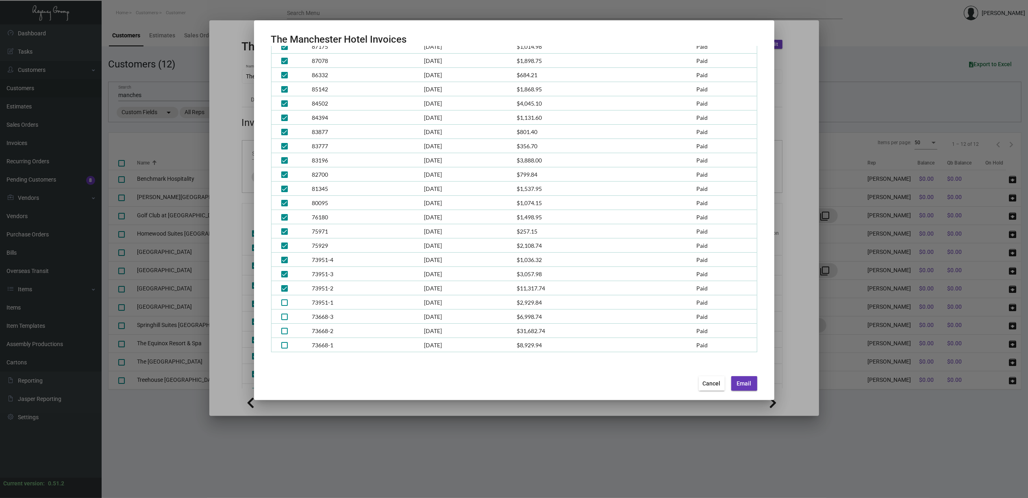
click at [284, 306] on input "checkbox" at bounding box center [284, 306] width 0 height 0
checkbox input "true"
click at [282, 317] on span at bounding box center [284, 317] width 7 height 7
click at [284, 320] on input "checkbox" at bounding box center [284, 320] width 0 height 0
checkbox input "true"
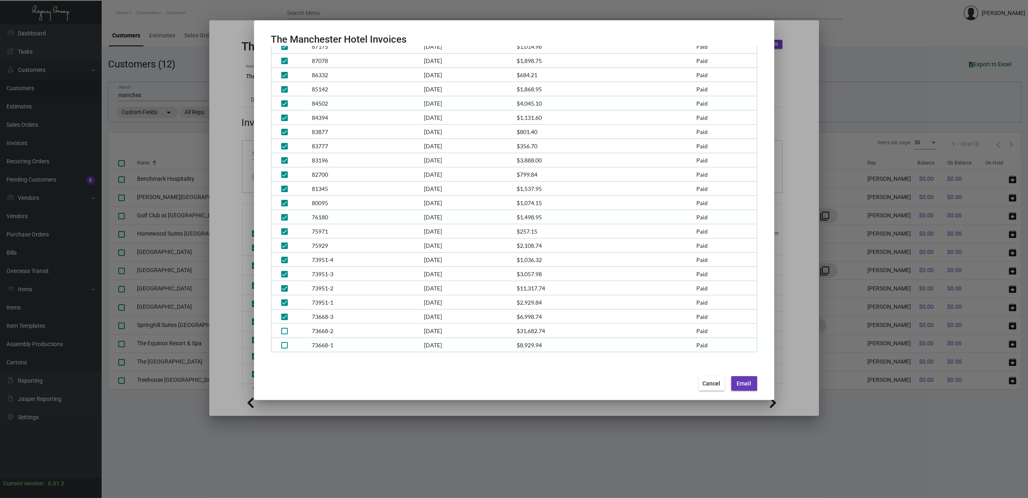
click at [285, 327] on mat-checkbox at bounding box center [284, 331] width 7 height 9
click at [283, 331] on span at bounding box center [284, 331] width 7 height 7
click at [284, 335] on input "checkbox" at bounding box center [284, 335] width 0 height 0
checkbox input "true"
click at [285, 344] on span at bounding box center [284, 345] width 7 height 7
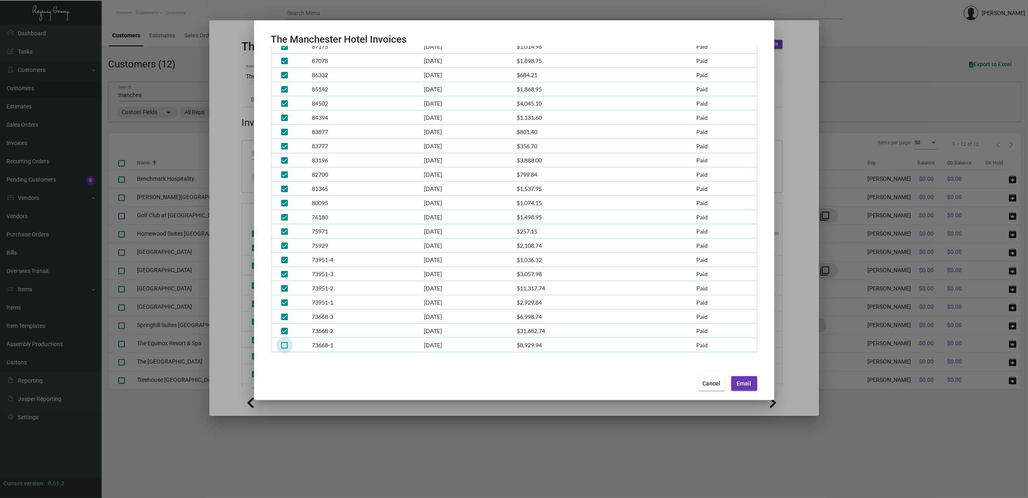
click at [285, 349] on input "checkbox" at bounding box center [284, 349] width 0 height 0
click at [741, 384] on span "Email" at bounding box center [744, 384] width 15 height 7
click at [274, 121] on td at bounding box center [291, 118] width 41 height 14
click at [285, 344] on span at bounding box center [284, 345] width 7 height 7
click at [285, 349] on input "checkbox" at bounding box center [284, 349] width 0 height 0
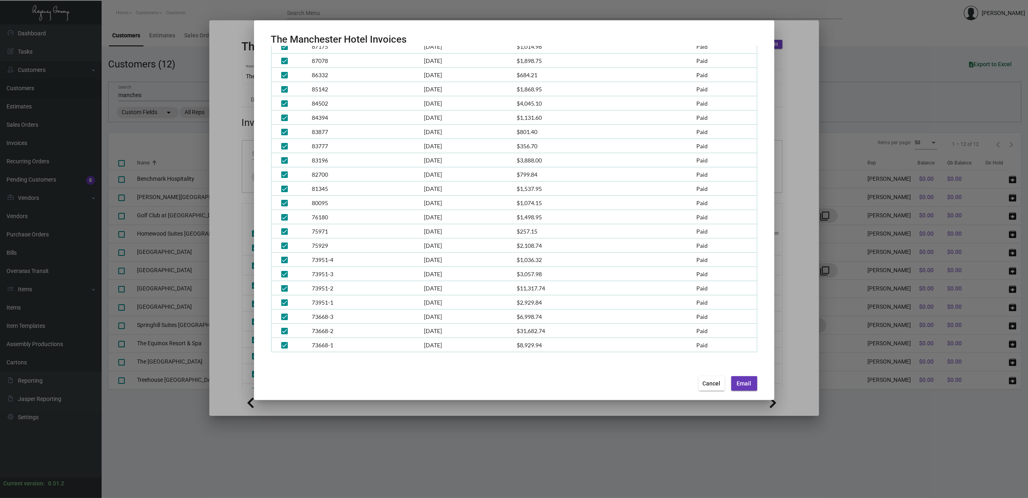
checkbox input "false"
click at [282, 331] on span at bounding box center [284, 331] width 7 height 7
click at [284, 335] on input "checkbox" at bounding box center [284, 335] width 0 height 0
checkbox input "false"
click at [284, 320] on mat-checkbox at bounding box center [284, 317] width 7 height 9
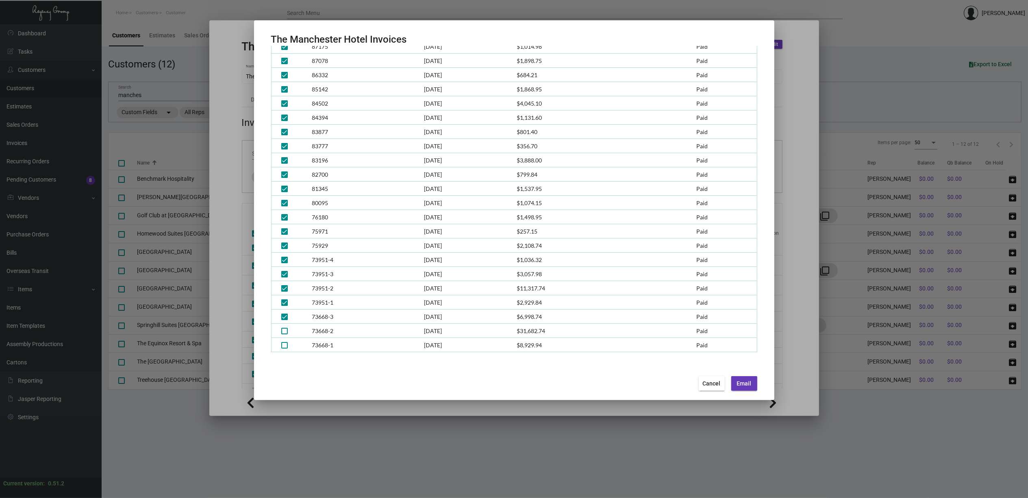
click at [282, 303] on span at bounding box center [284, 303] width 7 height 7
click at [284, 306] on input "checkbox" at bounding box center [284, 306] width 0 height 0
checkbox input "false"
click at [285, 314] on span at bounding box center [284, 317] width 7 height 7
click at [285, 320] on input "checkbox" at bounding box center [284, 320] width 0 height 0
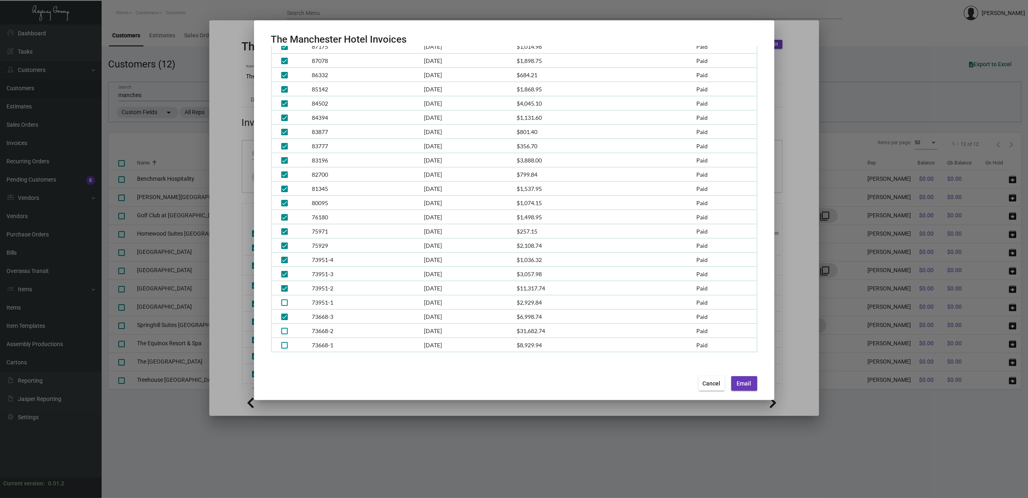
checkbox input "false"
click at [282, 288] on span at bounding box center [284, 288] width 7 height 7
click at [284, 292] on input "checkbox" at bounding box center [284, 292] width 0 height 0
checkbox input "false"
click at [285, 275] on span at bounding box center [284, 274] width 7 height 7
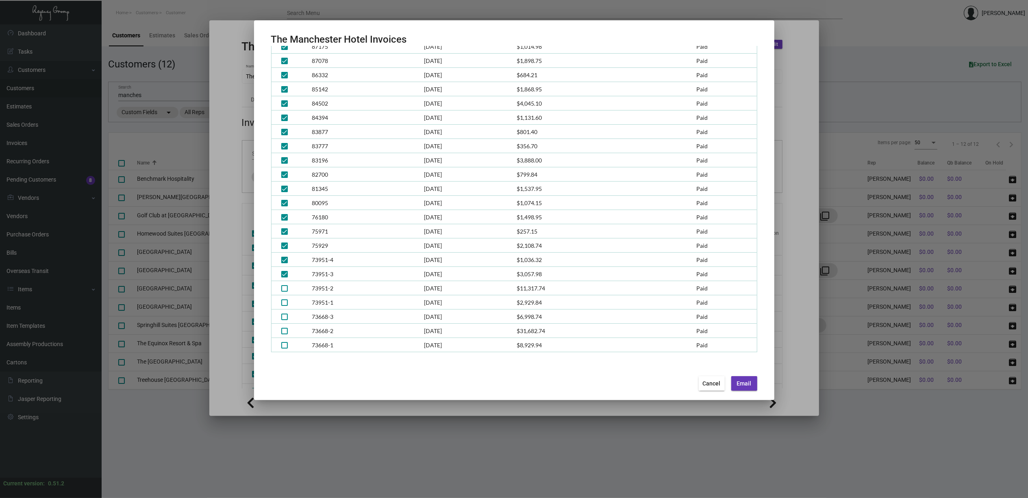
click at [285, 278] on input "checkbox" at bounding box center [284, 278] width 0 height 0
checkbox input "false"
click at [285, 259] on span at bounding box center [284, 260] width 7 height 7
click at [285, 263] on input "checkbox" at bounding box center [284, 263] width 0 height 0
checkbox input "false"
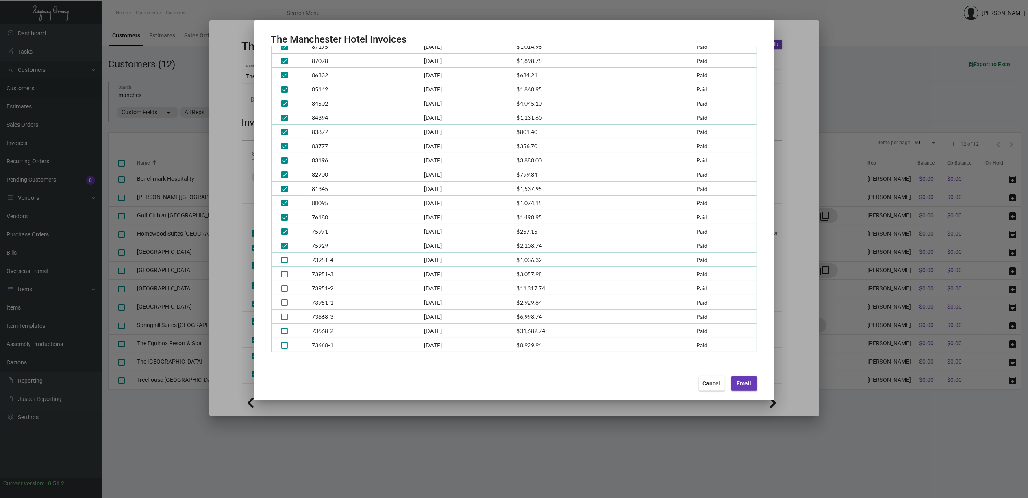
click at [282, 240] on td at bounding box center [291, 246] width 41 height 14
click at [287, 244] on span at bounding box center [284, 246] width 7 height 7
click at [285, 249] on input "checkbox" at bounding box center [284, 249] width 0 height 0
checkbox input "false"
click at [286, 233] on span at bounding box center [284, 232] width 7 height 7
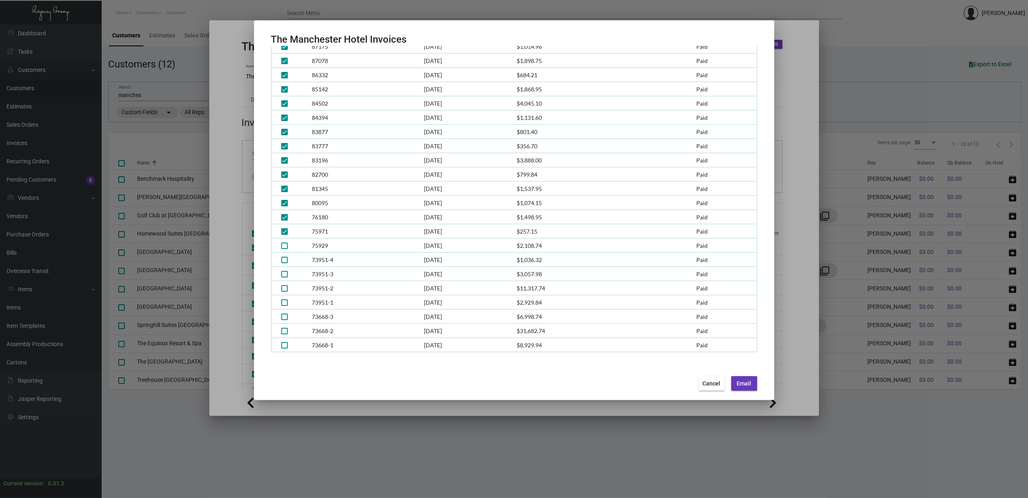
click at [285, 235] on input "checkbox" at bounding box center [284, 235] width 0 height 0
checkbox input "false"
click at [283, 220] on span at bounding box center [284, 217] width 7 height 7
click at [284, 221] on input "checkbox" at bounding box center [284, 221] width 0 height 0
checkbox input "false"
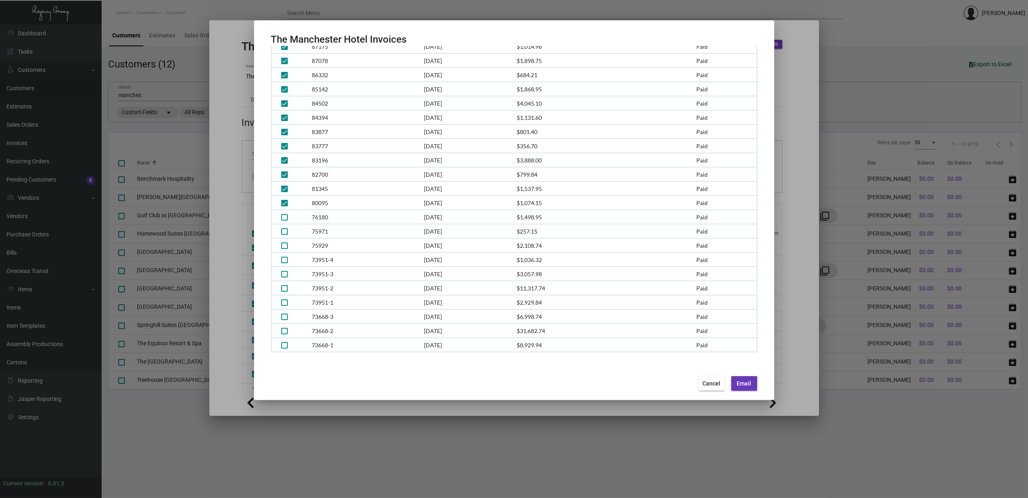
click at [285, 204] on span at bounding box center [284, 203] width 7 height 7
click at [285, 207] on input "checkbox" at bounding box center [284, 207] width 0 height 0
checkbox input "false"
click at [283, 190] on span at bounding box center [284, 189] width 7 height 7
click at [284, 192] on input "checkbox" at bounding box center [284, 192] width 0 height 0
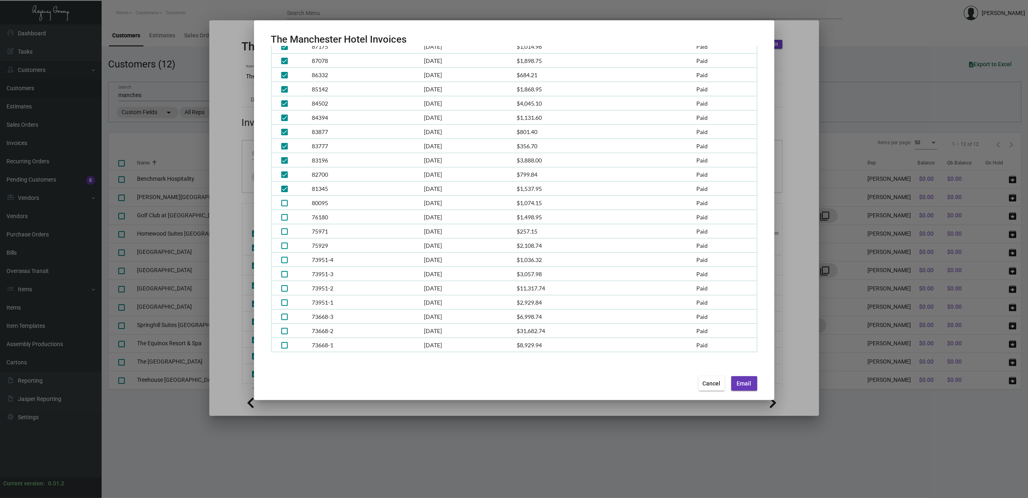
checkbox input "false"
click at [285, 173] on span at bounding box center [284, 175] width 7 height 7
click at [285, 178] on input "checkbox" at bounding box center [284, 178] width 0 height 0
checkbox input "false"
click at [285, 159] on span at bounding box center [284, 160] width 7 height 7
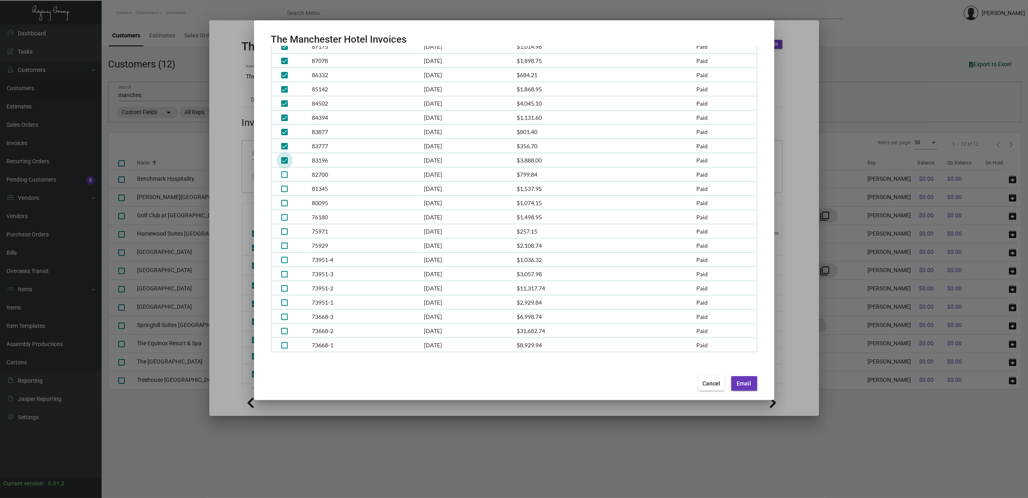
click at [285, 164] on input "checkbox" at bounding box center [284, 164] width 0 height 0
checkbox input "false"
click at [285, 143] on span at bounding box center [284, 146] width 7 height 7
click at [285, 150] on input "checkbox" at bounding box center [284, 150] width 0 height 0
checkbox input "false"
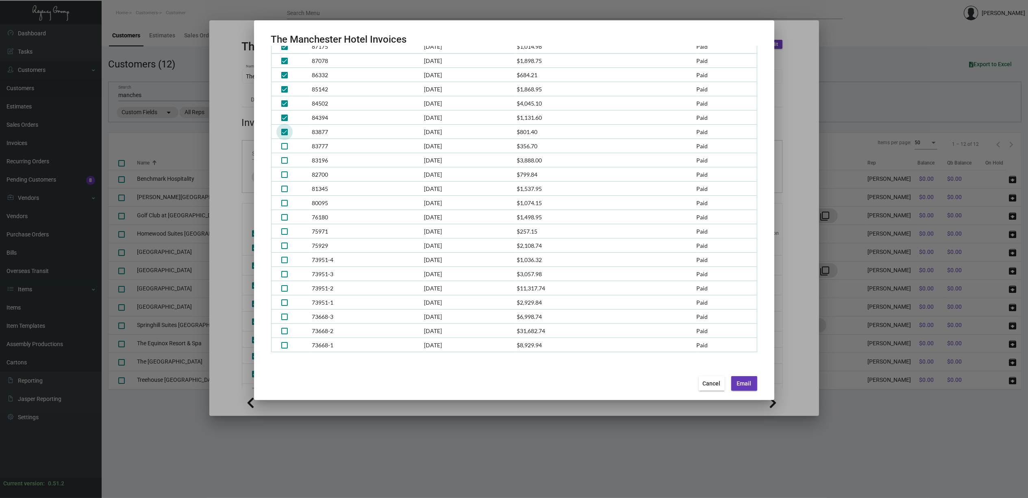
click at [284, 132] on span at bounding box center [284, 132] width 7 height 7
click at [284, 135] on input "checkbox" at bounding box center [284, 135] width 0 height 0
checkbox input "false"
click at [285, 120] on span at bounding box center [284, 118] width 7 height 7
click at [285, 121] on input "checkbox" at bounding box center [284, 121] width 0 height 0
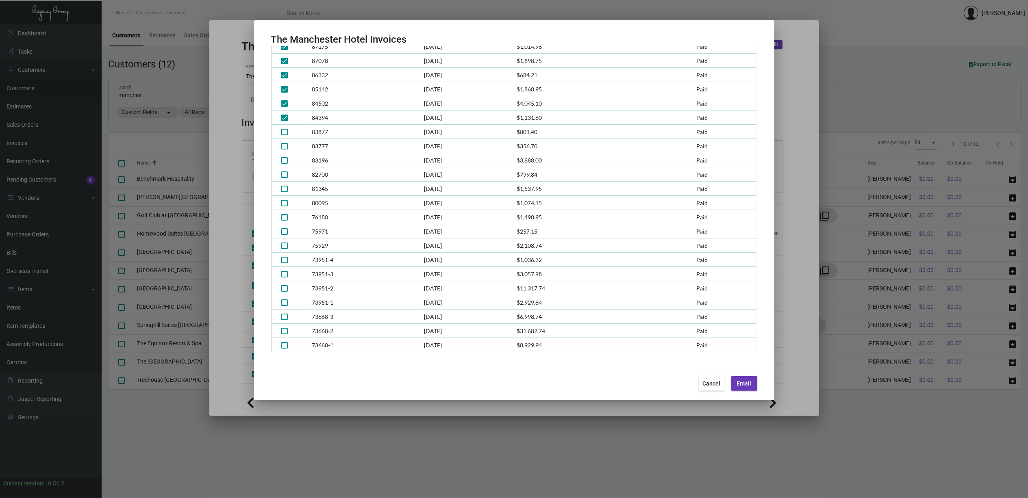
checkbox input "false"
click at [285, 106] on span at bounding box center [284, 103] width 7 height 7
click at [285, 107] on input "checkbox" at bounding box center [284, 107] width 0 height 0
checkbox input "false"
click at [284, 90] on span at bounding box center [284, 89] width 7 height 7
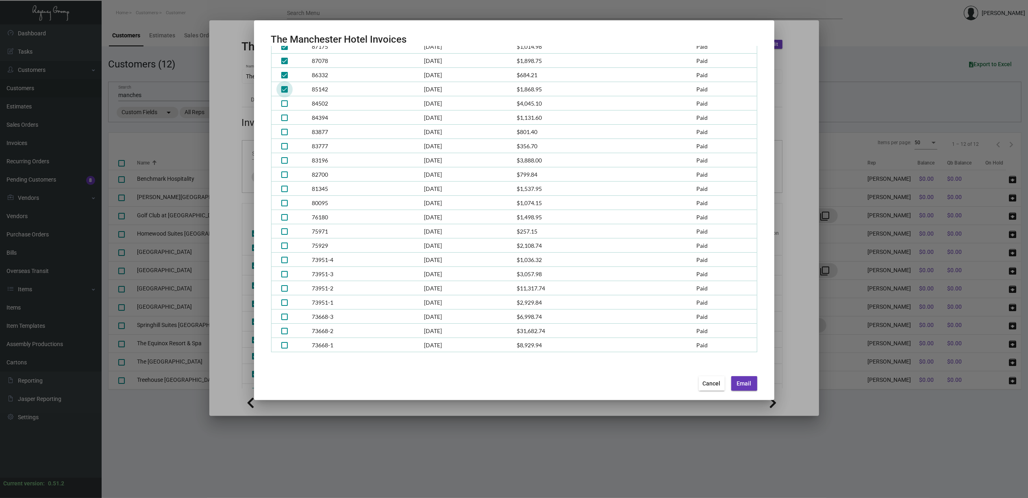
click at [284, 93] on input "checkbox" at bounding box center [284, 93] width 0 height 0
checkbox input "false"
click at [283, 76] on span at bounding box center [284, 75] width 7 height 7
click at [284, 78] on input "checkbox" at bounding box center [284, 78] width 0 height 0
checkbox input "false"
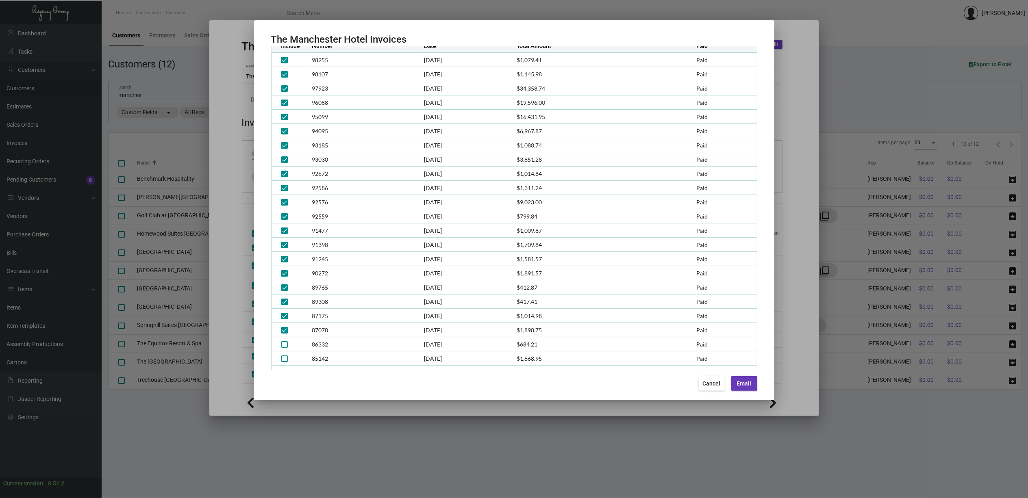
scroll to position [66, 0]
click at [281, 333] on span at bounding box center [284, 332] width 7 height 7
click at [284, 335] on input "checkbox" at bounding box center [284, 335] width 0 height 0
checkbox input "false"
click at [285, 319] on span at bounding box center [284, 318] width 7 height 7
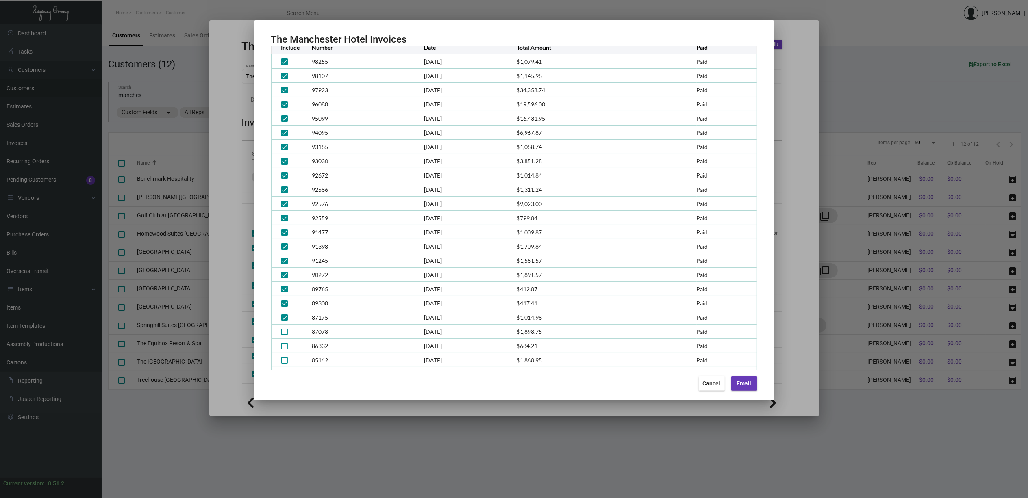
click at [285, 321] on input "checkbox" at bounding box center [284, 321] width 0 height 0
checkbox input "false"
click at [286, 300] on span at bounding box center [284, 303] width 7 height 7
click at [285, 307] on input "checkbox" at bounding box center [284, 307] width 0 height 0
checkbox input "false"
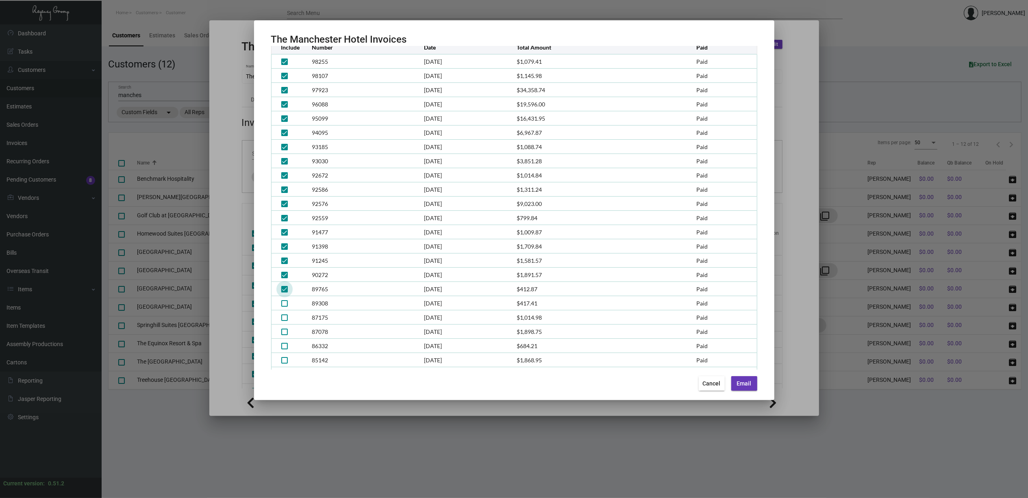
click at [285, 289] on span at bounding box center [284, 289] width 7 height 7
click at [285, 293] on input "checkbox" at bounding box center [284, 293] width 0 height 0
checkbox input "false"
click at [285, 274] on span at bounding box center [284, 275] width 7 height 7
click at [285, 279] on input "checkbox" at bounding box center [284, 279] width 0 height 0
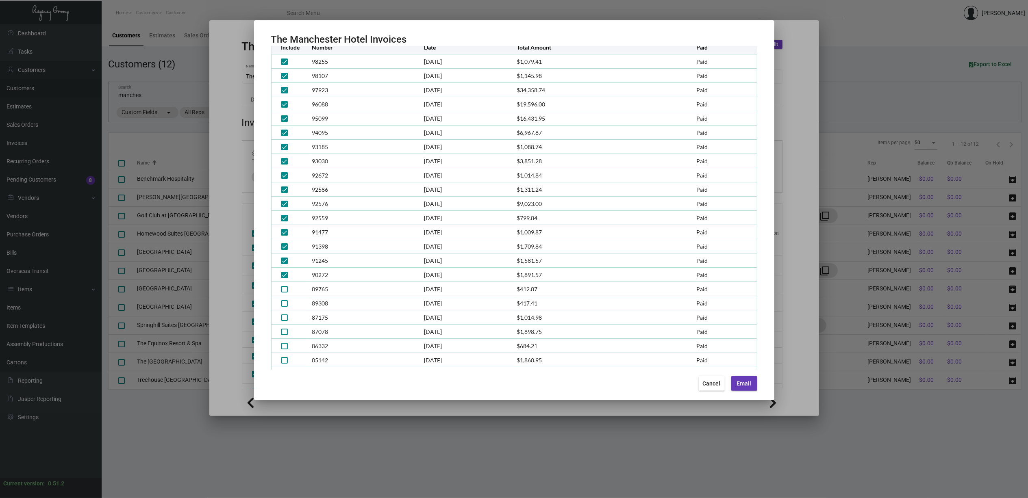
checkbox input "false"
click at [283, 257] on mat-checkbox at bounding box center [284, 261] width 7 height 9
click at [284, 242] on mat-checkbox at bounding box center [284, 246] width 7 height 9
click at [287, 257] on mat-checkbox at bounding box center [284, 261] width 7 height 9
click at [285, 259] on span at bounding box center [284, 261] width 7 height 7
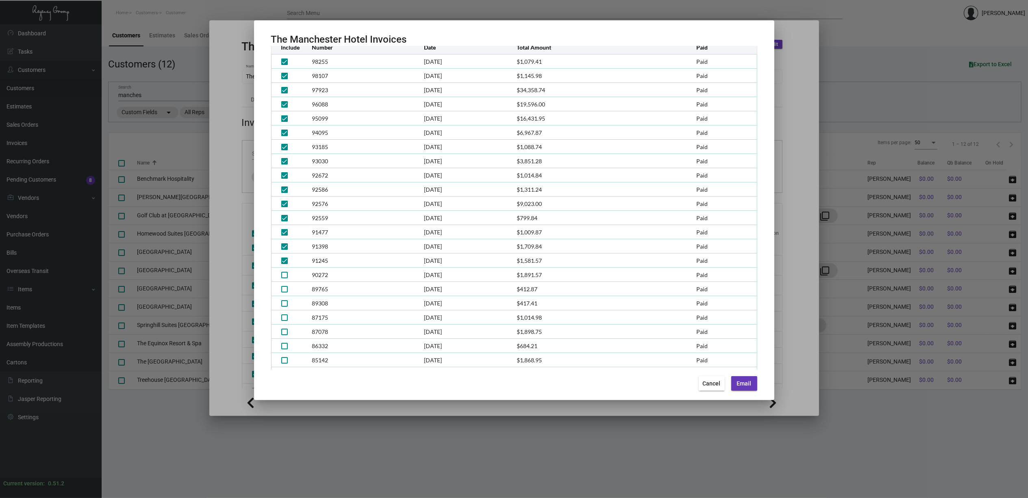
click at [285, 264] on input "checkbox" at bounding box center [284, 264] width 0 height 0
checkbox input "false"
click at [285, 246] on span at bounding box center [284, 247] width 7 height 7
click at [285, 250] on input "checkbox" at bounding box center [284, 250] width 0 height 0
checkbox input "false"
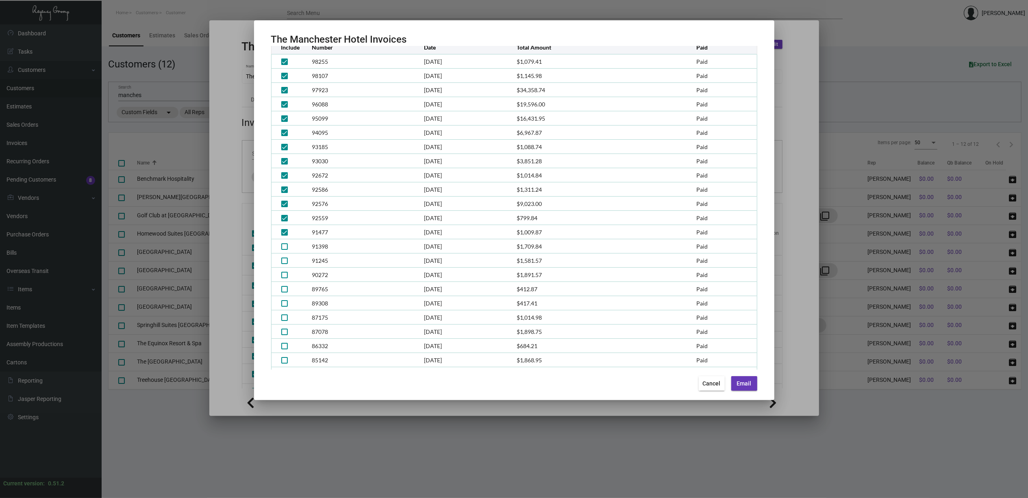
click at [285, 233] on span at bounding box center [284, 232] width 7 height 7
click at [285, 236] on input "checkbox" at bounding box center [284, 236] width 0 height 0
checkbox input "false"
click at [283, 220] on span at bounding box center [284, 218] width 7 height 7
click at [284, 222] on input "checkbox" at bounding box center [284, 222] width 0 height 0
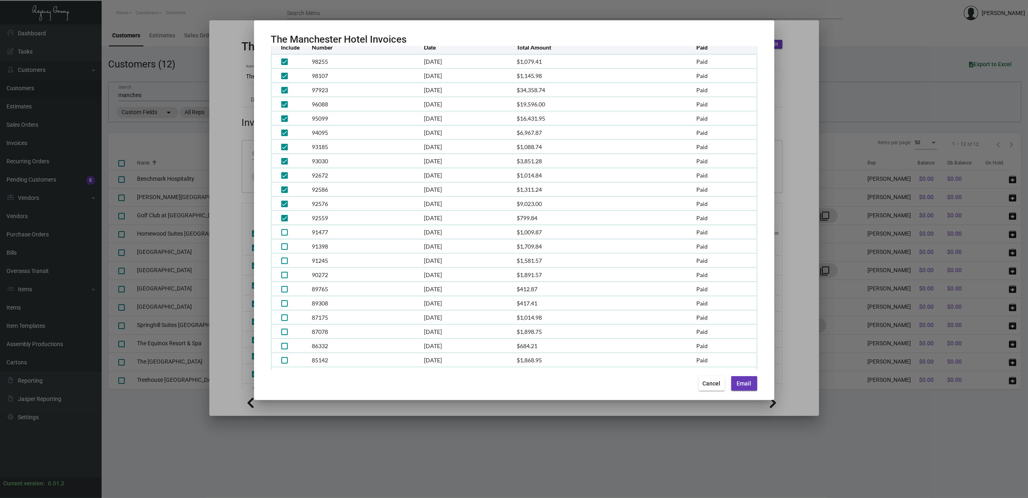
checkbox input "false"
click at [284, 208] on td at bounding box center [291, 204] width 41 height 14
click at [284, 204] on span at bounding box center [284, 204] width 7 height 7
click at [284, 207] on input "checkbox" at bounding box center [284, 207] width 0 height 0
checkbox input "false"
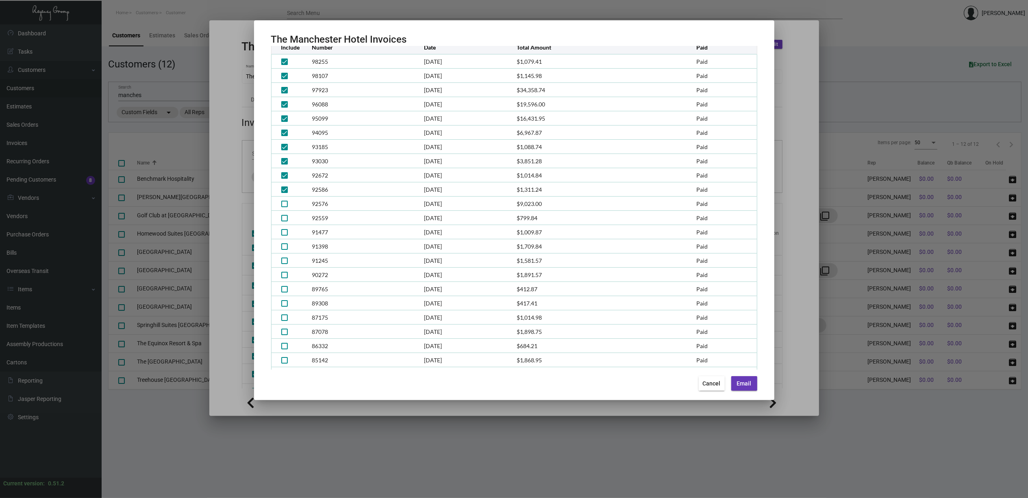
click at [282, 193] on mat-checkbox at bounding box center [284, 189] width 7 height 9
click at [283, 189] on span at bounding box center [284, 190] width 7 height 7
click at [284, 193] on input "checkbox" at bounding box center [284, 193] width 0 height 0
checkbox input "false"
click at [285, 174] on span at bounding box center [284, 175] width 7 height 7
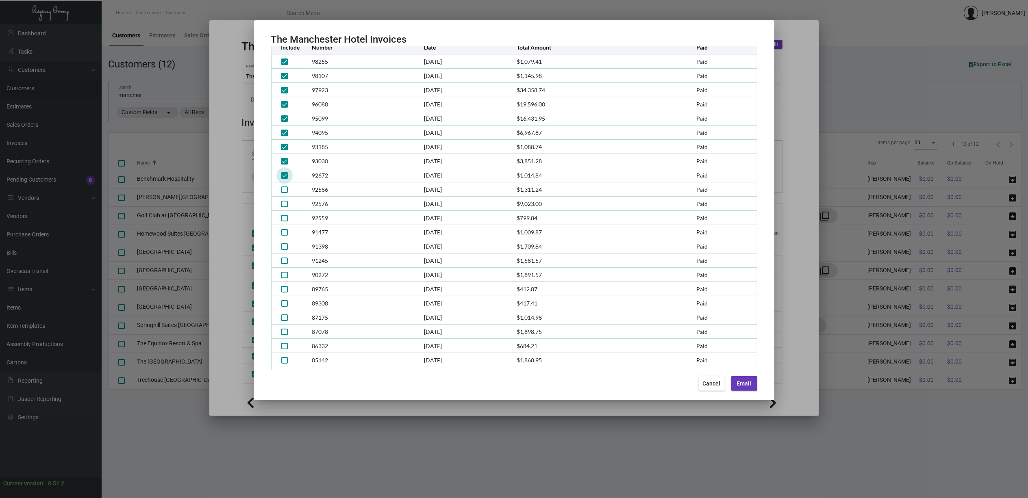
click at [285, 179] on input "checkbox" at bounding box center [284, 179] width 0 height 0
checkbox input "false"
click at [285, 159] on span at bounding box center [284, 161] width 7 height 7
click at [285, 165] on input "checkbox" at bounding box center [284, 165] width 0 height 0
checkbox input "false"
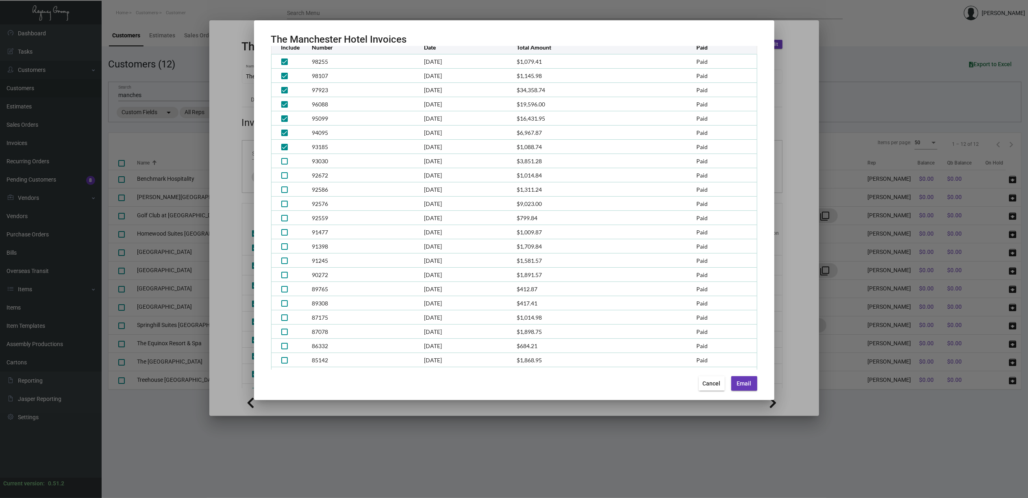
click at [282, 146] on span at bounding box center [284, 147] width 7 height 7
click at [284, 150] on input "checkbox" at bounding box center [284, 150] width 0 height 0
checkbox input "false"
click at [282, 132] on span at bounding box center [284, 133] width 7 height 7
click at [284, 136] on input "checkbox" at bounding box center [284, 136] width 0 height 0
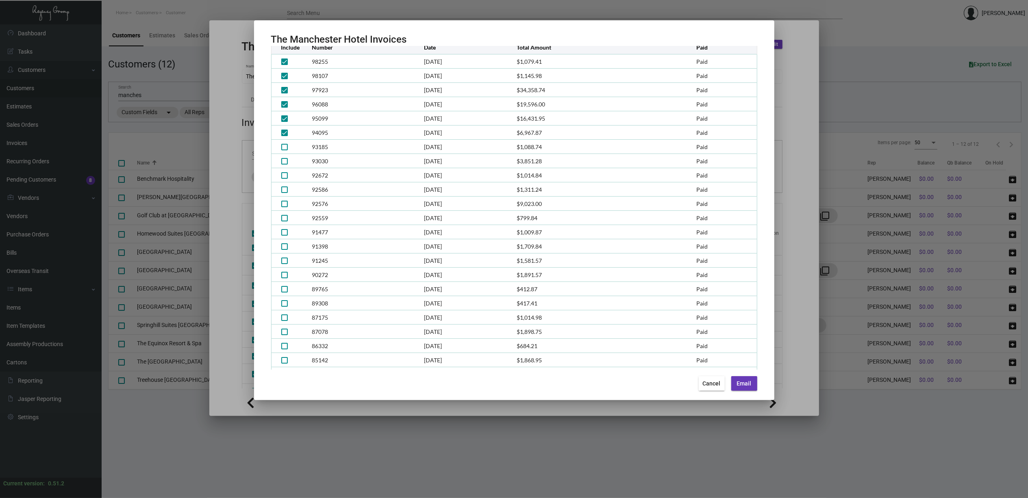
checkbox input "false"
click at [282, 115] on span at bounding box center [284, 118] width 7 height 7
click at [284, 122] on input "checkbox" at bounding box center [284, 122] width 0 height 0
checkbox input "false"
click at [282, 104] on span at bounding box center [284, 104] width 7 height 7
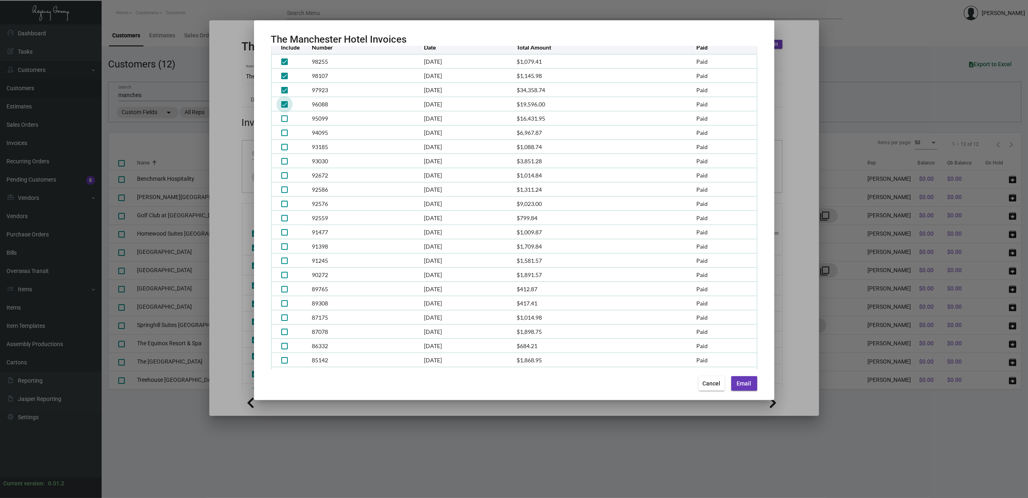
click at [284, 108] on input "checkbox" at bounding box center [284, 108] width 0 height 0
checkbox input "false"
click at [285, 89] on span at bounding box center [284, 90] width 7 height 7
click at [285, 94] on input "checkbox" at bounding box center [284, 94] width 0 height 0
checkbox input "false"
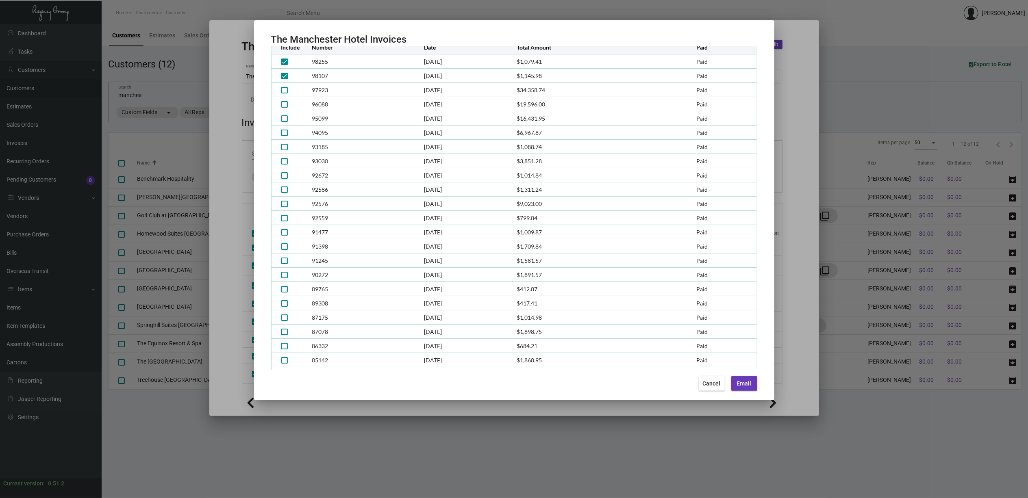
click at [284, 80] on td at bounding box center [291, 76] width 41 height 14
click at [284, 76] on span at bounding box center [284, 76] width 7 height 7
click at [284, 79] on input "checkbox" at bounding box center [284, 79] width 0 height 0
checkbox input "false"
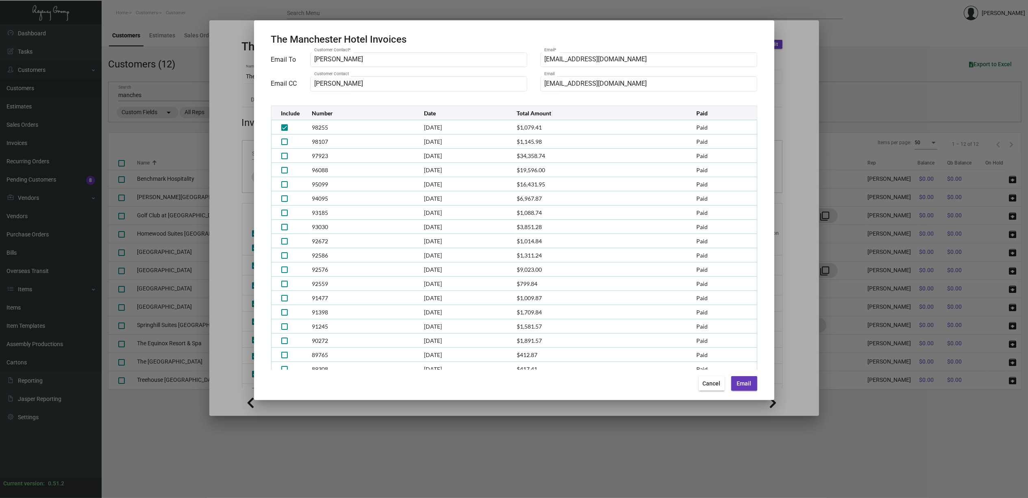
click at [744, 383] on span "Email" at bounding box center [744, 384] width 15 height 7
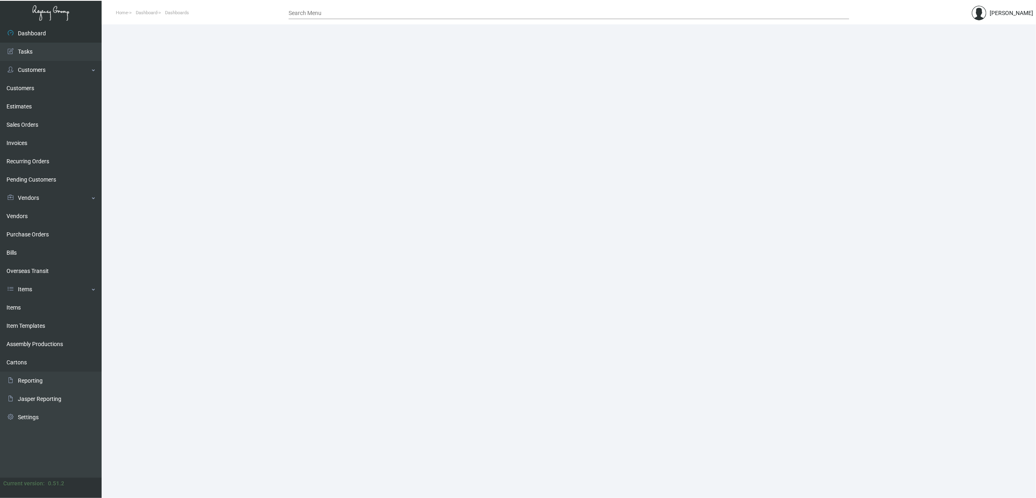
drag, startPoint x: 15, startPoint y: 311, endPoint x: 182, endPoint y: 257, distance: 175.0
click at [15, 311] on link "Items" at bounding box center [51, 308] width 102 height 18
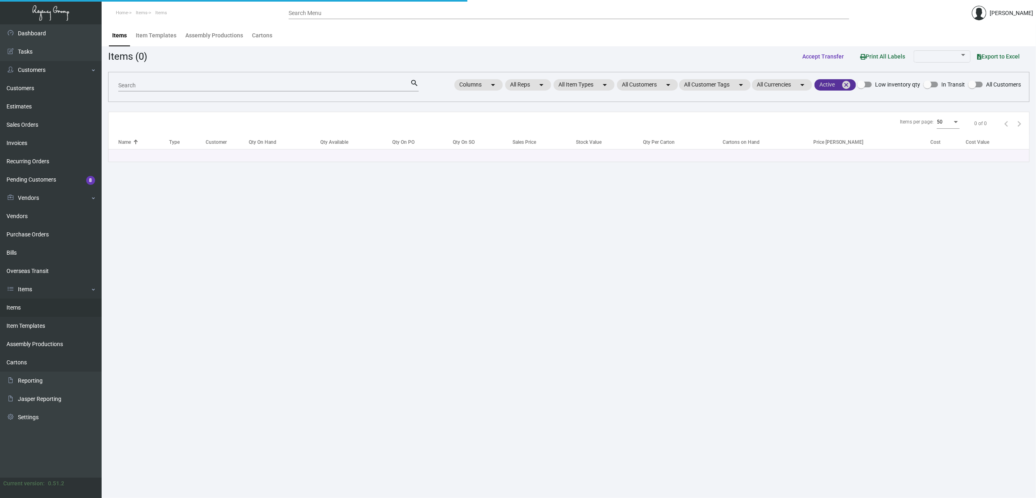
click at [846, 85] on mat-icon "cancel" at bounding box center [847, 85] width 10 height 10
click at [643, 84] on mat-chip "All Customers arrow_drop_down" at bounding box center [635, 84] width 61 height 11
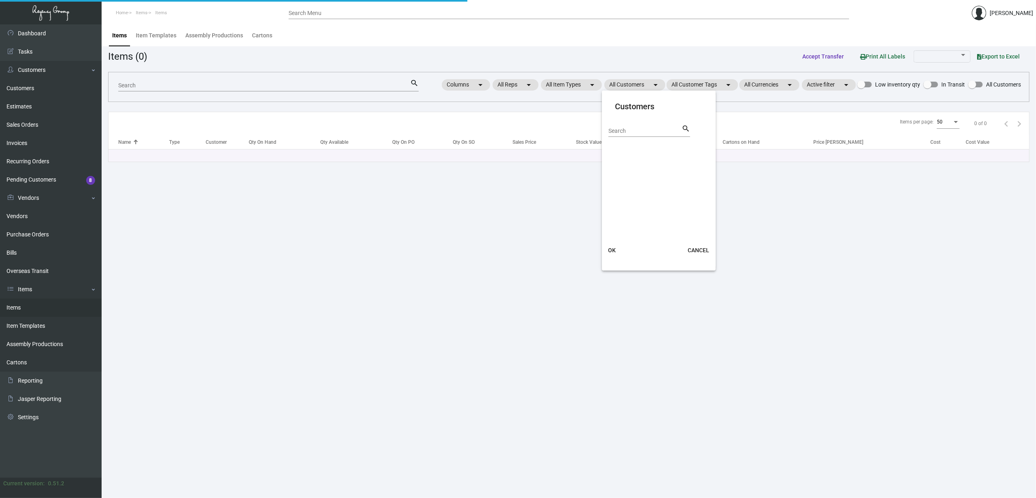
click at [633, 131] on input "Search" at bounding box center [645, 131] width 73 height 7
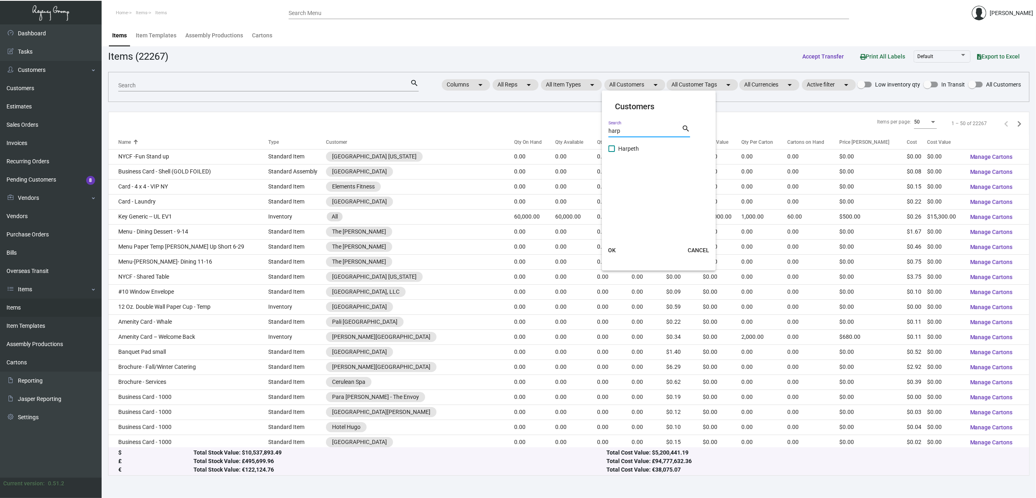
type input "harp"
click at [617, 146] on label "Harpeth" at bounding box center [624, 149] width 30 height 10
click at [612, 152] on input "Harpeth" at bounding box center [612, 152] width 0 height 0
checkbox input "true"
click at [615, 248] on span "OK" at bounding box center [612, 250] width 8 height 7
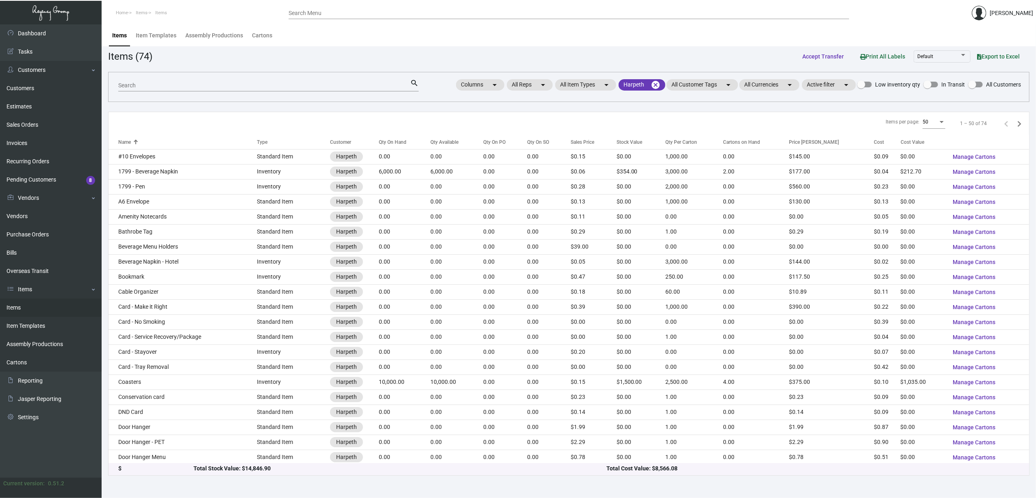
click at [368, 85] on input "Search" at bounding box center [264, 86] width 292 height 7
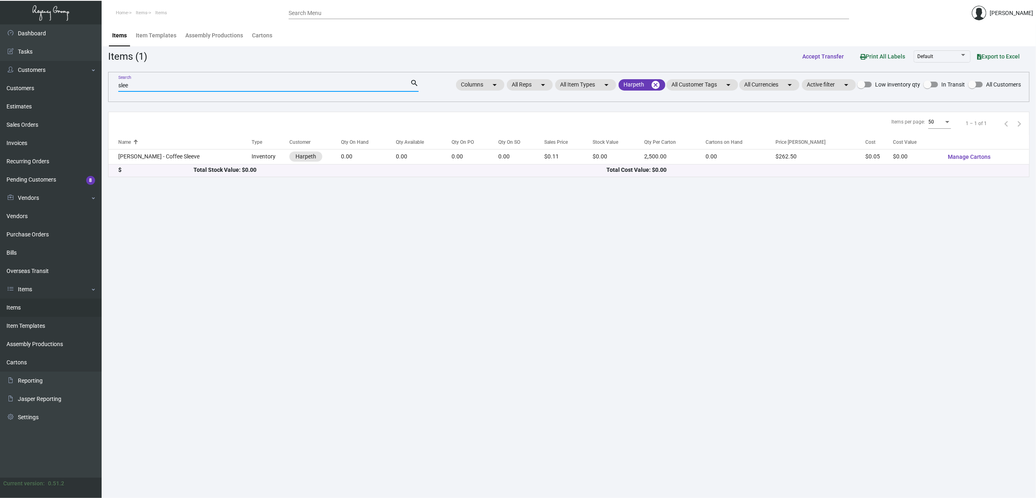
type input "slee"
